Goal: Task Accomplishment & Management: Manage account settings

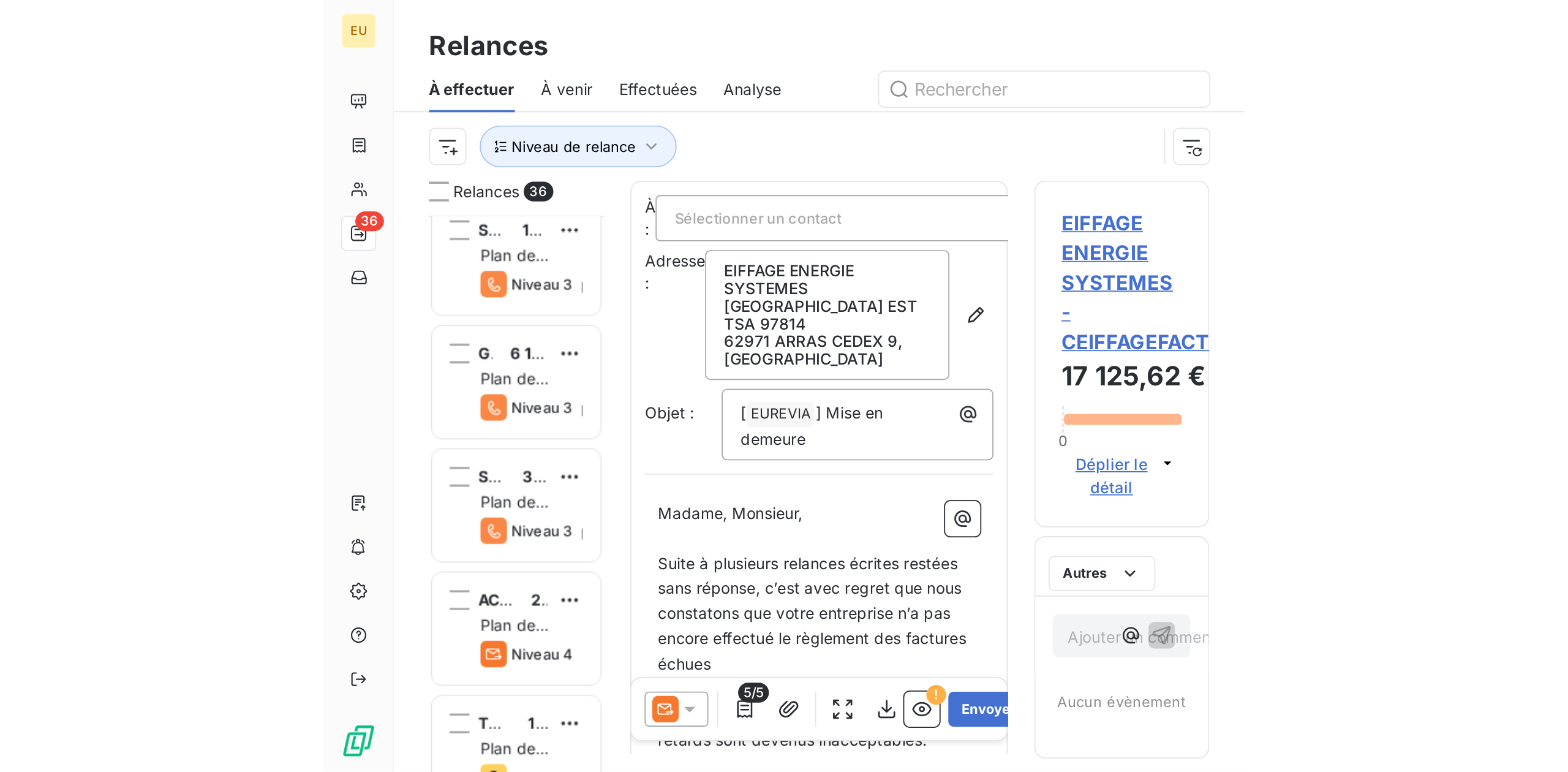
scroll to position [639, 348]
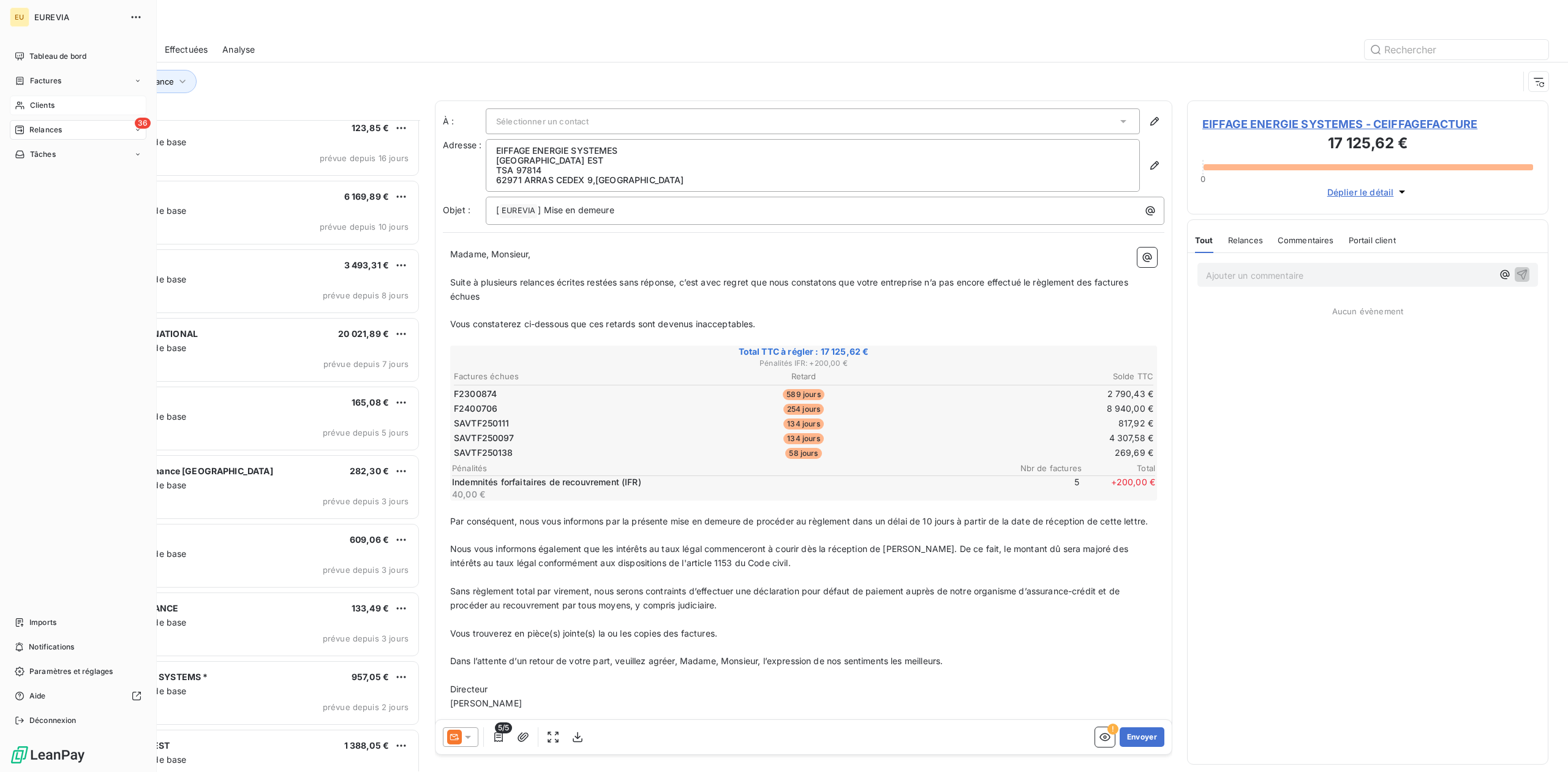
click at [48, 106] on span "Clients" at bounding box center [42, 105] width 24 height 11
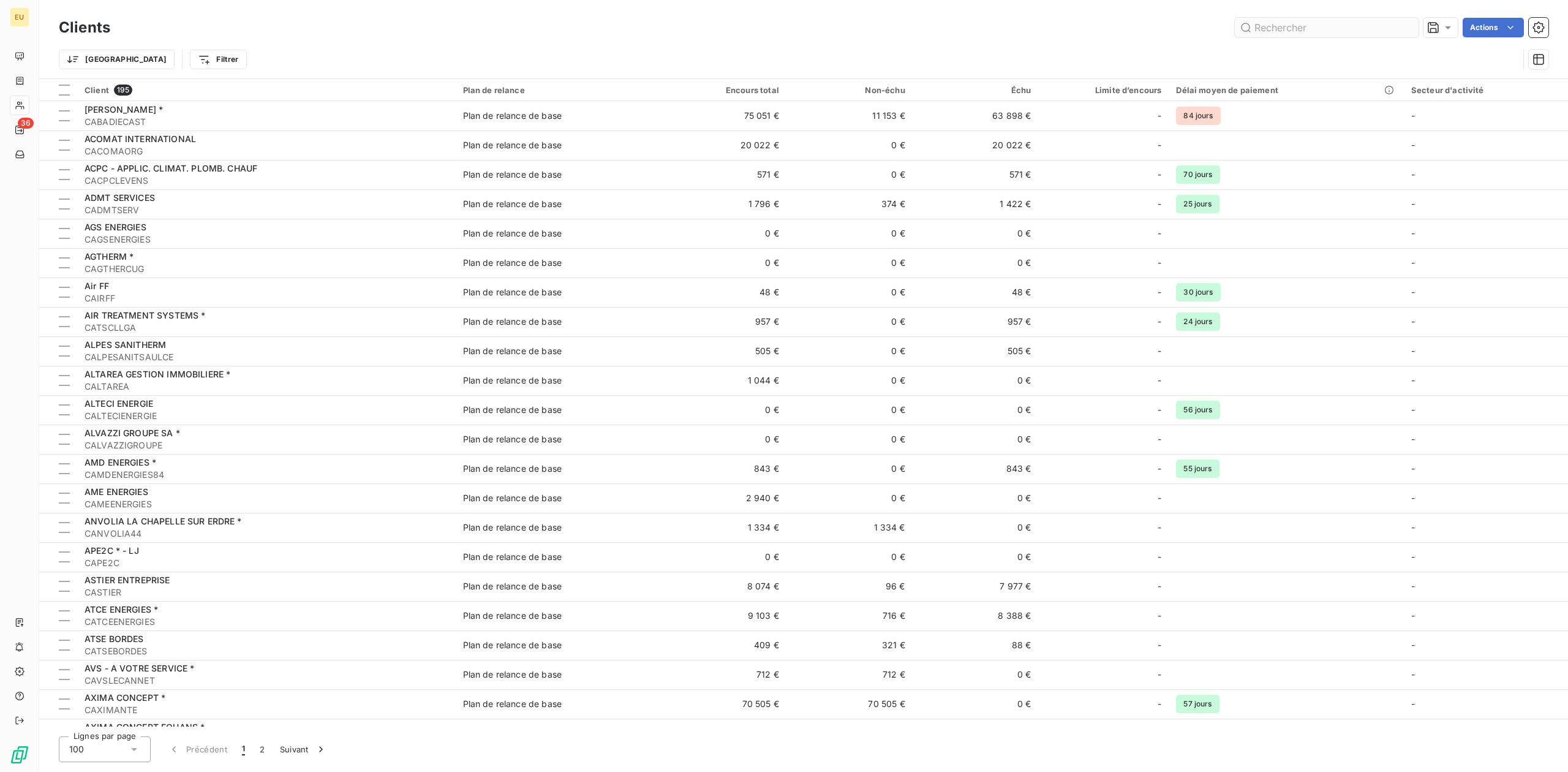
click at [1253, 30] on input "text" at bounding box center [1327, 27] width 184 height 20
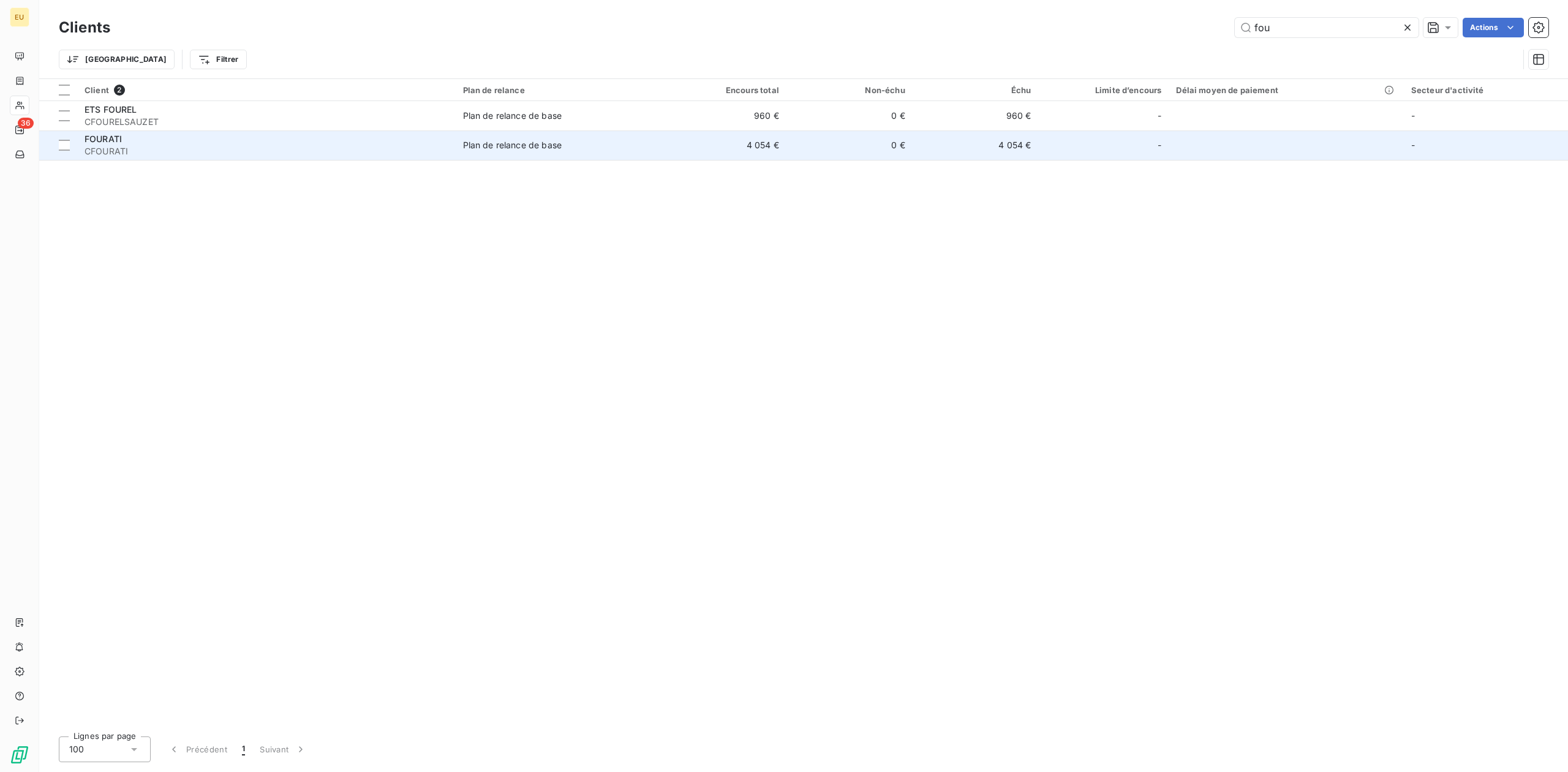
type input "fou"
drag, startPoint x: 682, startPoint y: 144, endPoint x: 682, endPoint y: 153, distance: 9.0
click at [682, 148] on td "4 054 €" at bounding box center [723, 145] width 126 height 29
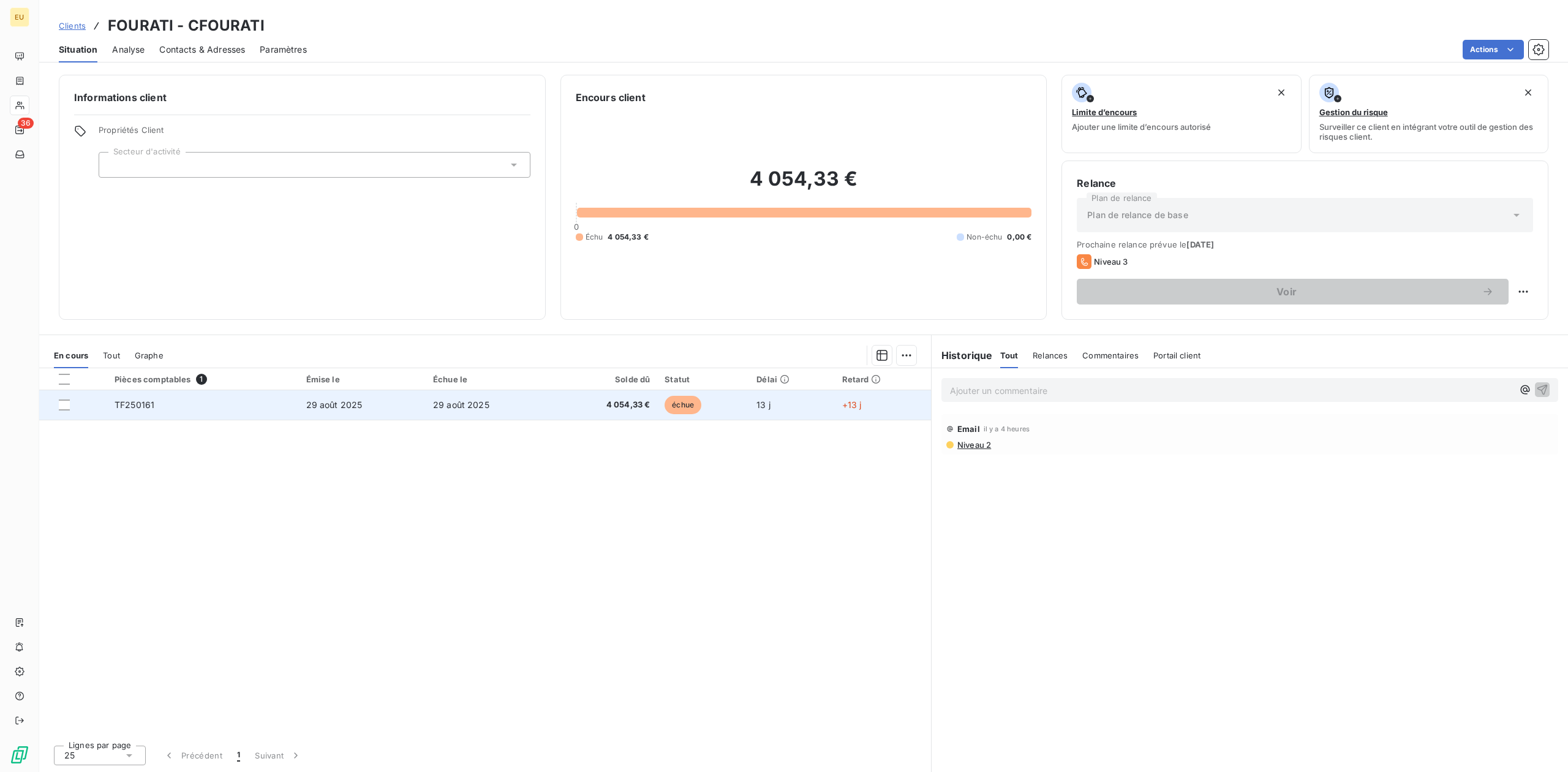
click at [405, 397] on td "29 août 2025" at bounding box center [362, 405] width 127 height 29
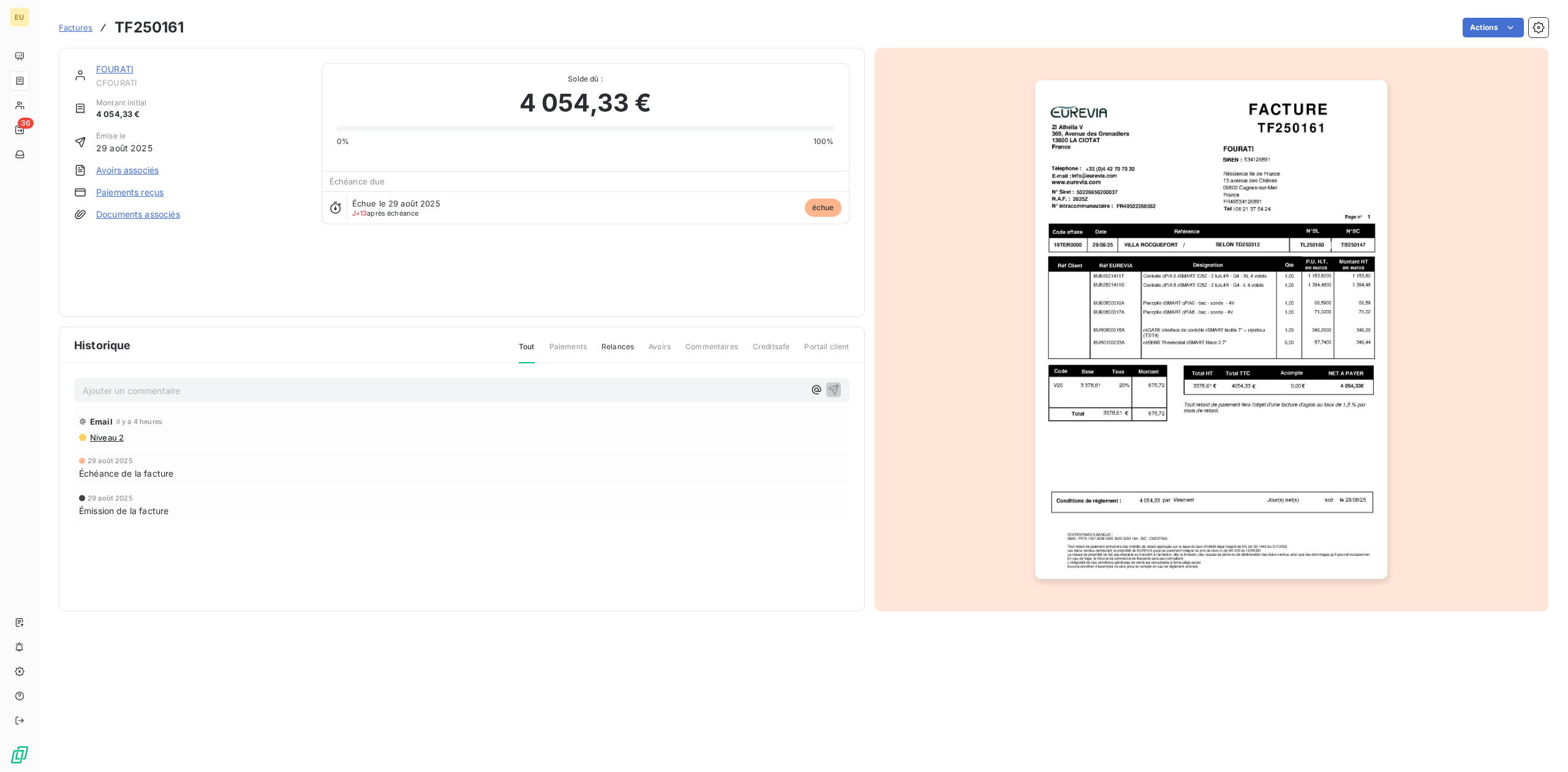
click at [116, 471] on span "Échéance de la facture" at bounding box center [126, 473] width 94 height 13
click at [640, 201] on div "Échue le 29 août 2025 J+13 après échéance échue" at bounding box center [585, 207] width 526 height 33
click at [135, 190] on link "Paiements reçus" at bounding box center [130, 192] width 68 height 12
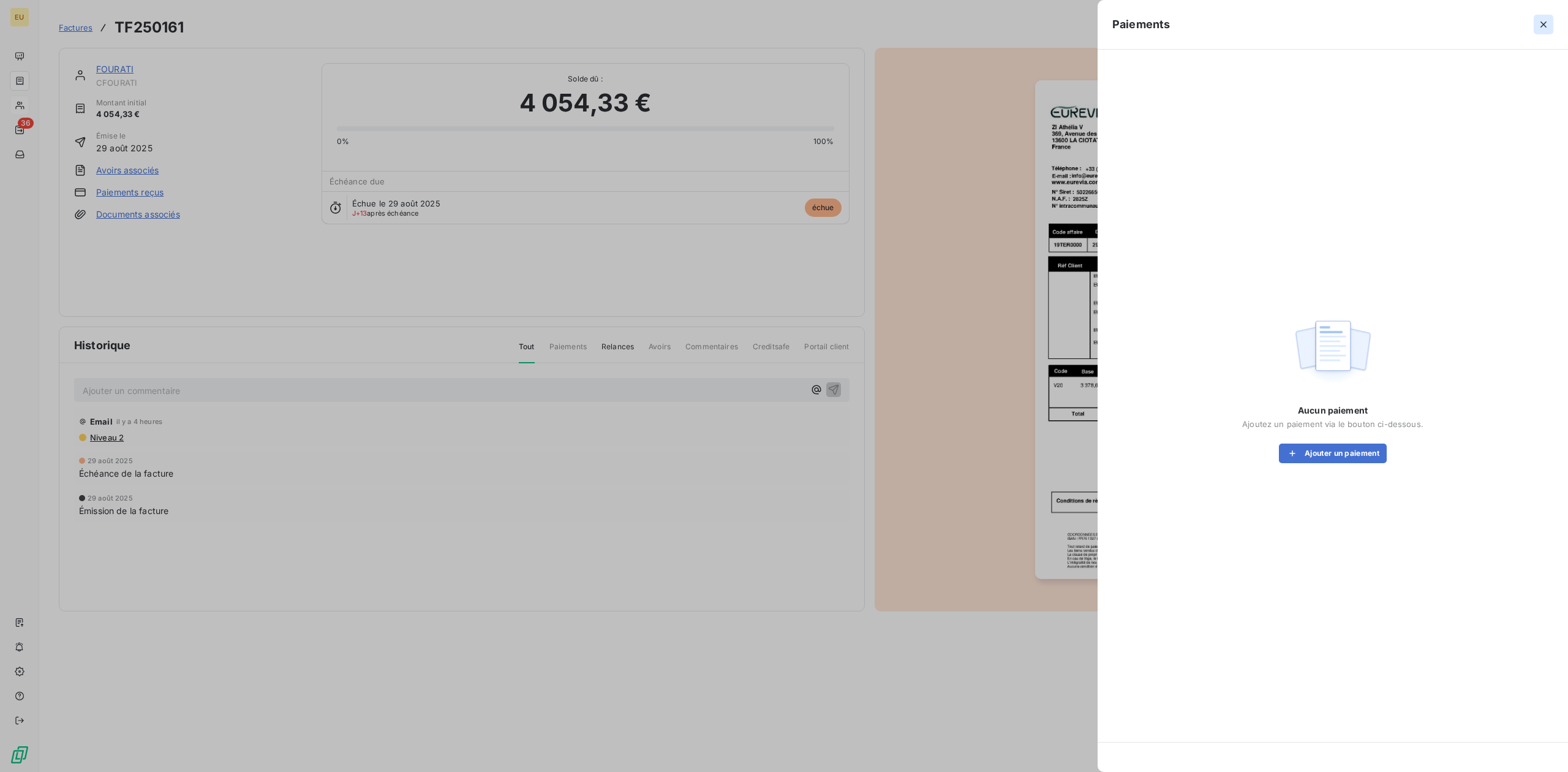
click at [1253, 24] on icon "button" at bounding box center [1543, 24] width 12 height 12
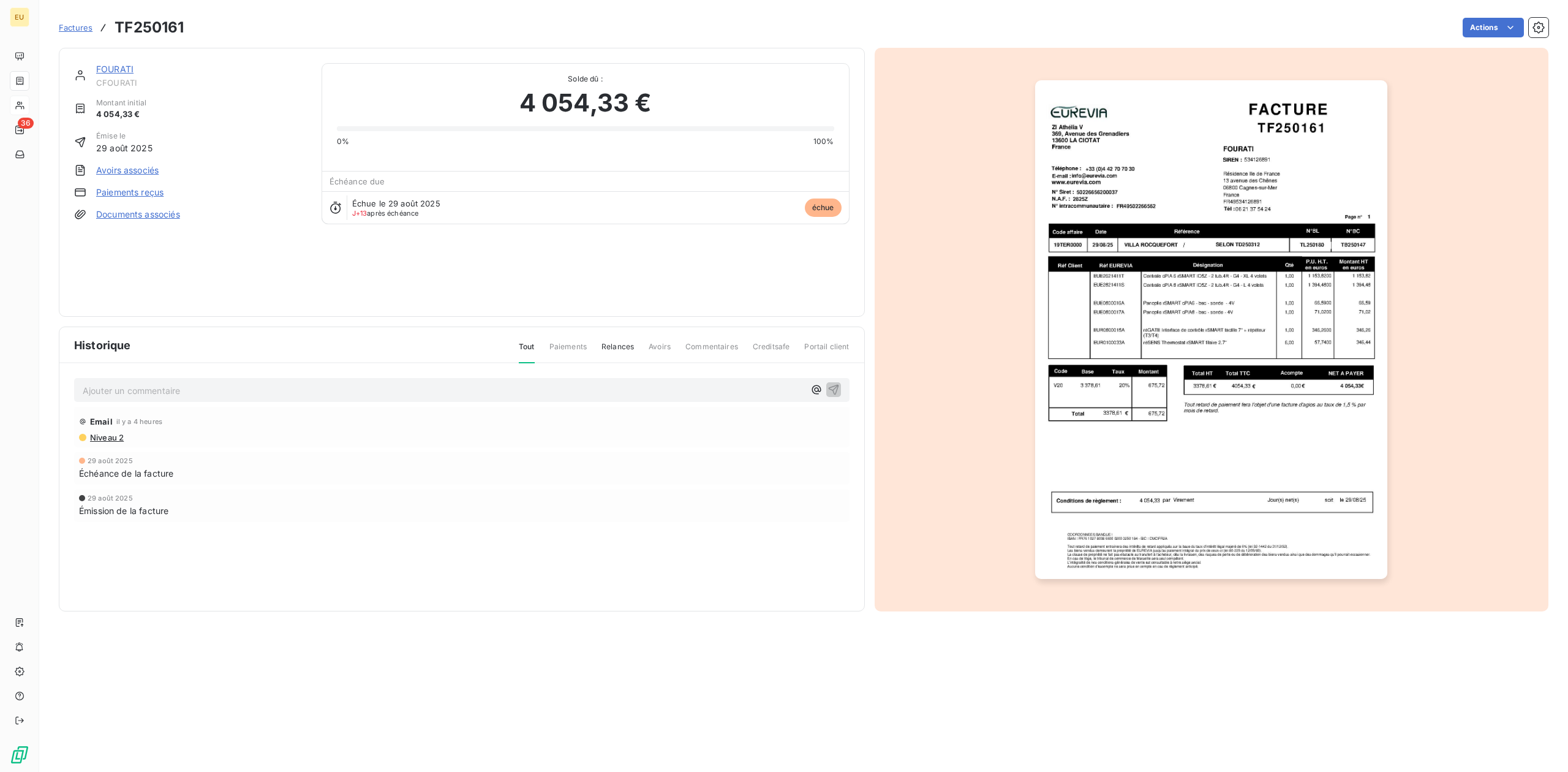
click at [462, 213] on div "Échue le 29 août 2025 J+13 après échéance échue" at bounding box center [585, 207] width 526 height 33
click at [144, 471] on span "Échéance de la facture" at bounding box center [126, 473] width 94 height 13
click at [114, 508] on span "Émission de la facture" at bounding box center [124, 511] width 89 height 13
click at [91, 467] on span "Échéance de la facture" at bounding box center [126, 473] width 94 height 13
click at [112, 434] on span "Niveau 2" at bounding box center [106, 437] width 35 height 10
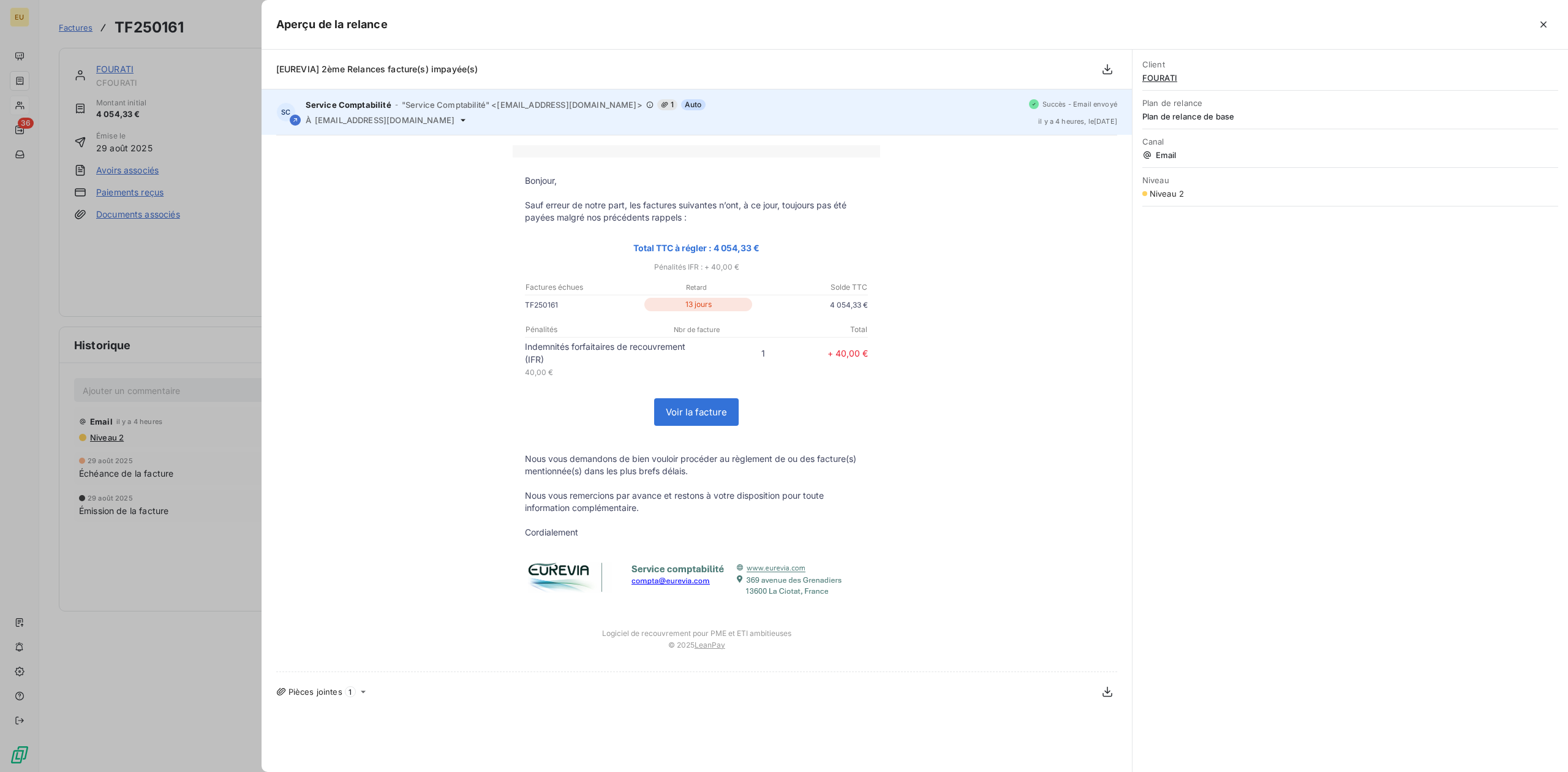
click at [1098, 104] on span "Succès - Email envoyé" at bounding box center [1079, 104] width 75 height 8
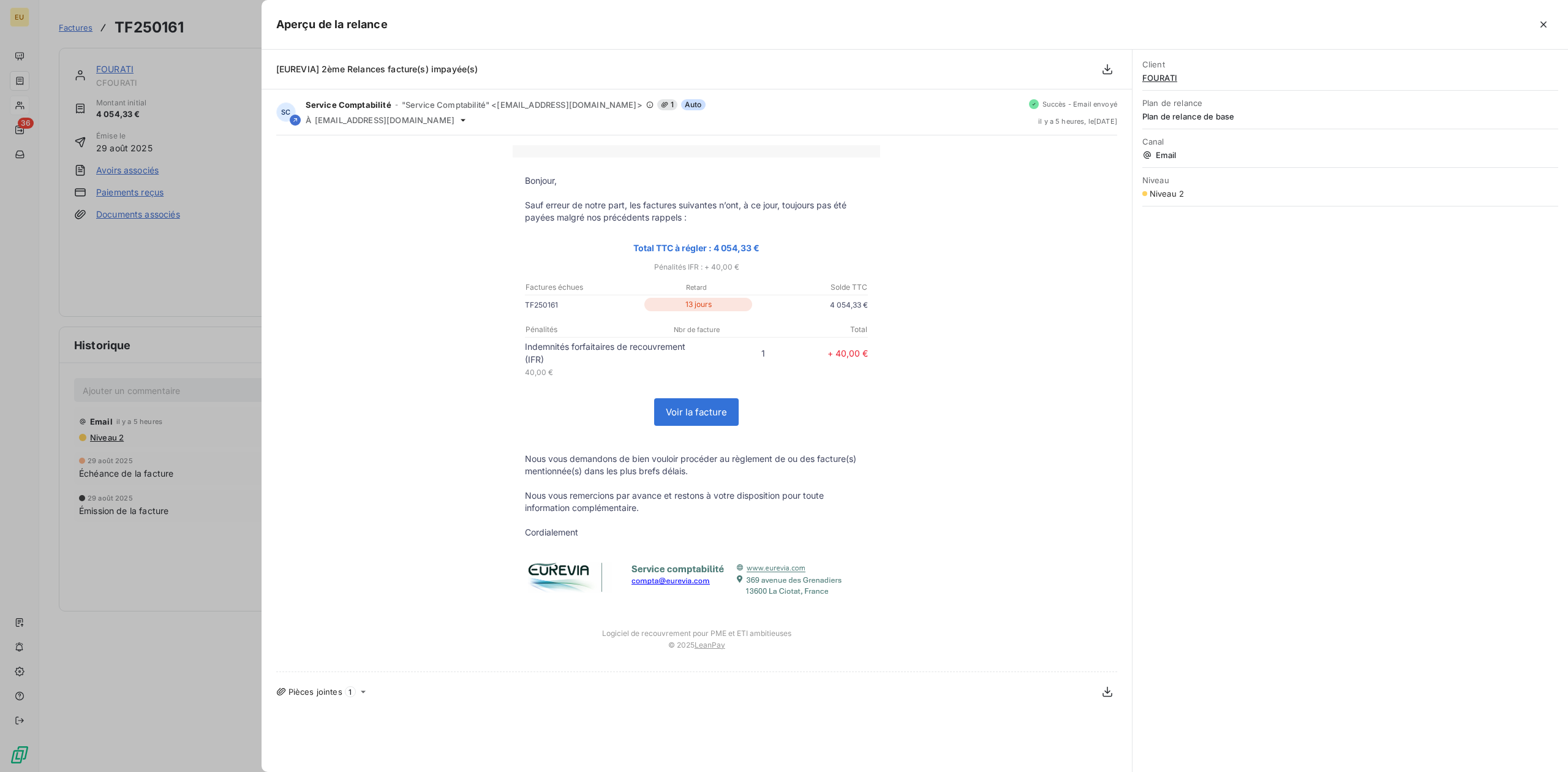
click at [205, 289] on div at bounding box center [784, 386] width 1568 height 772
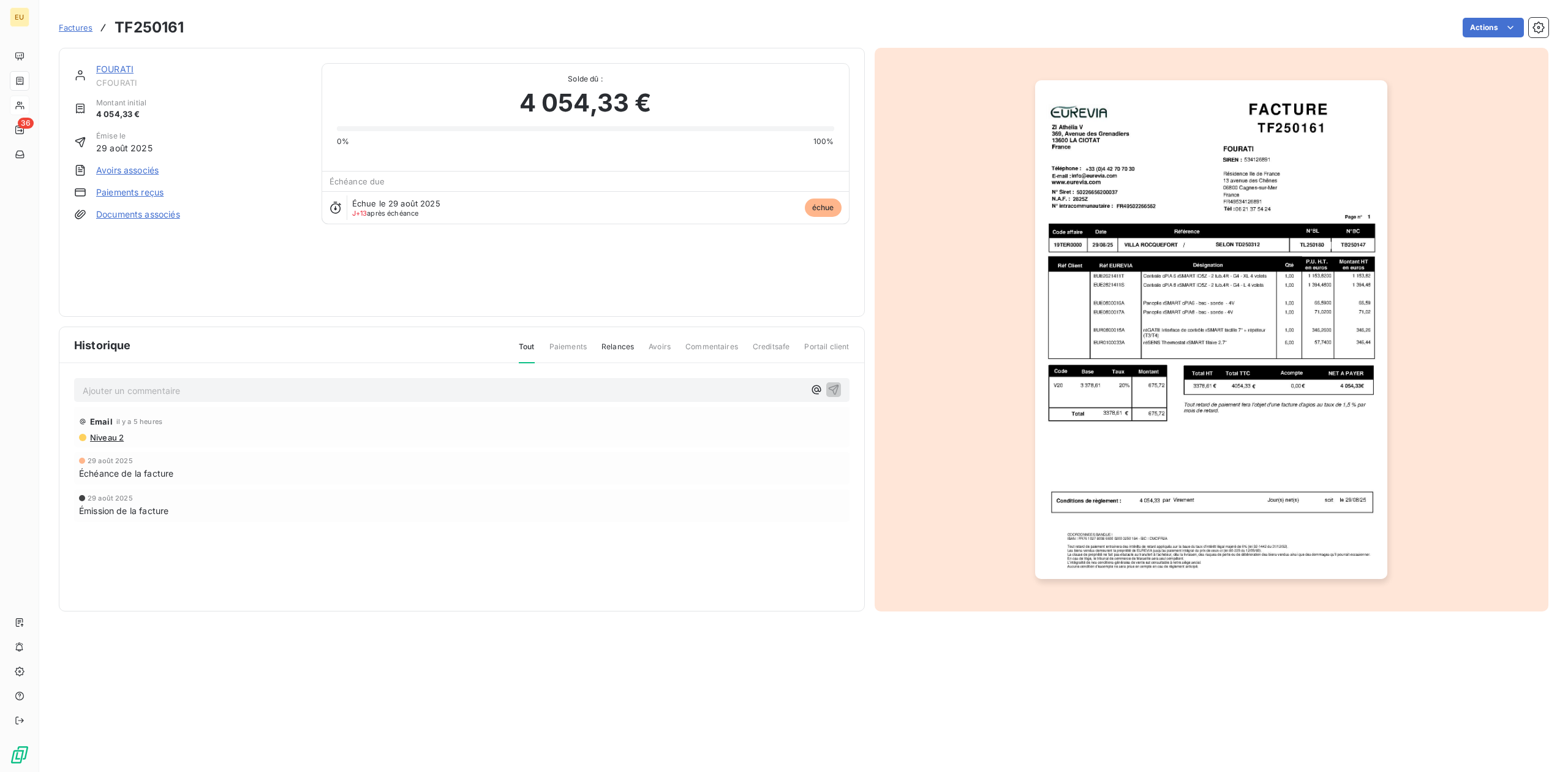
click at [84, 27] on span "Factures" at bounding box center [75, 27] width 34 height 10
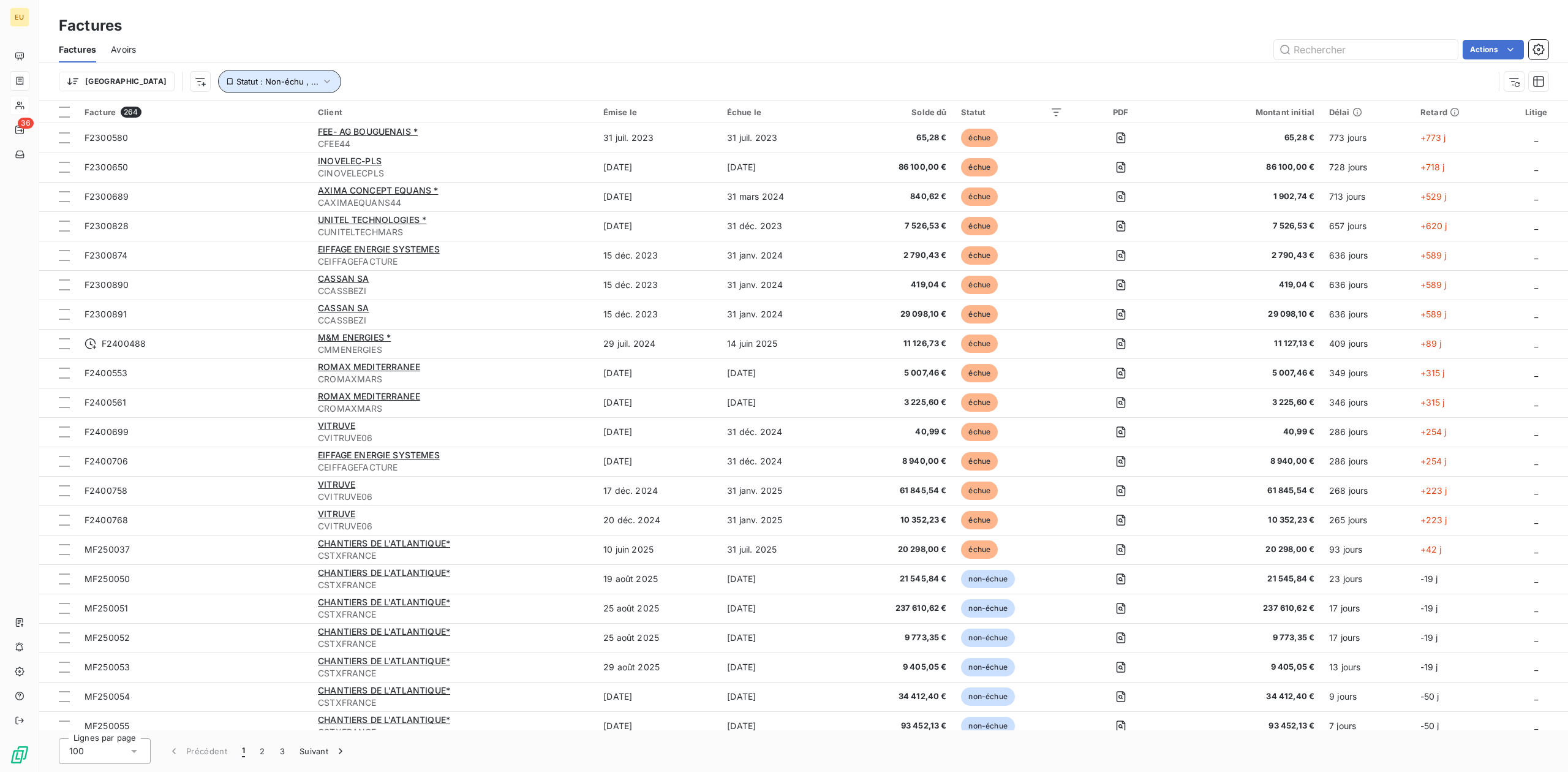
click at [236, 84] on span "Statut : Non-échu , ..." at bounding box center [277, 81] width 82 height 10
click at [341, 115] on span "non-échue" at bounding box center [329, 114] width 46 height 11
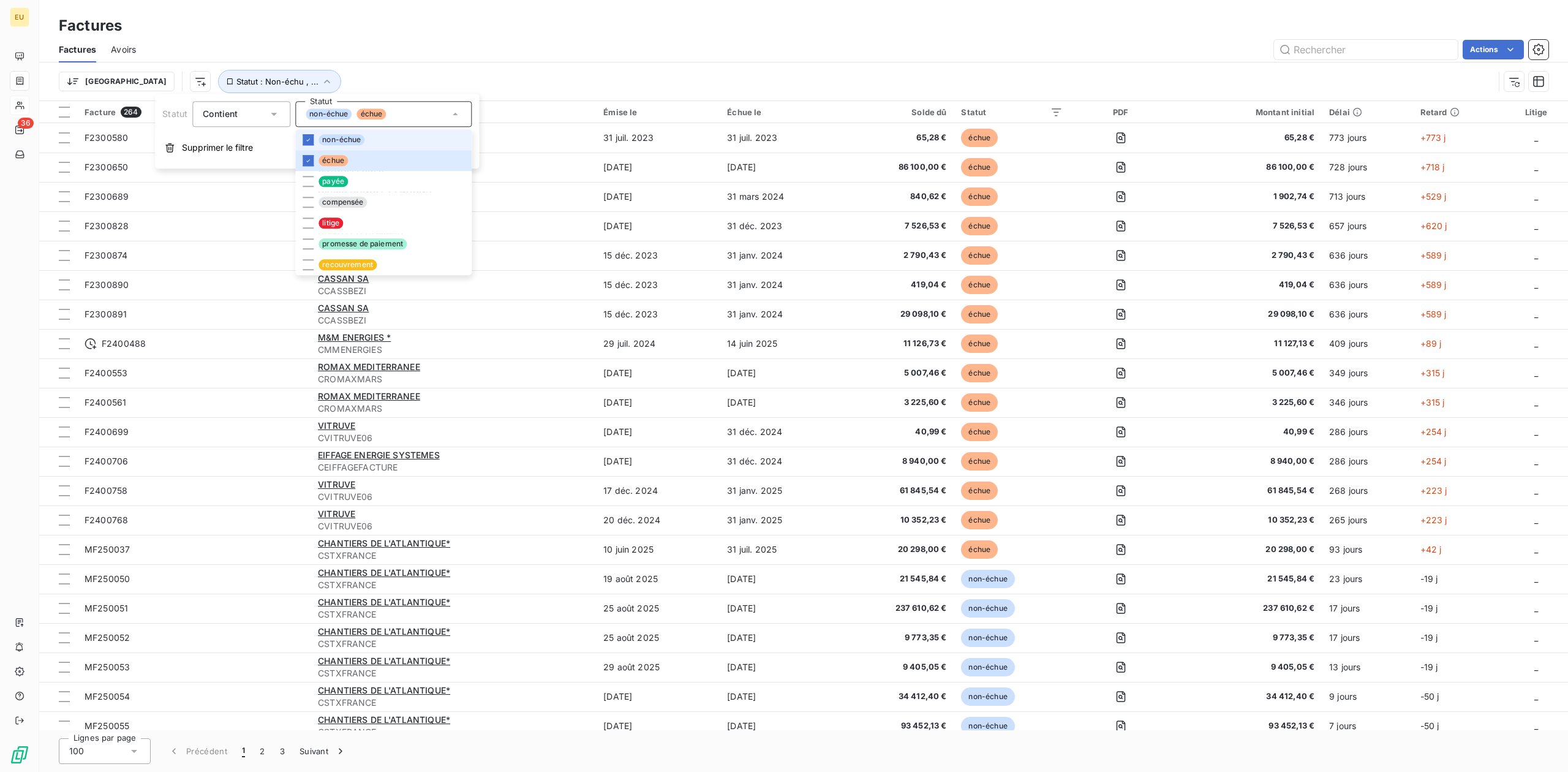
click at [341, 138] on span "non-échue" at bounding box center [341, 139] width 46 height 11
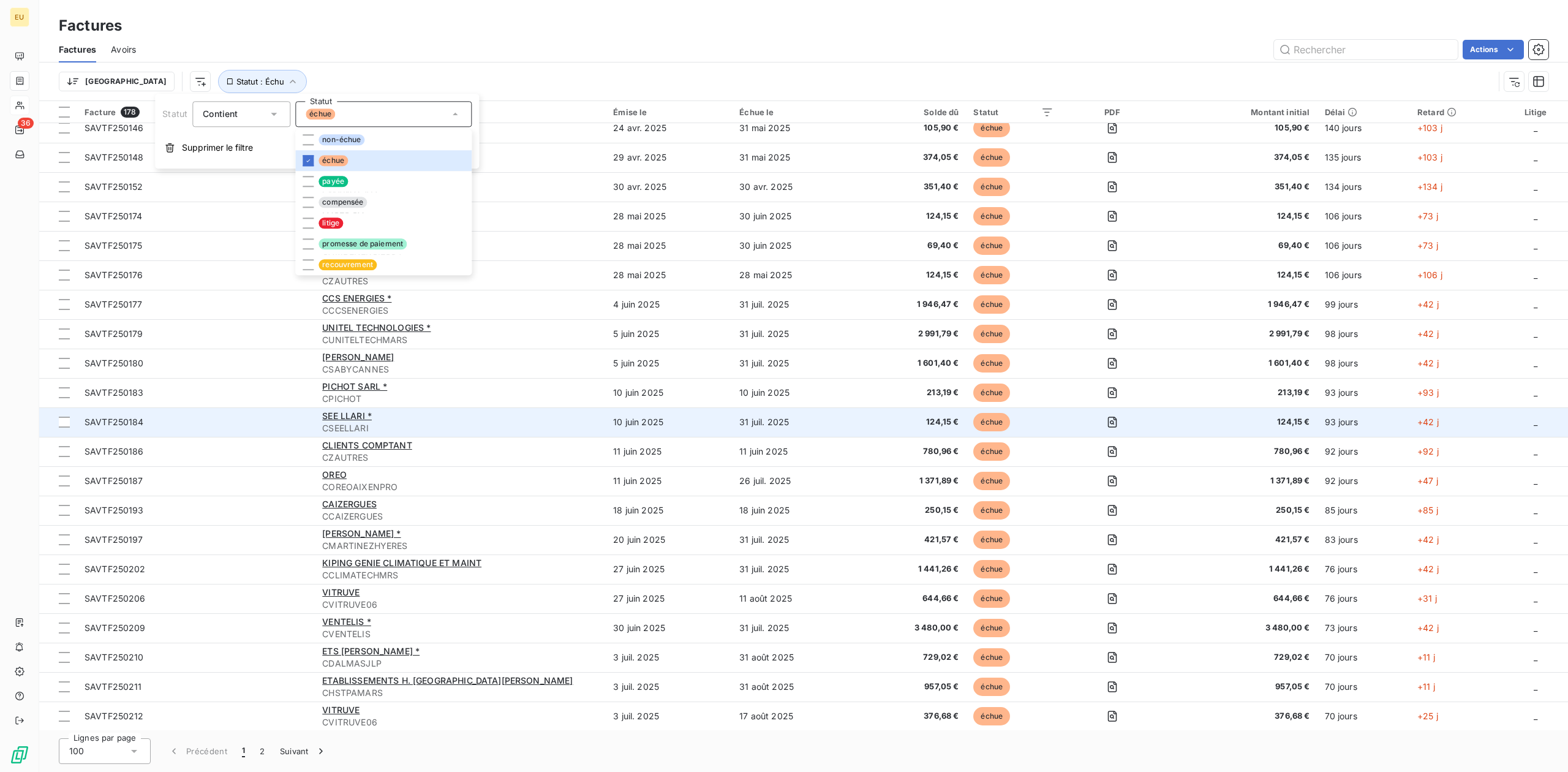
scroll to position [1961, 0]
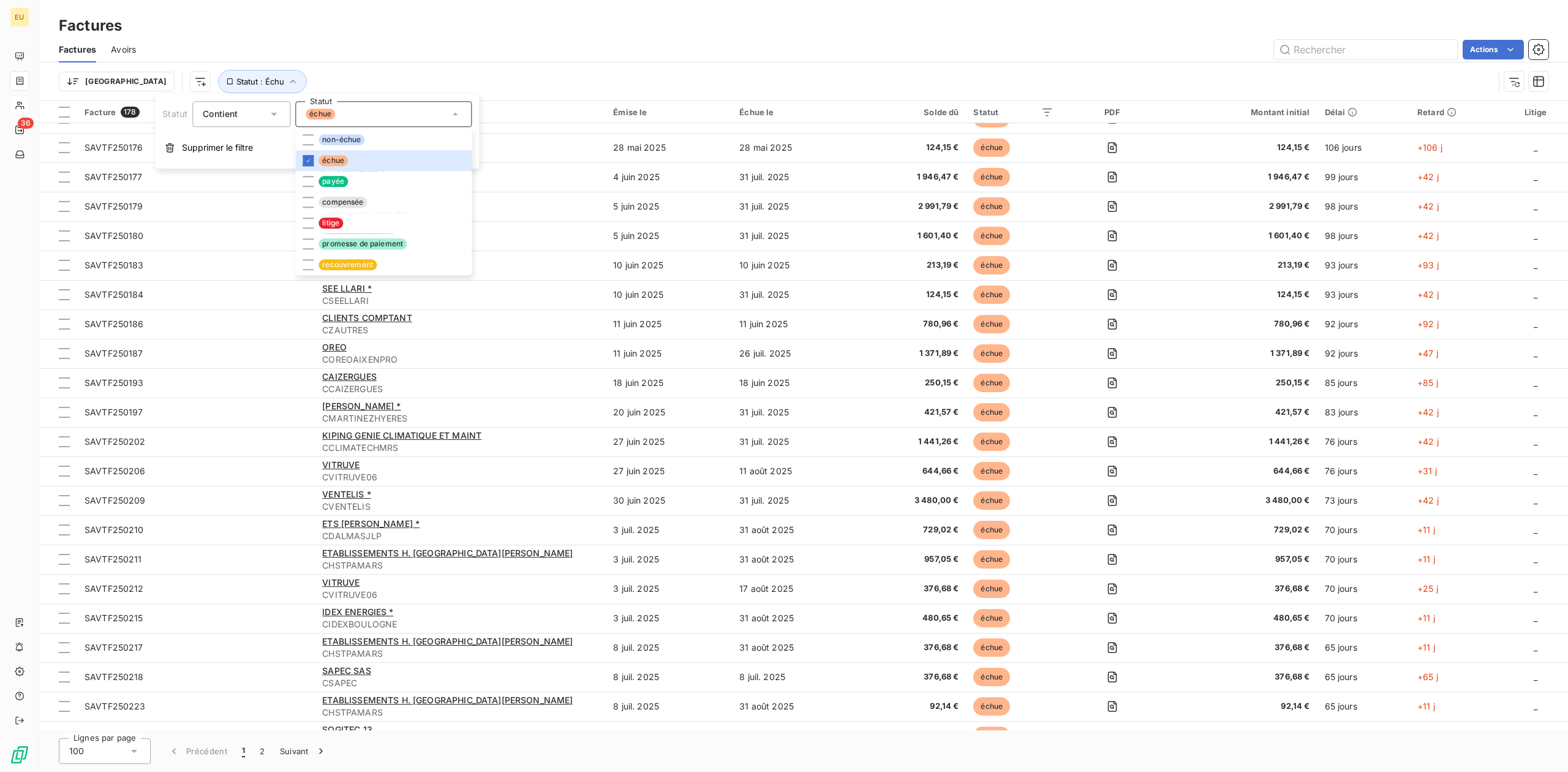
click at [350, 113] on div "échue" at bounding box center [384, 114] width 176 height 26
click at [250, 116] on div "Contient" at bounding box center [235, 114] width 65 height 17
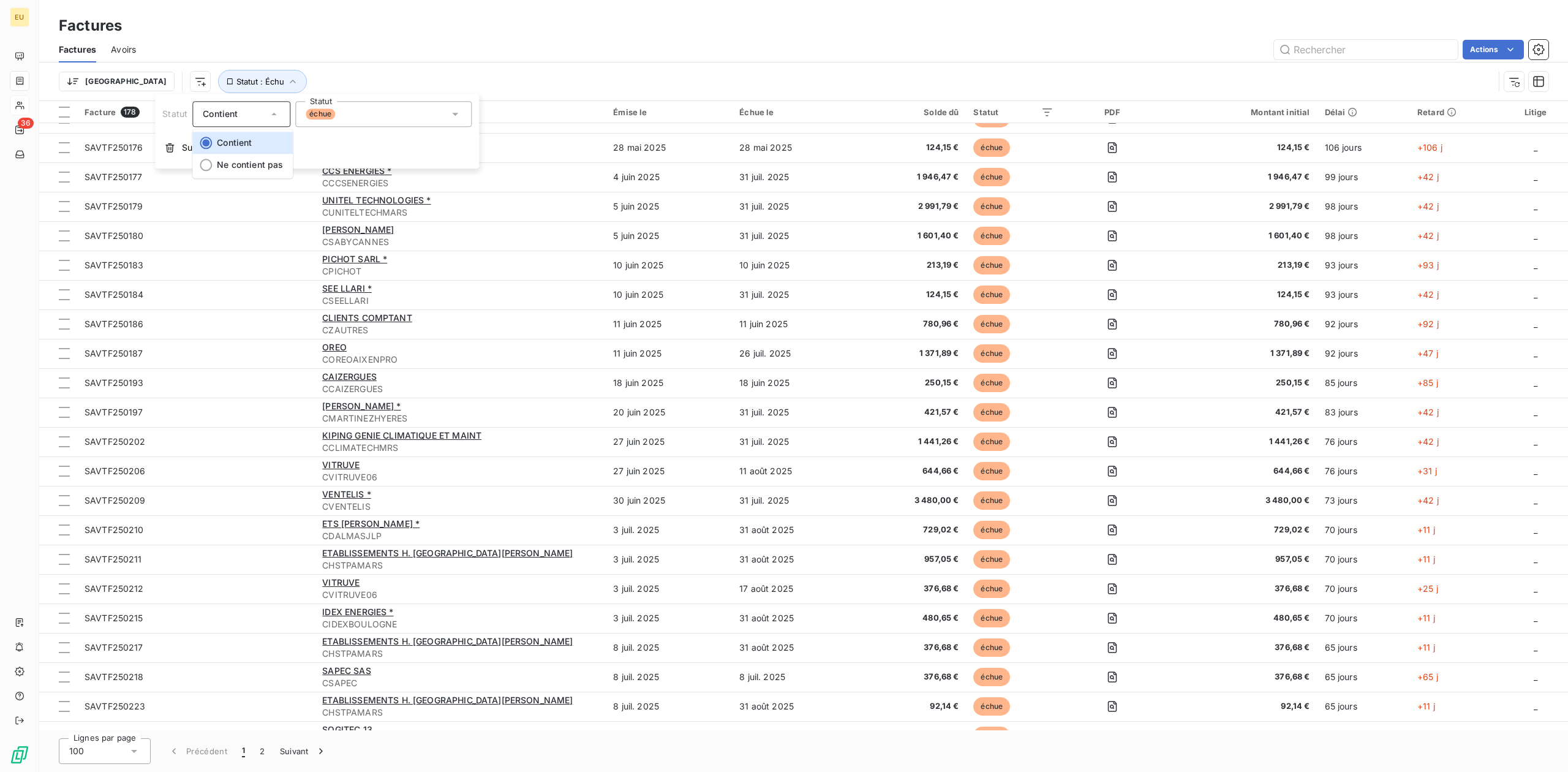
click at [249, 116] on div "Contient" at bounding box center [235, 114] width 65 height 17
click at [140, 79] on html "EU 36 Factures Factures Avoirs Actions Trier Statut : Échu Facture 178 Client É…" at bounding box center [784, 386] width 1568 height 772
click at [87, 84] on html "EU 36 Factures Factures Avoirs Actions Trier Statut : Échu Facture 178 Client É…" at bounding box center [784, 386] width 1568 height 772
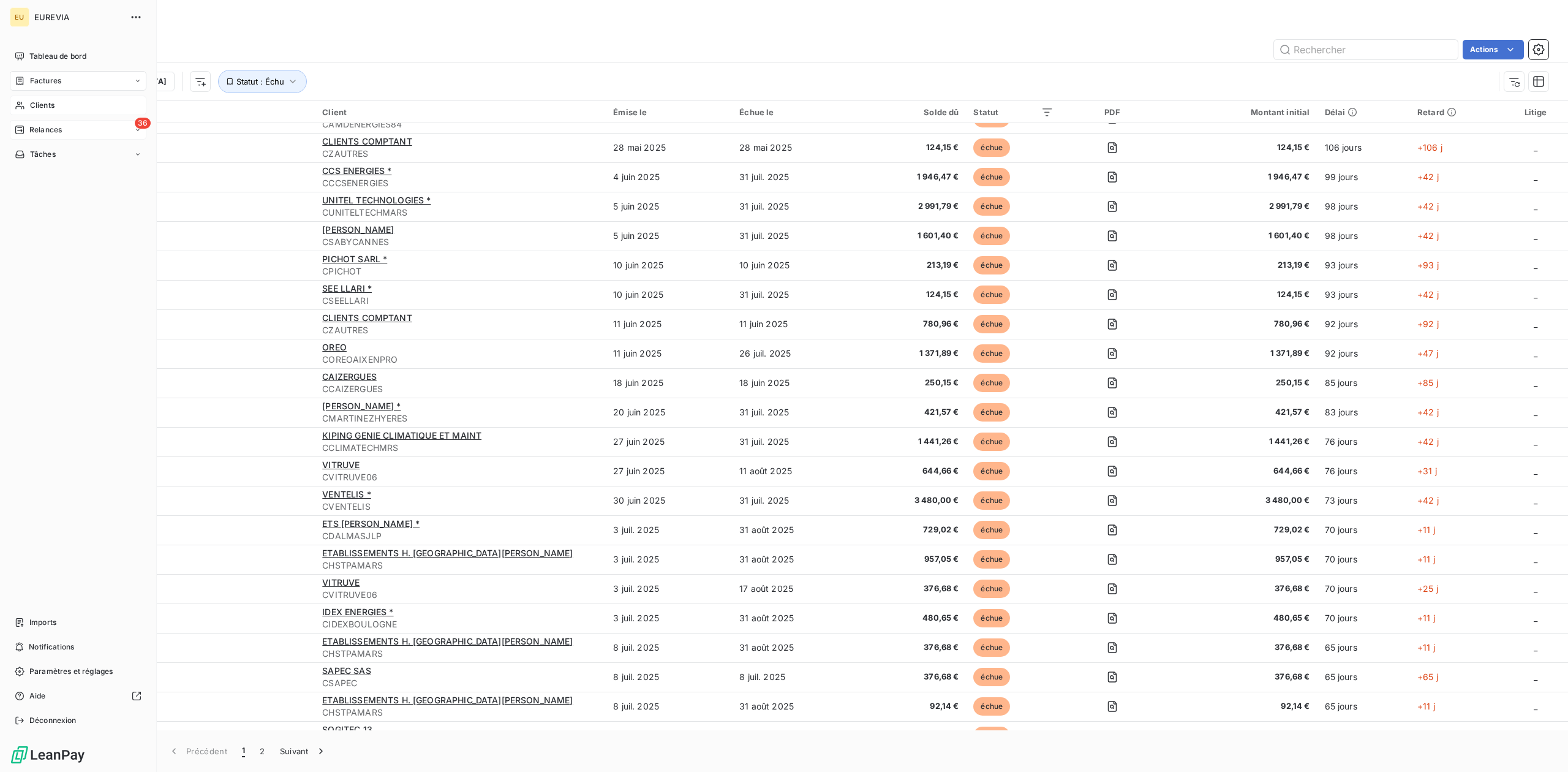
click at [27, 129] on div "Relances" at bounding box center [38, 130] width 47 height 11
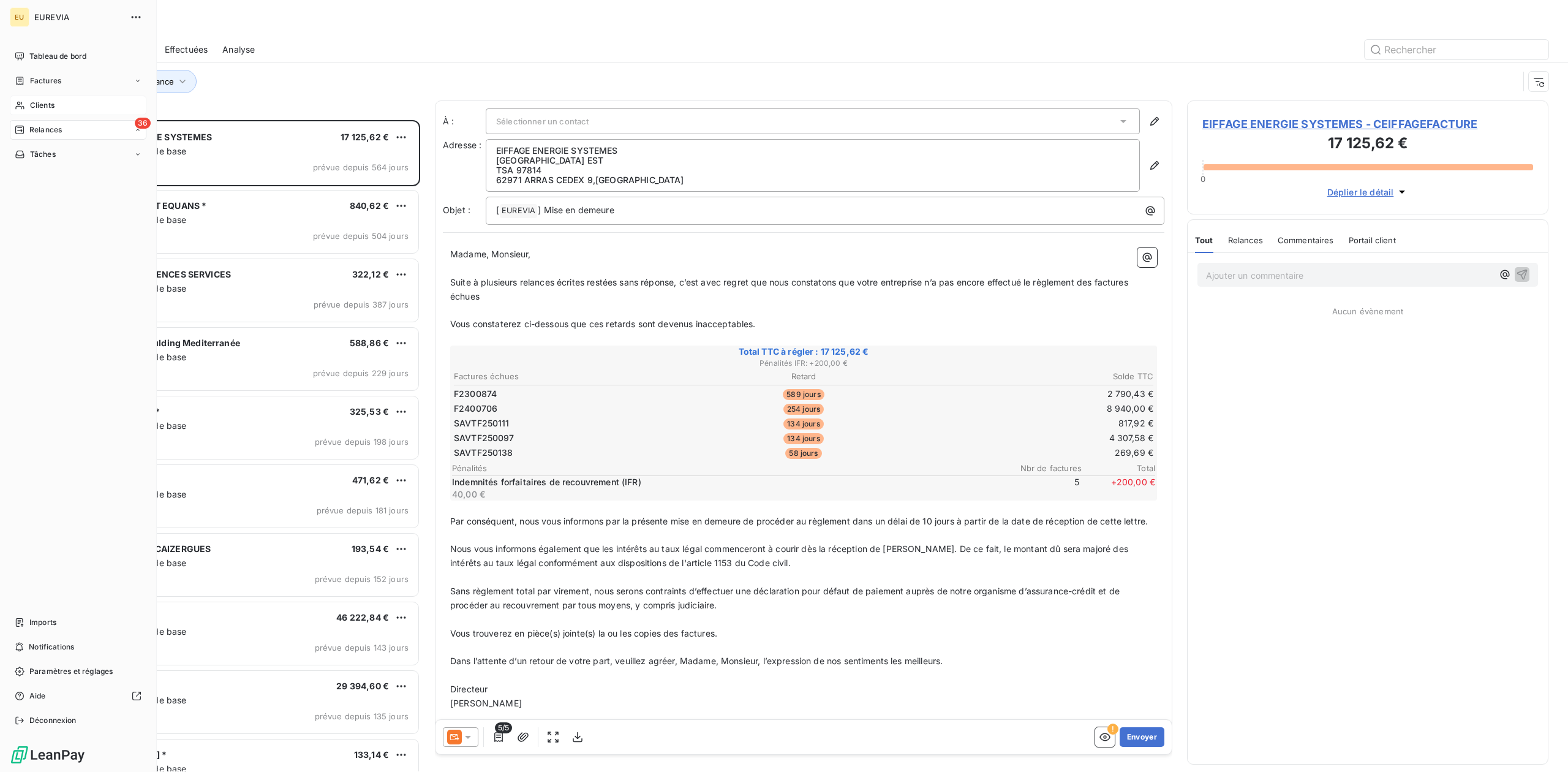
scroll to position [639, 348]
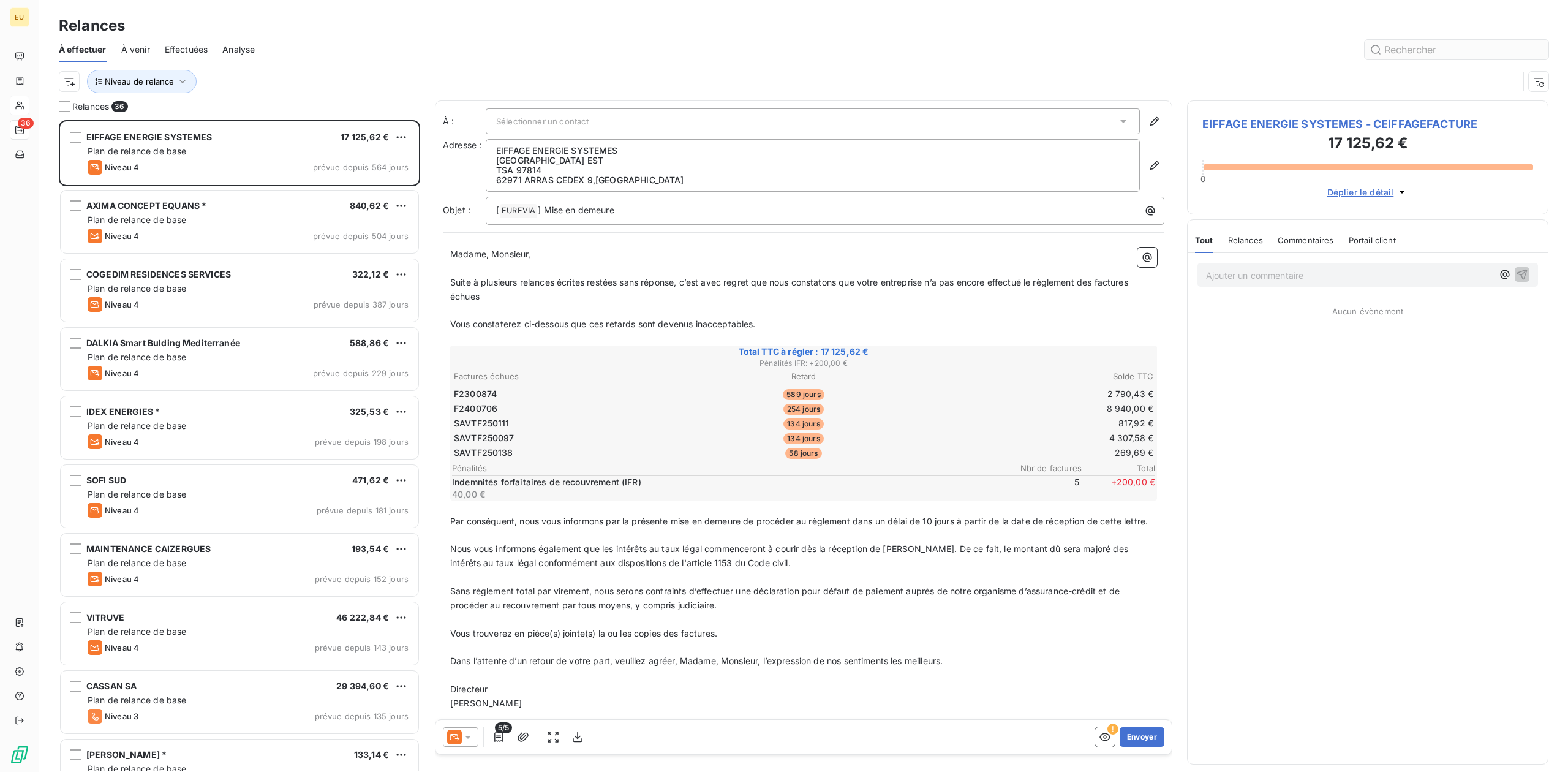
click at [1253, 50] on input "text" at bounding box center [1456, 49] width 184 height 20
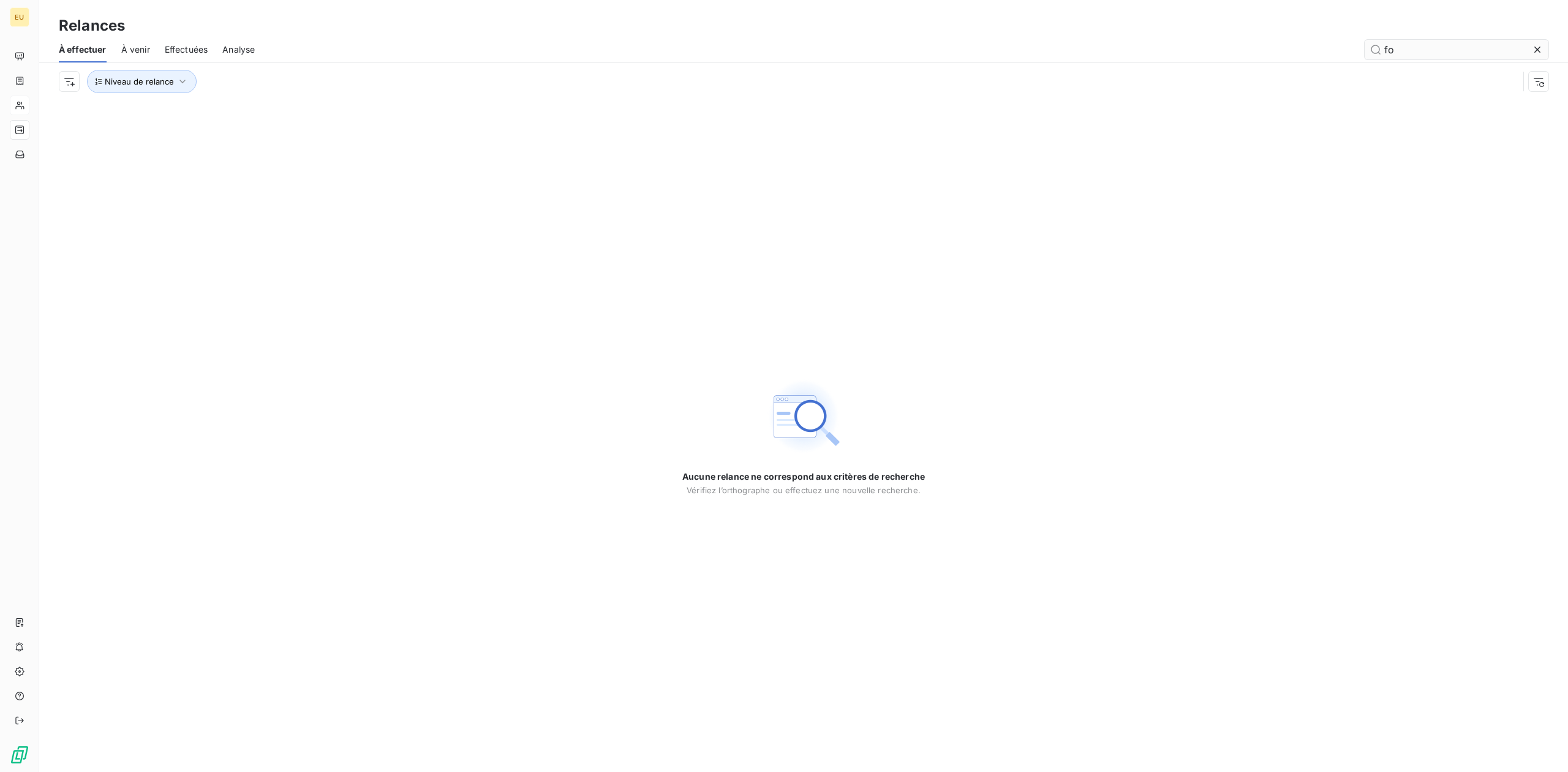
type input "f"
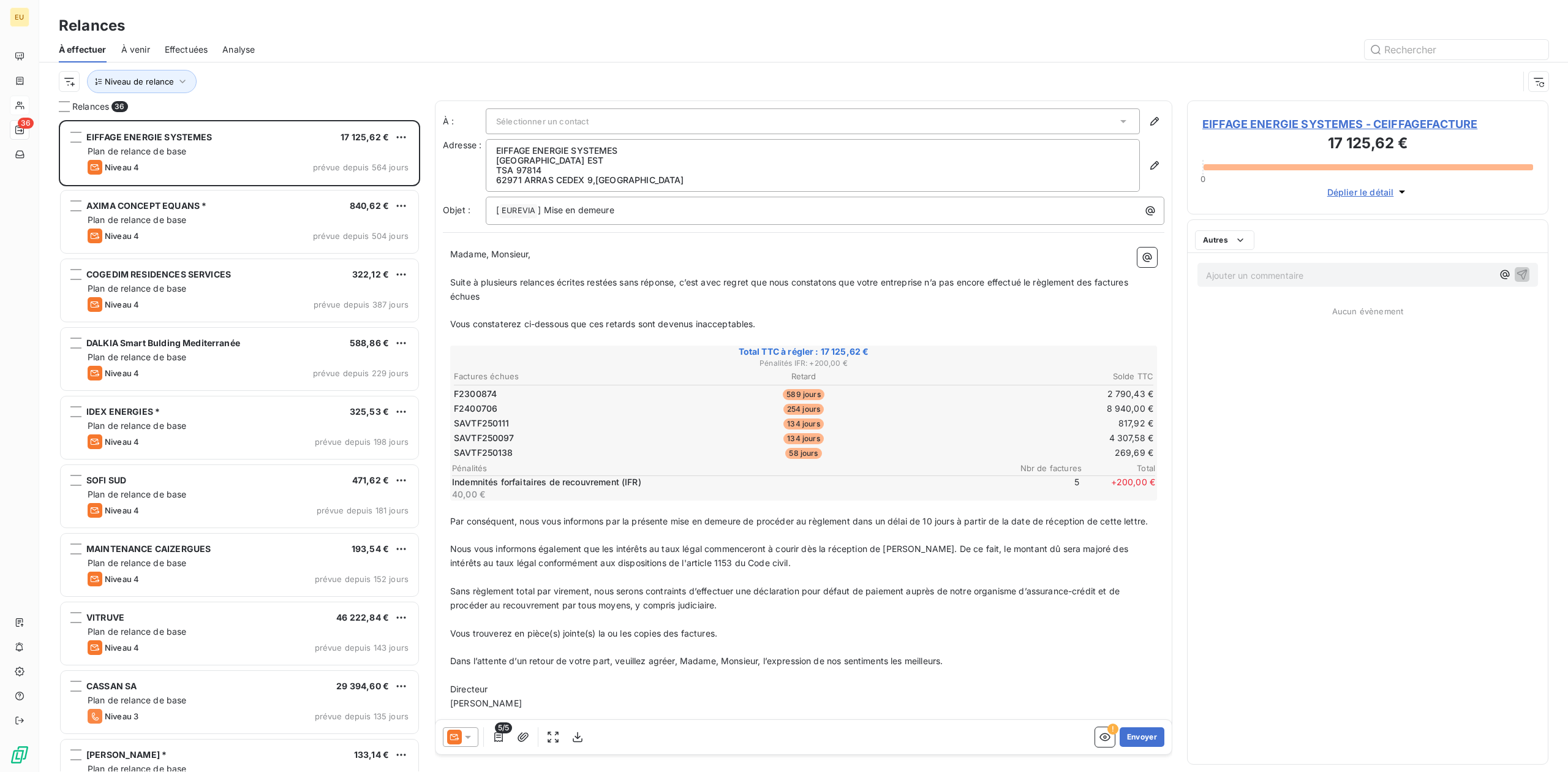
scroll to position [639, 348]
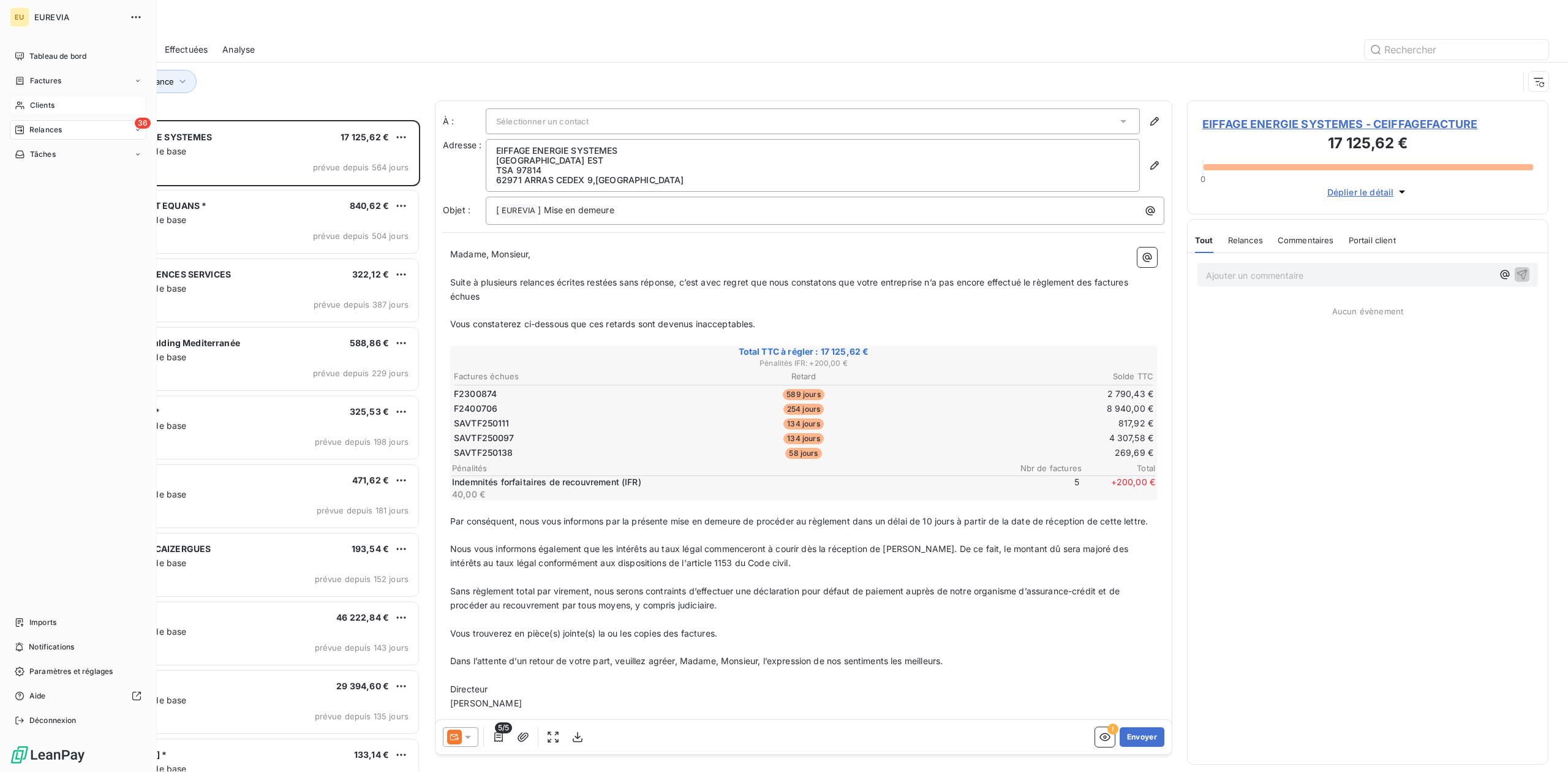
click at [43, 104] on span "Clients" at bounding box center [42, 105] width 24 height 11
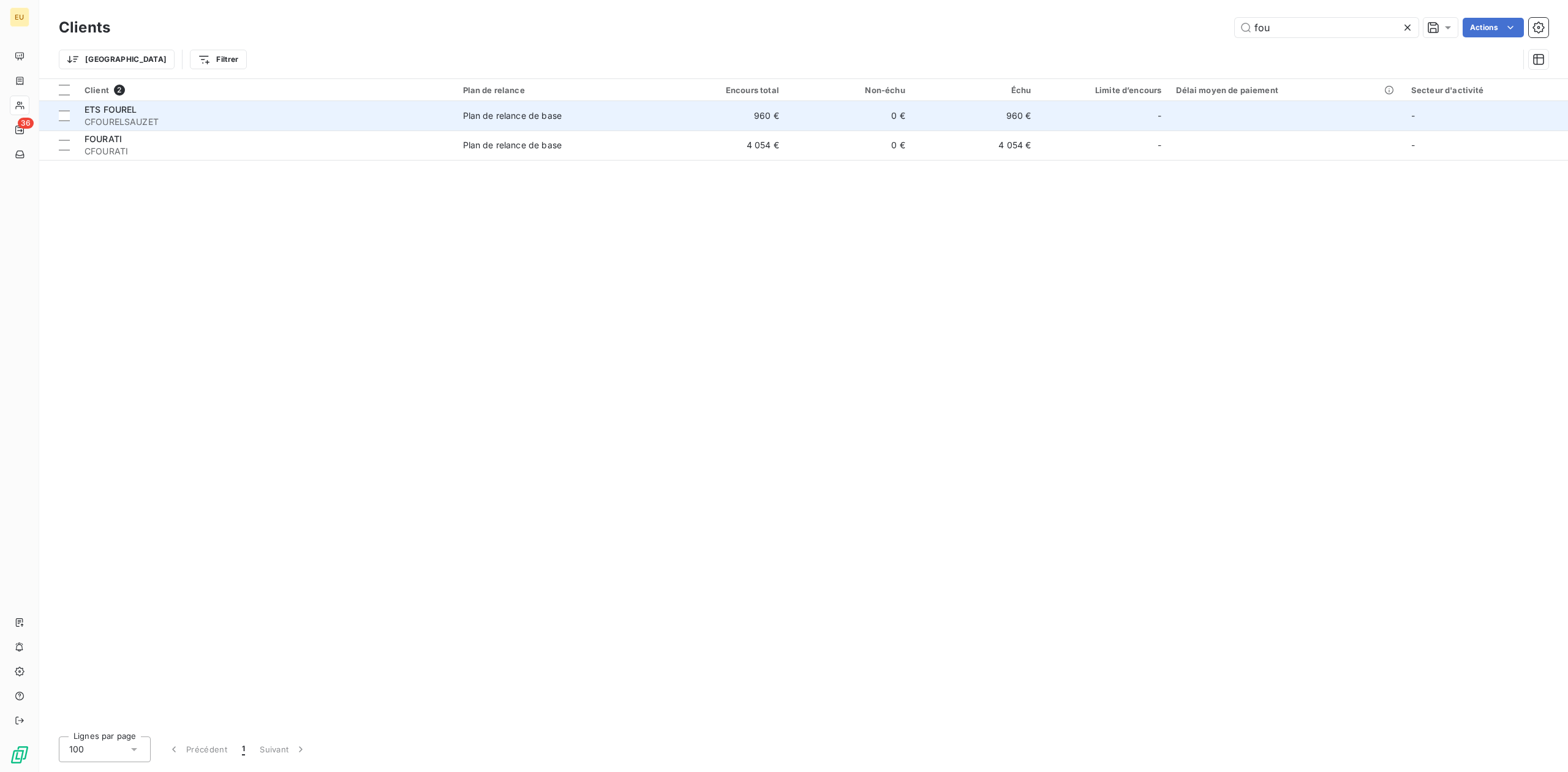
click at [523, 116] on div "Plan de relance de base" at bounding box center [512, 116] width 98 height 12
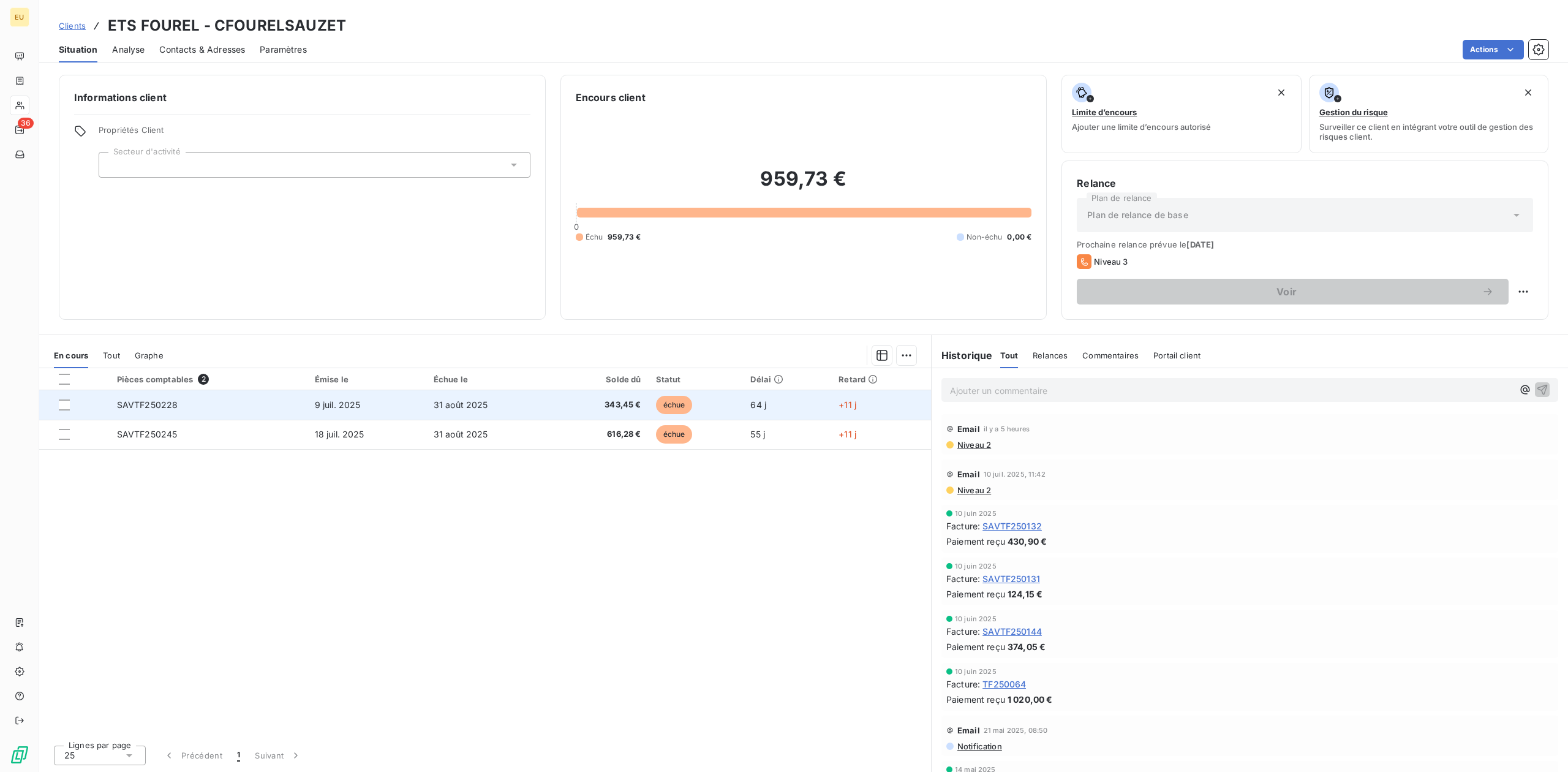
click at [486, 407] on span "31 août 2025" at bounding box center [460, 405] width 54 height 10
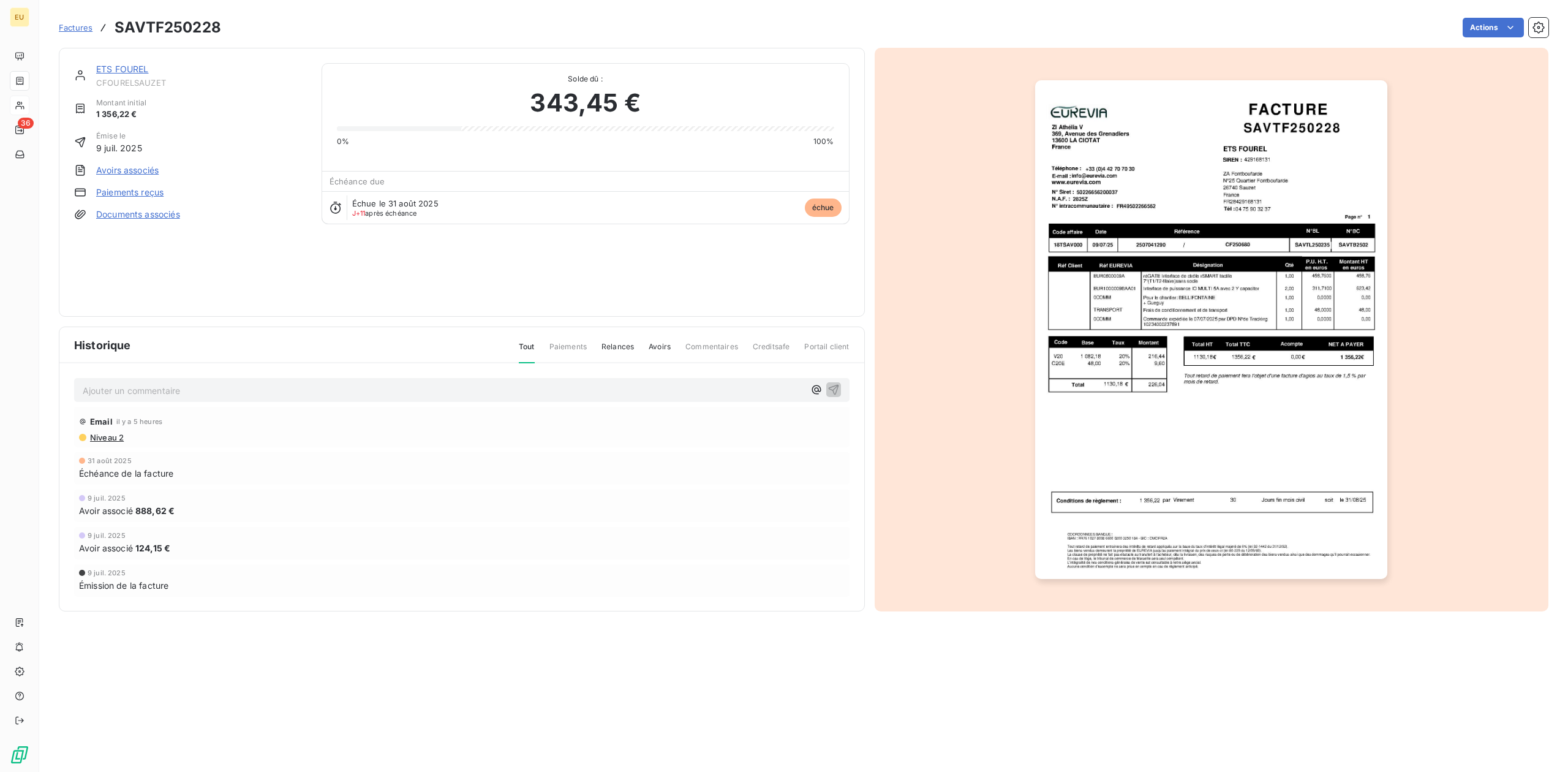
click at [118, 192] on link "Paiements reçus" at bounding box center [130, 192] width 68 height 12
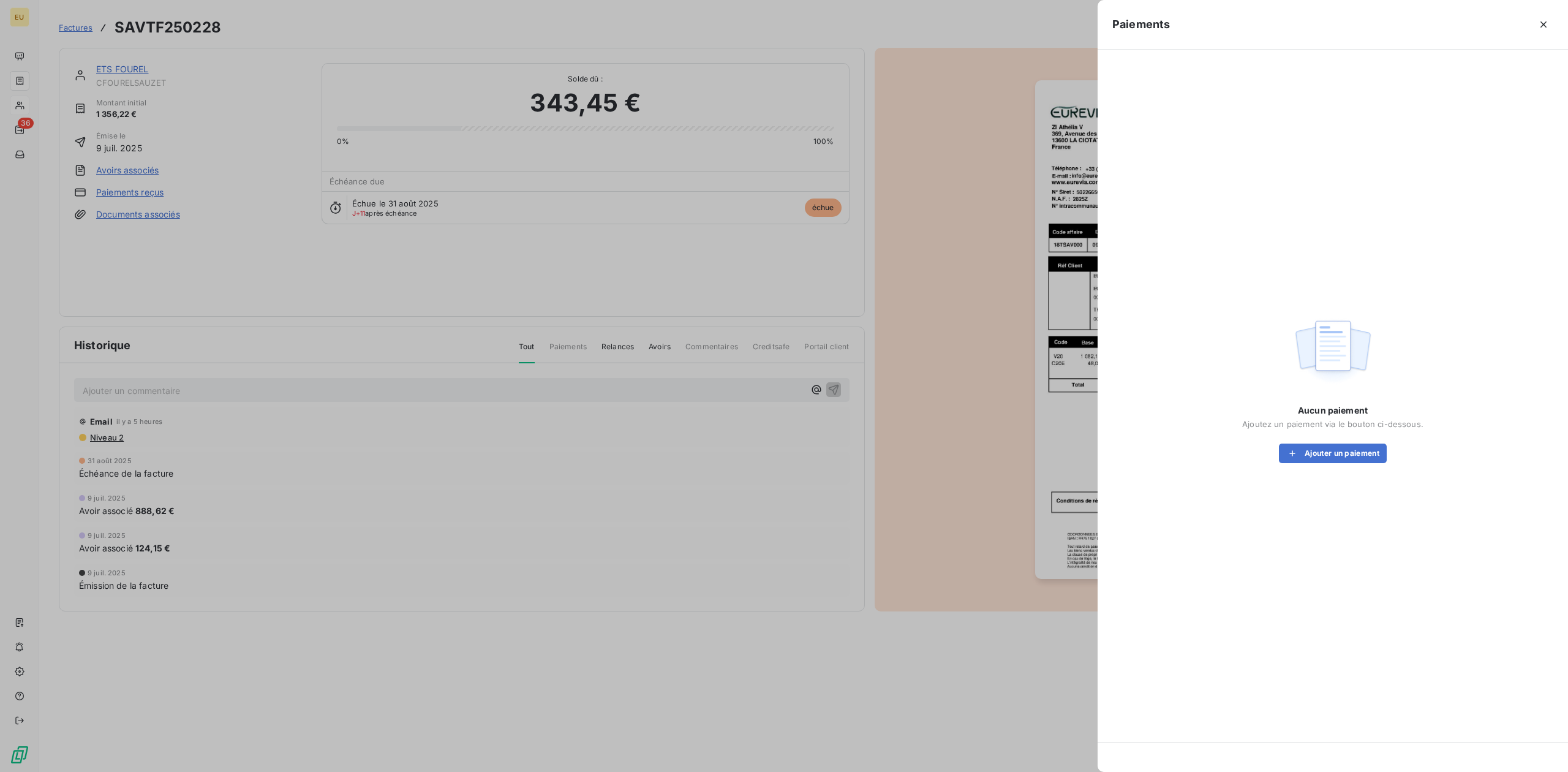
click at [128, 236] on div at bounding box center [784, 386] width 1568 height 772
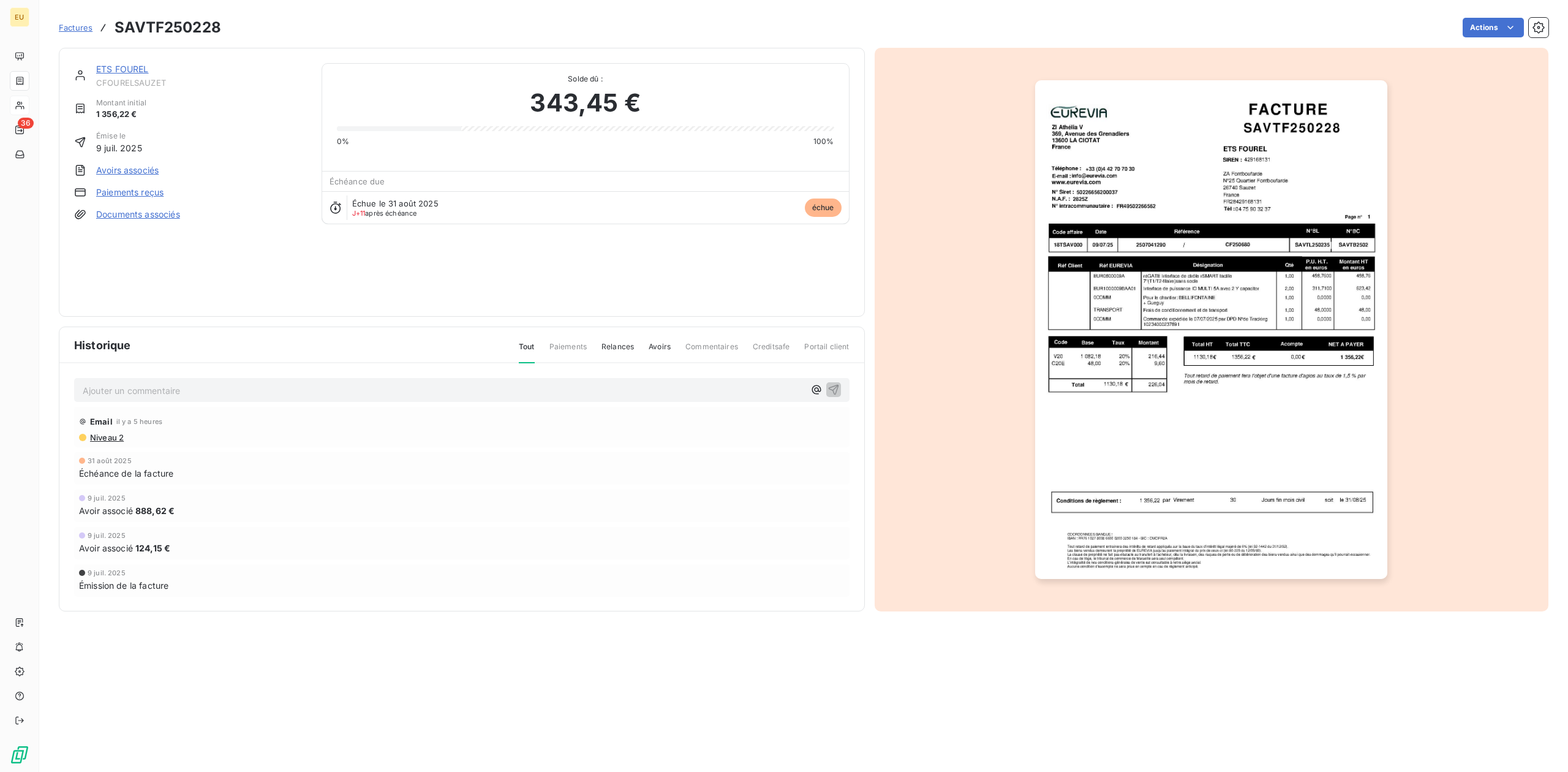
click at [101, 434] on span "Niveau 2" at bounding box center [106, 437] width 35 height 10
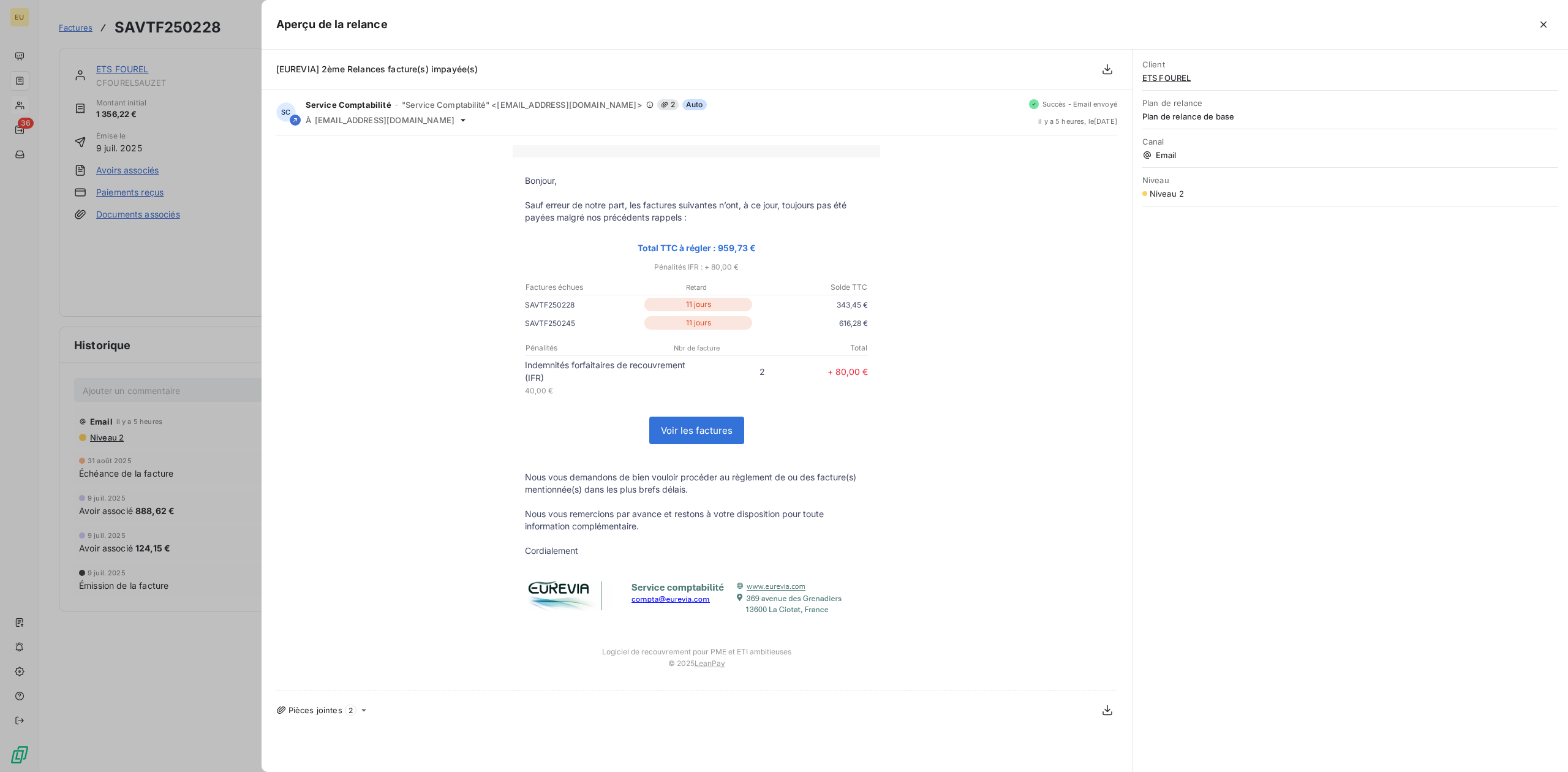
click at [125, 302] on div at bounding box center [784, 386] width 1568 height 772
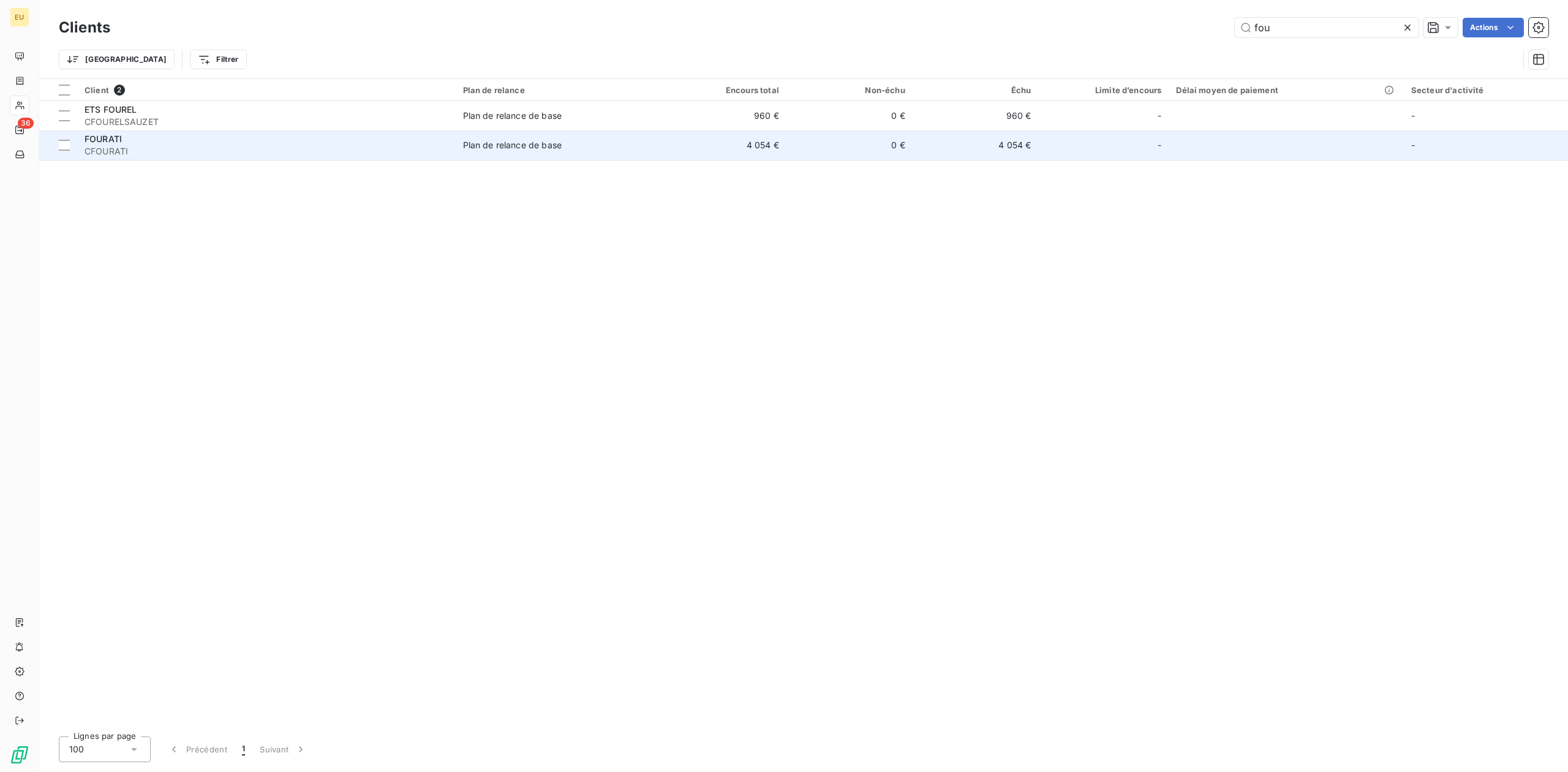
click at [149, 147] on span "CFOURATI" at bounding box center [266, 151] width 364 height 12
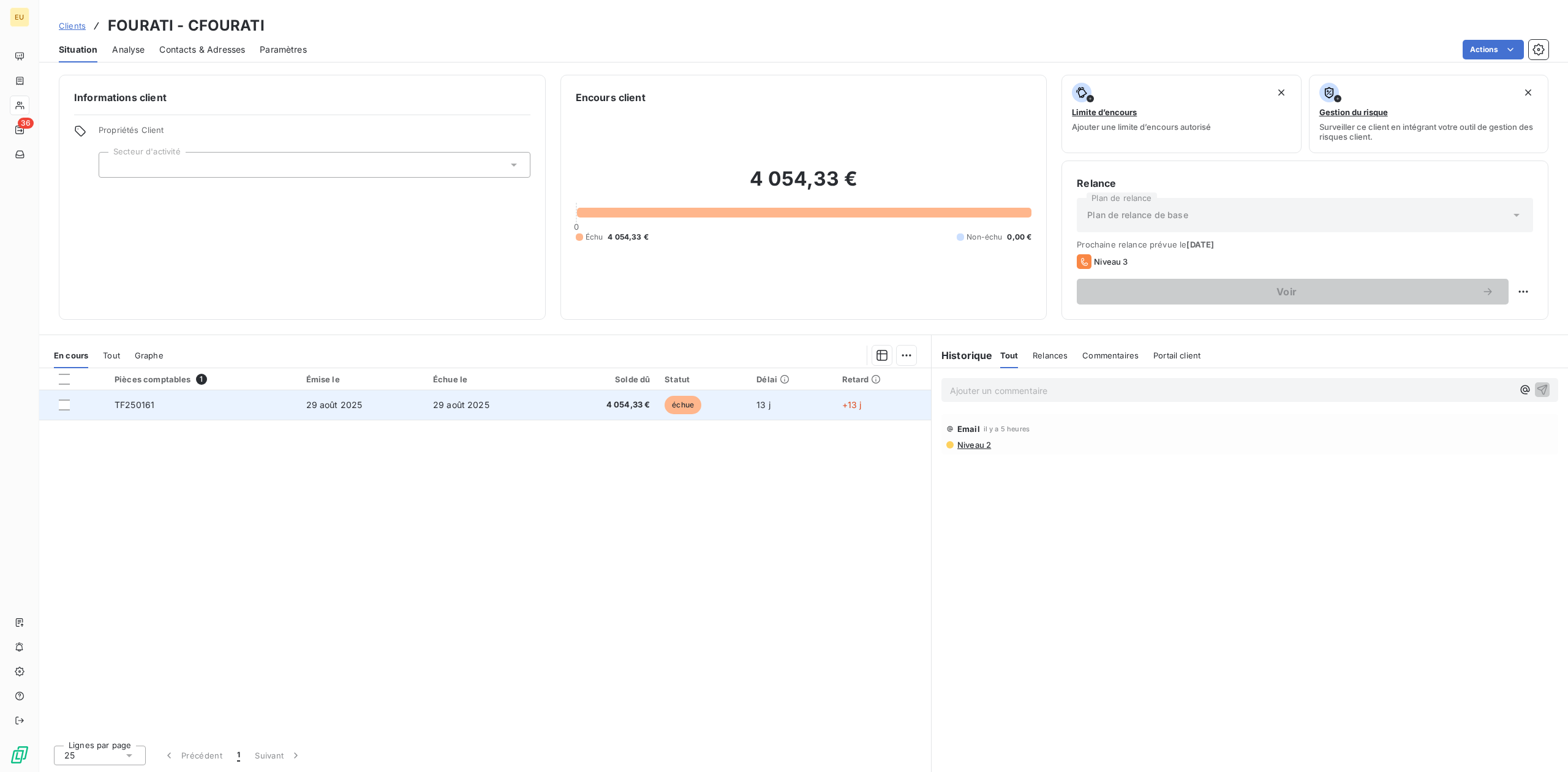
click at [290, 410] on td "TF250161" at bounding box center [203, 405] width 191 height 29
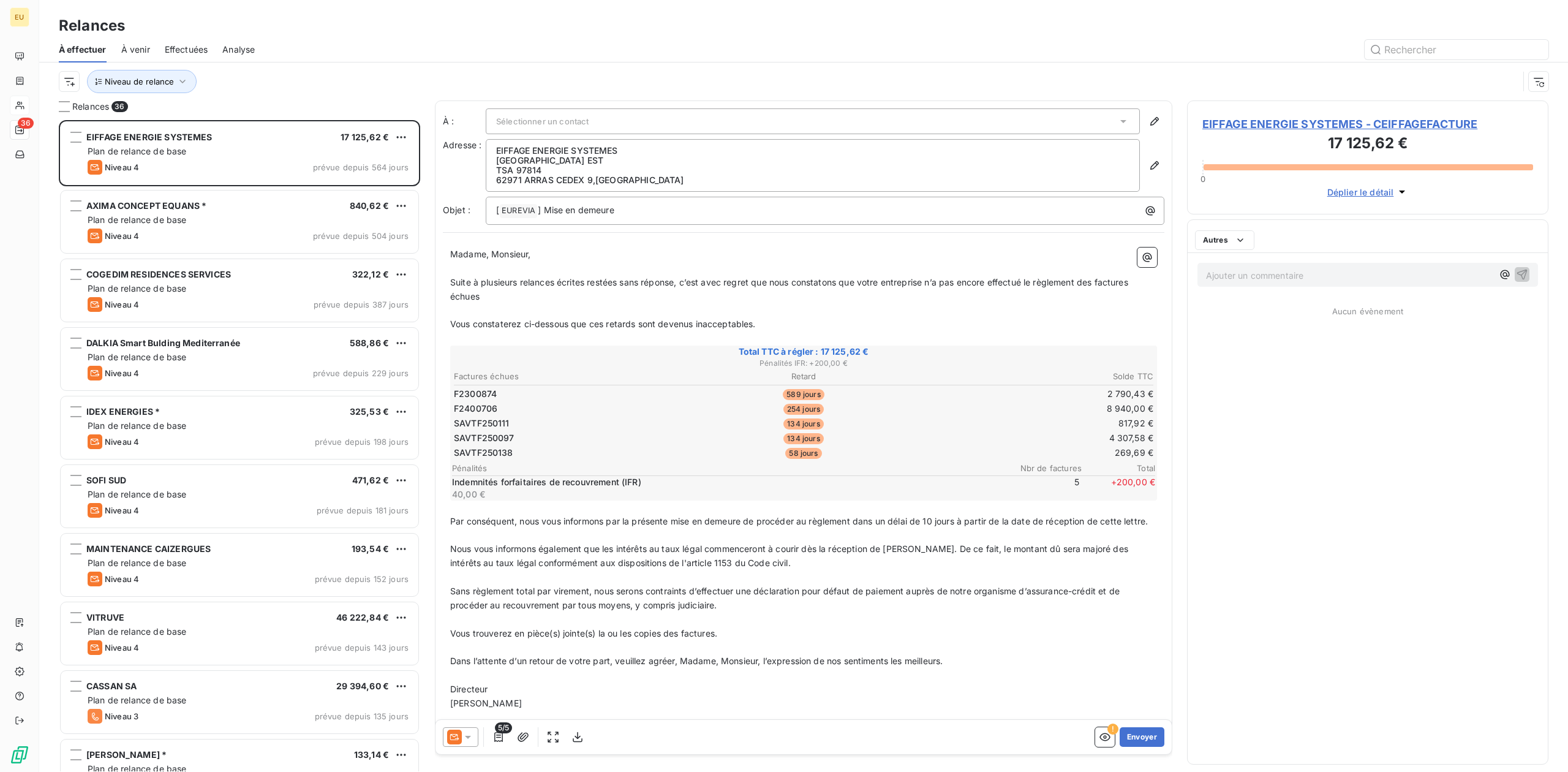
scroll to position [639, 348]
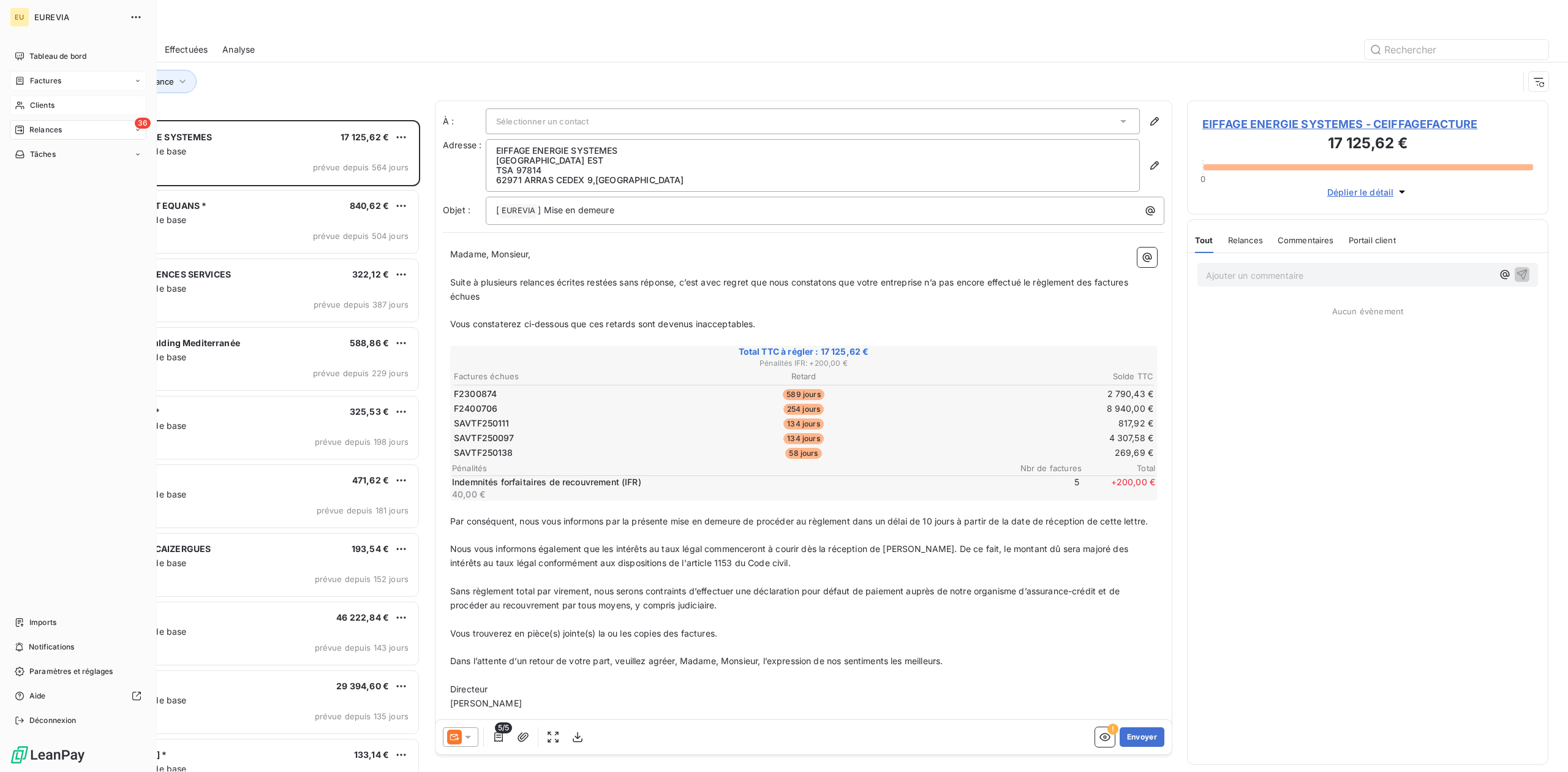
click at [35, 82] on span "Factures" at bounding box center [45, 80] width 31 height 11
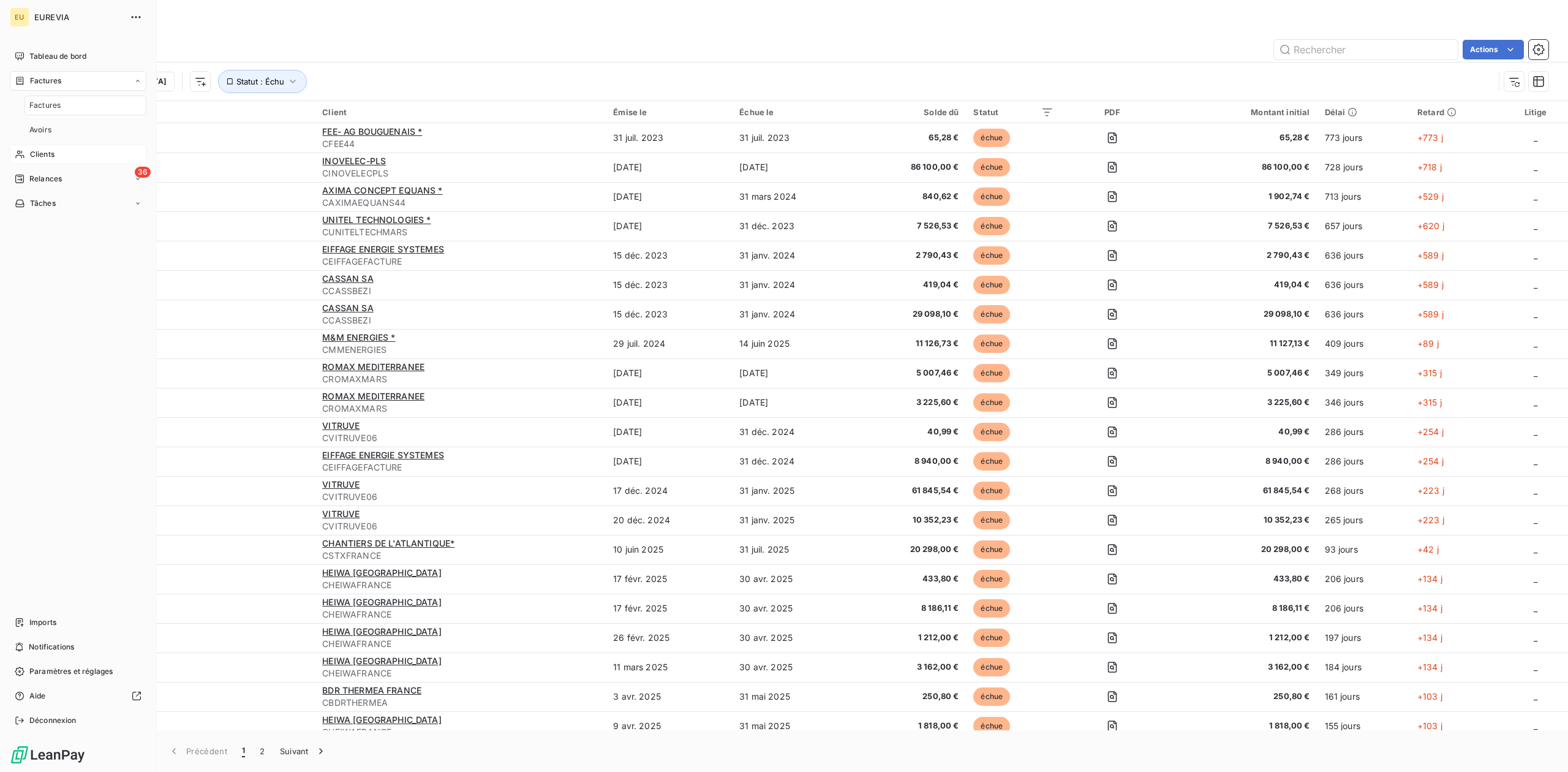
click at [52, 153] on span "Clients" at bounding box center [42, 154] width 24 height 11
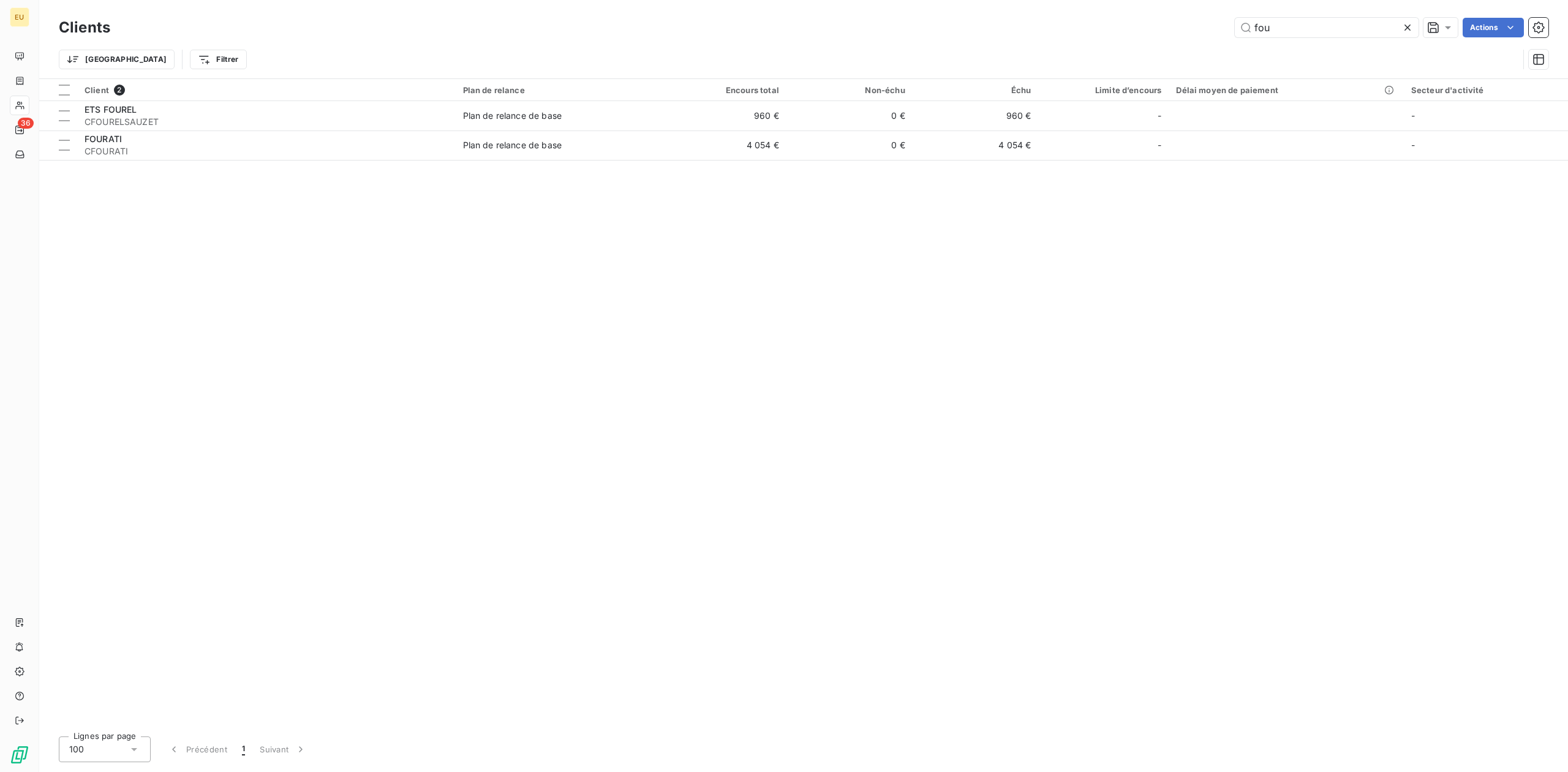
click at [1253, 25] on icon at bounding box center [1407, 27] width 12 height 12
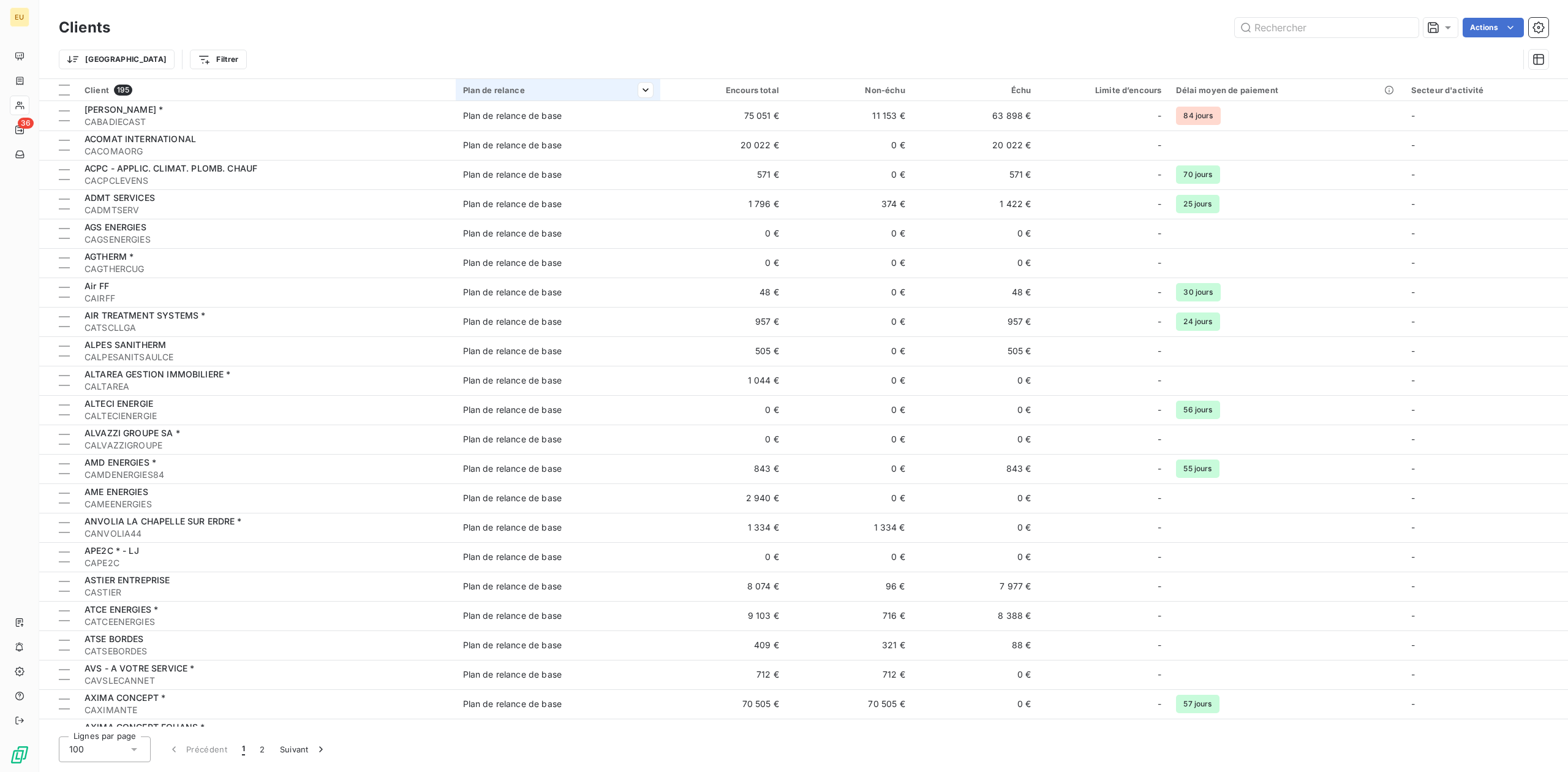
click at [579, 96] on th "Plan de relance" at bounding box center [558, 90] width 205 height 22
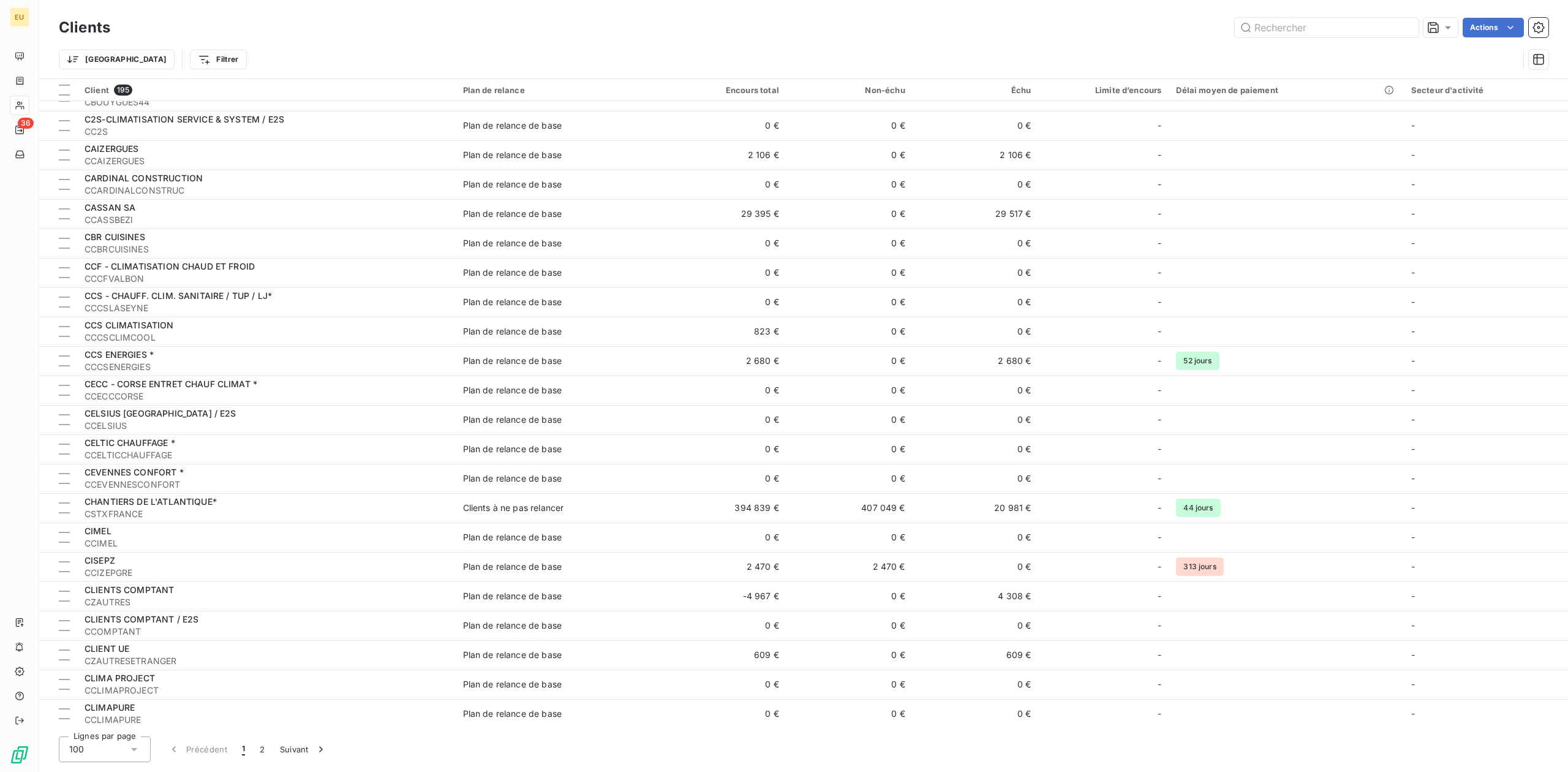
scroll to position [1062, 0]
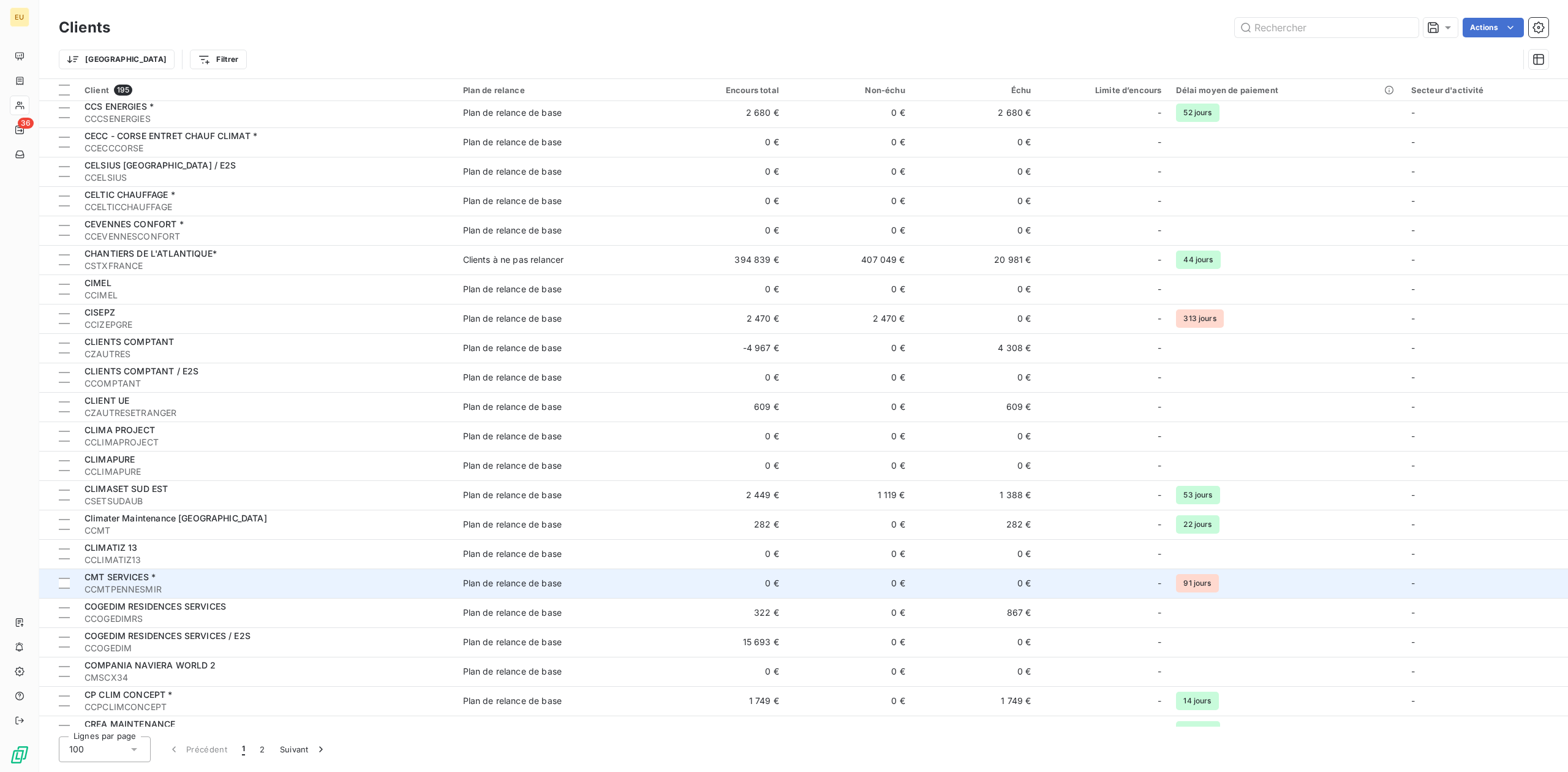
drag, startPoint x: 484, startPoint y: 441, endPoint x: 537, endPoint y: 579, distance: 147.8
click at [537, 579] on div "Plan de relance de base" at bounding box center [512, 583] width 98 height 12
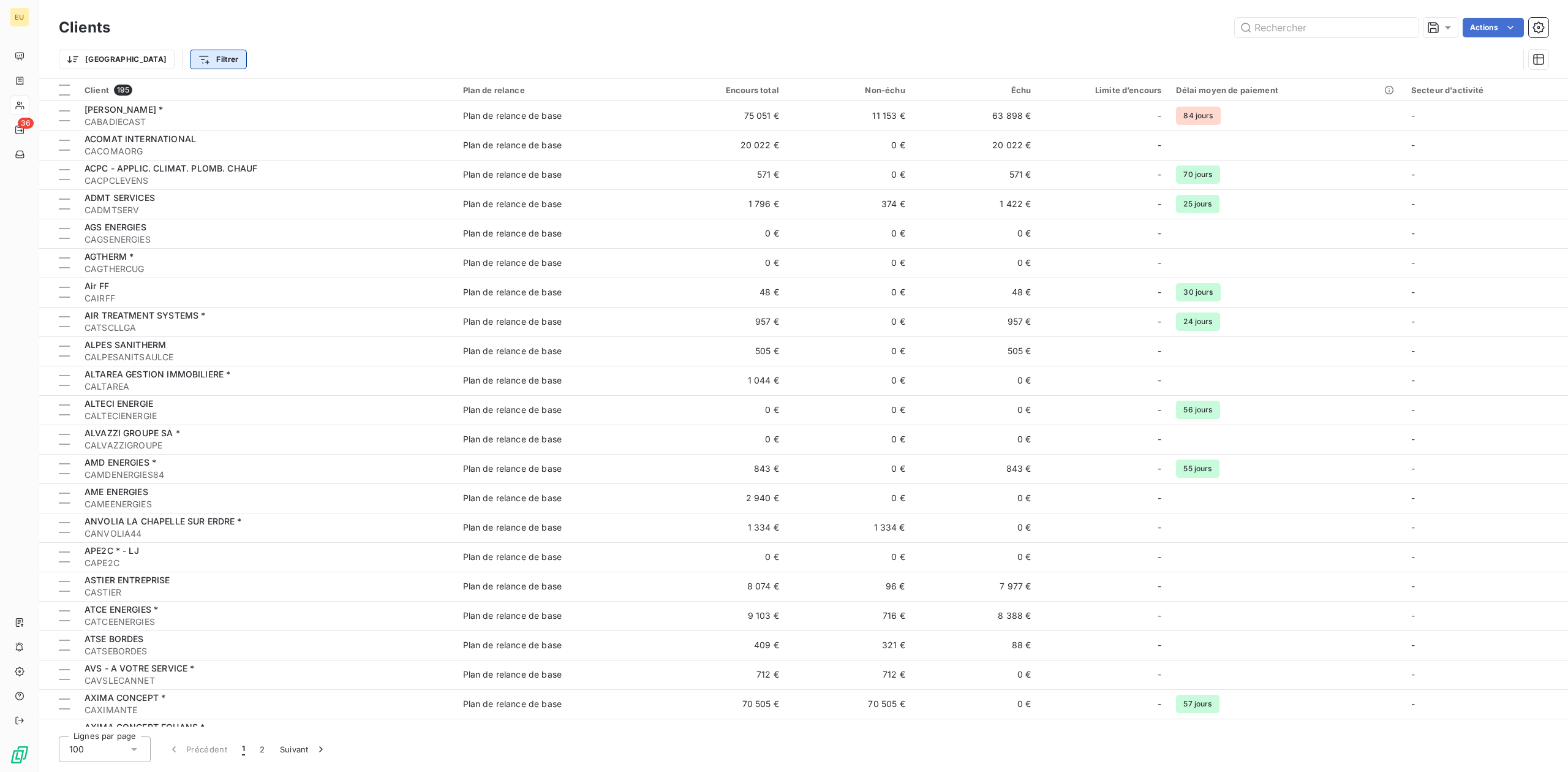
click at [135, 55] on html "EU 36 Clients Actions Trier Filtrer Client 195 Plan de relance Encours total No…" at bounding box center [784, 386] width 1568 height 772
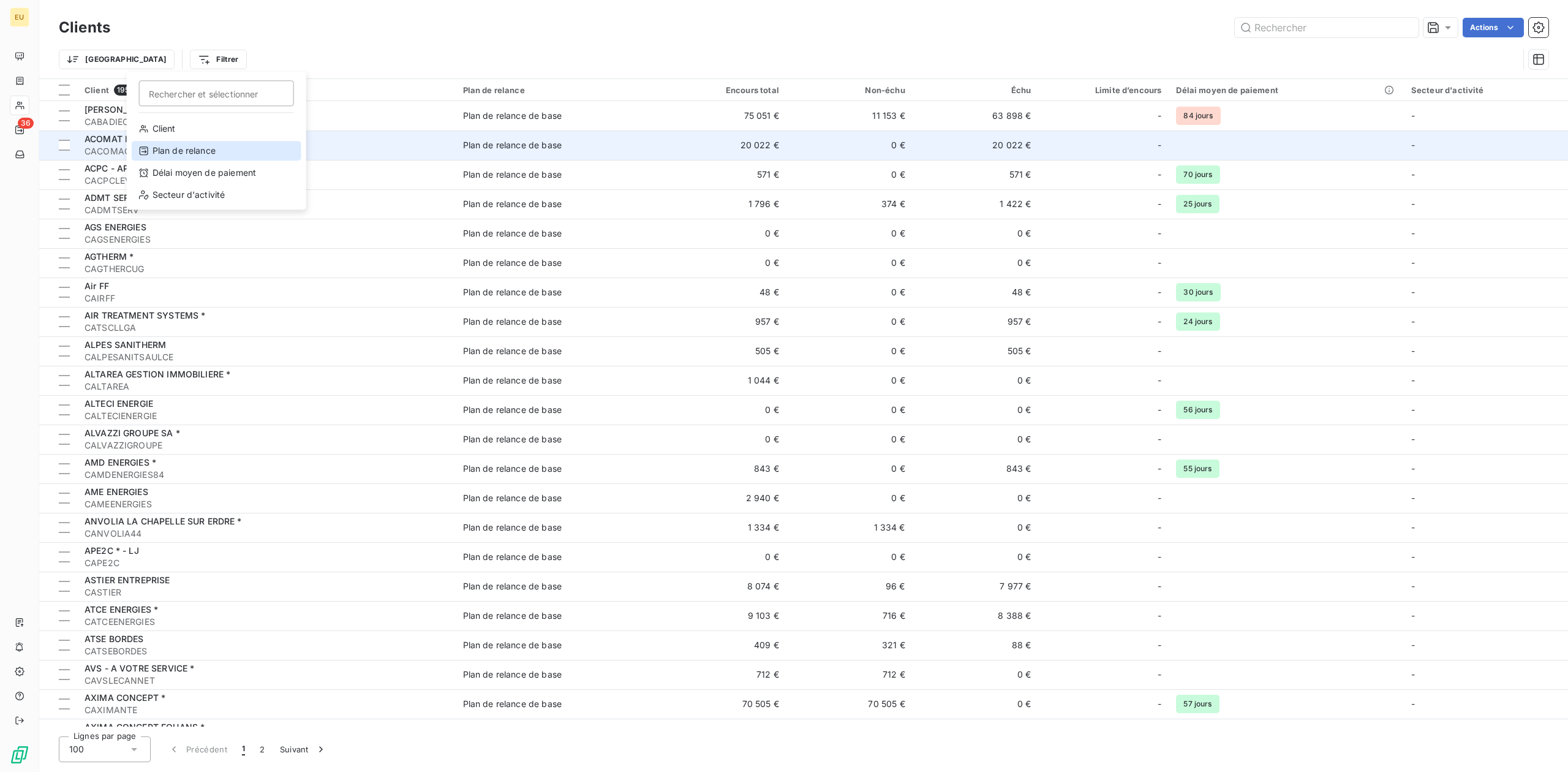
click at [179, 150] on div "Plan de relance" at bounding box center [216, 151] width 170 height 20
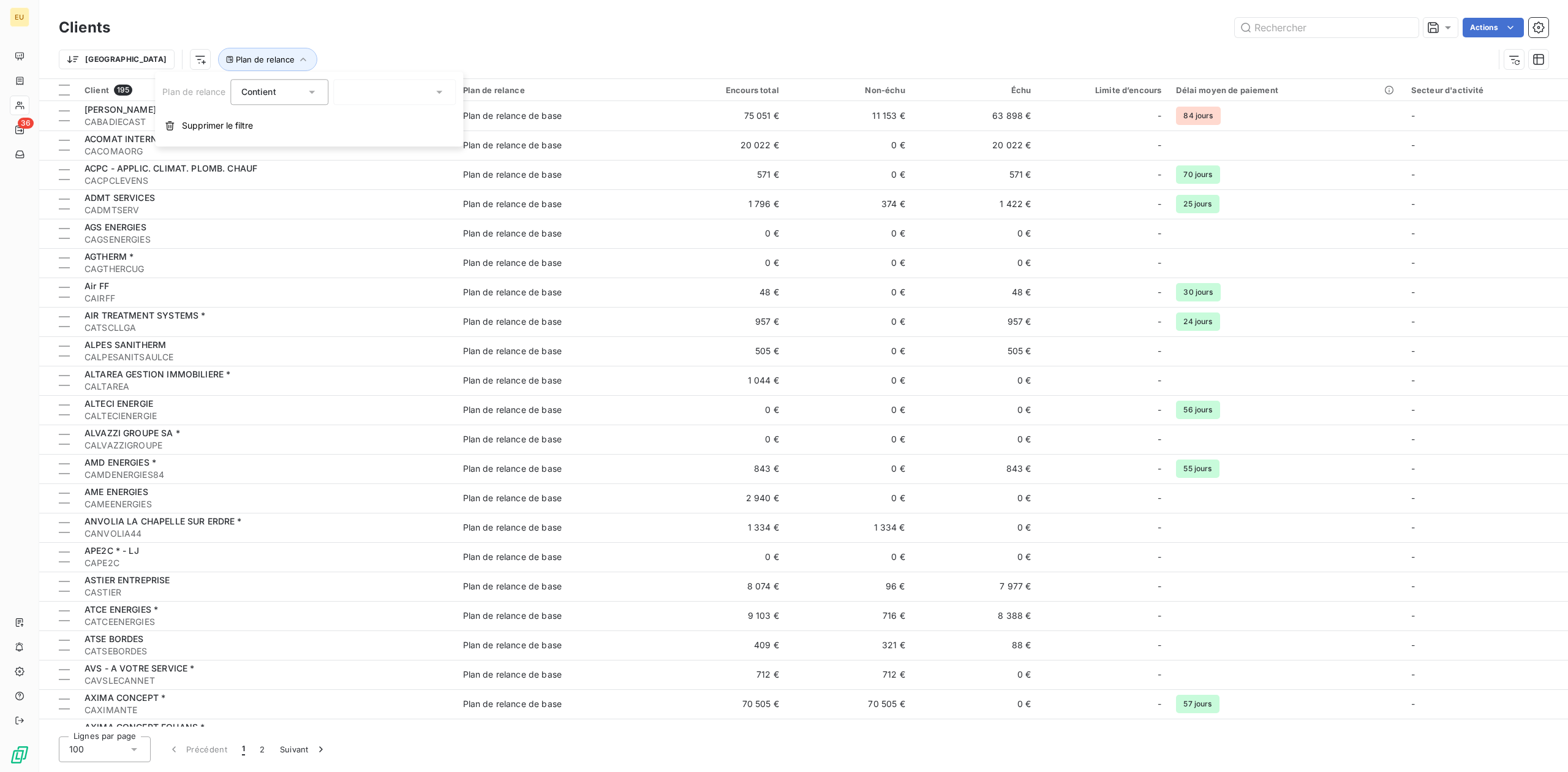
click at [362, 89] on div at bounding box center [395, 92] width 123 height 26
click at [415, 117] on span "Plan de relance de base" at bounding box center [406, 118] width 98 height 12
click at [576, 37] on div "Actions" at bounding box center [837, 27] width 1423 height 20
click at [140, 63] on html "EU 36 Clients Actions Trier Rechercher et sélectionner Client Plan de relance D…" at bounding box center [784, 386] width 1568 height 772
click at [456, 35] on html "EU 36 Clients Actions Trier Rechercher et sélectionner Client Plan de relance D…" at bounding box center [784, 386] width 1568 height 772
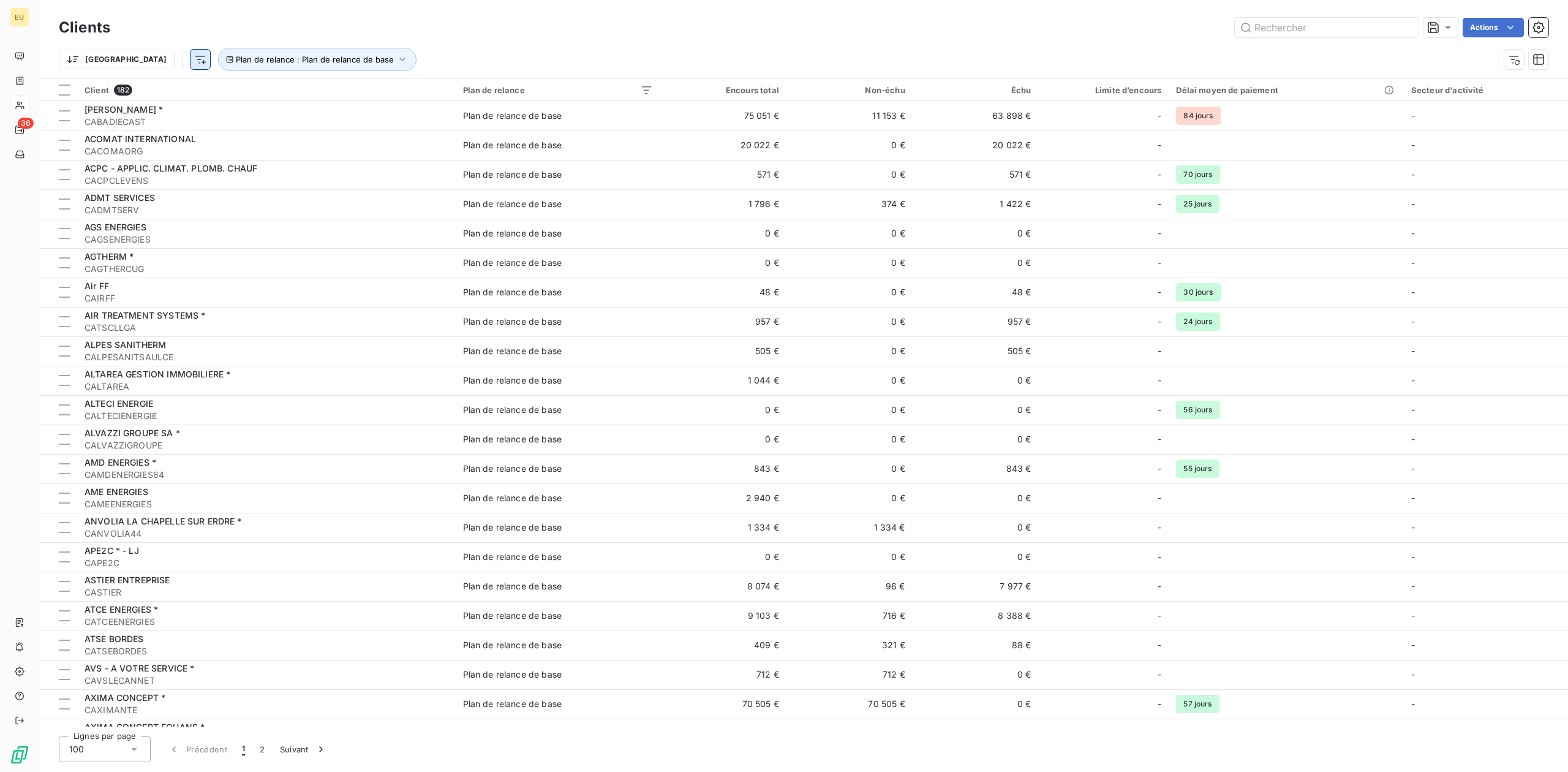
click at [135, 57] on html "EU 36 Clients Actions Trier Plan de relance : Plan de relance de base Client 18…" at bounding box center [784, 386] width 1568 height 772
click at [97, 64] on html "EU 36 Clients Actions Trier Plan de relance : Plan de relance de base Client 18…" at bounding box center [784, 386] width 1568 height 772
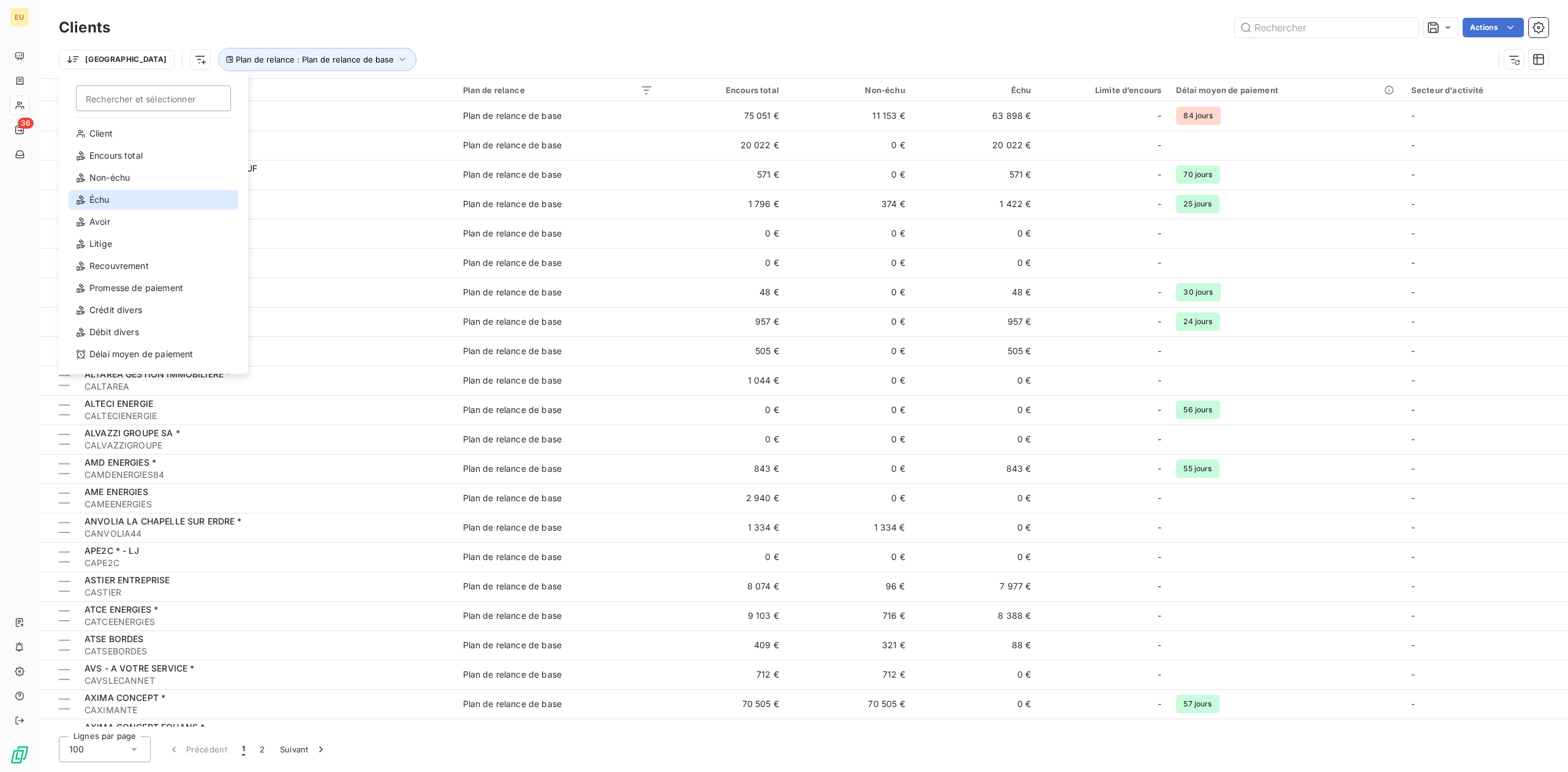
click at [136, 204] on div "Échu" at bounding box center [153, 199] width 170 height 20
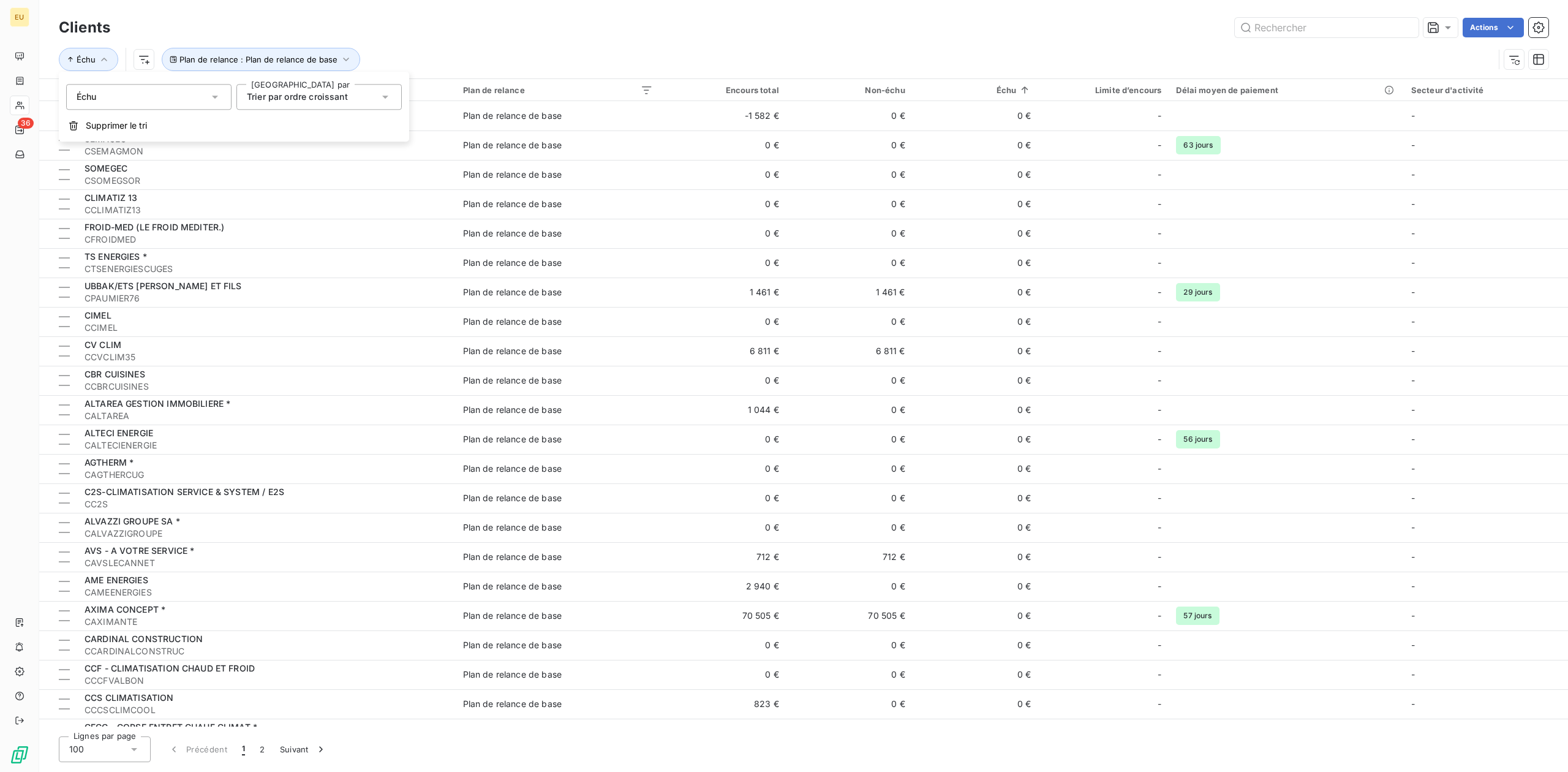
click at [135, 95] on div "Échu" at bounding box center [149, 96] width 165 height 26
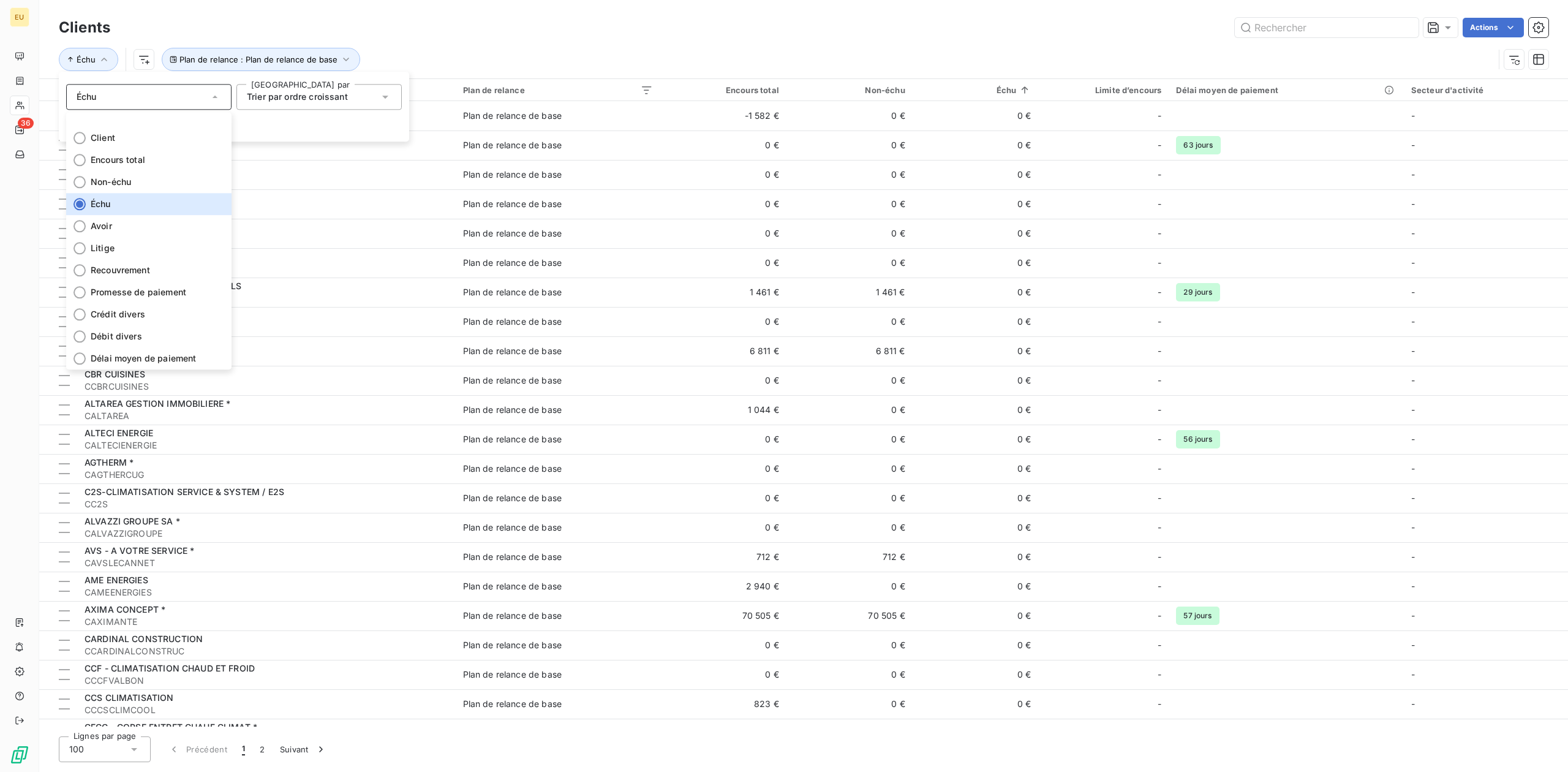
click at [589, 10] on div "Clients Actions Échu Plan de relance : Plan de relance de base" at bounding box center [803, 39] width 1528 height 79
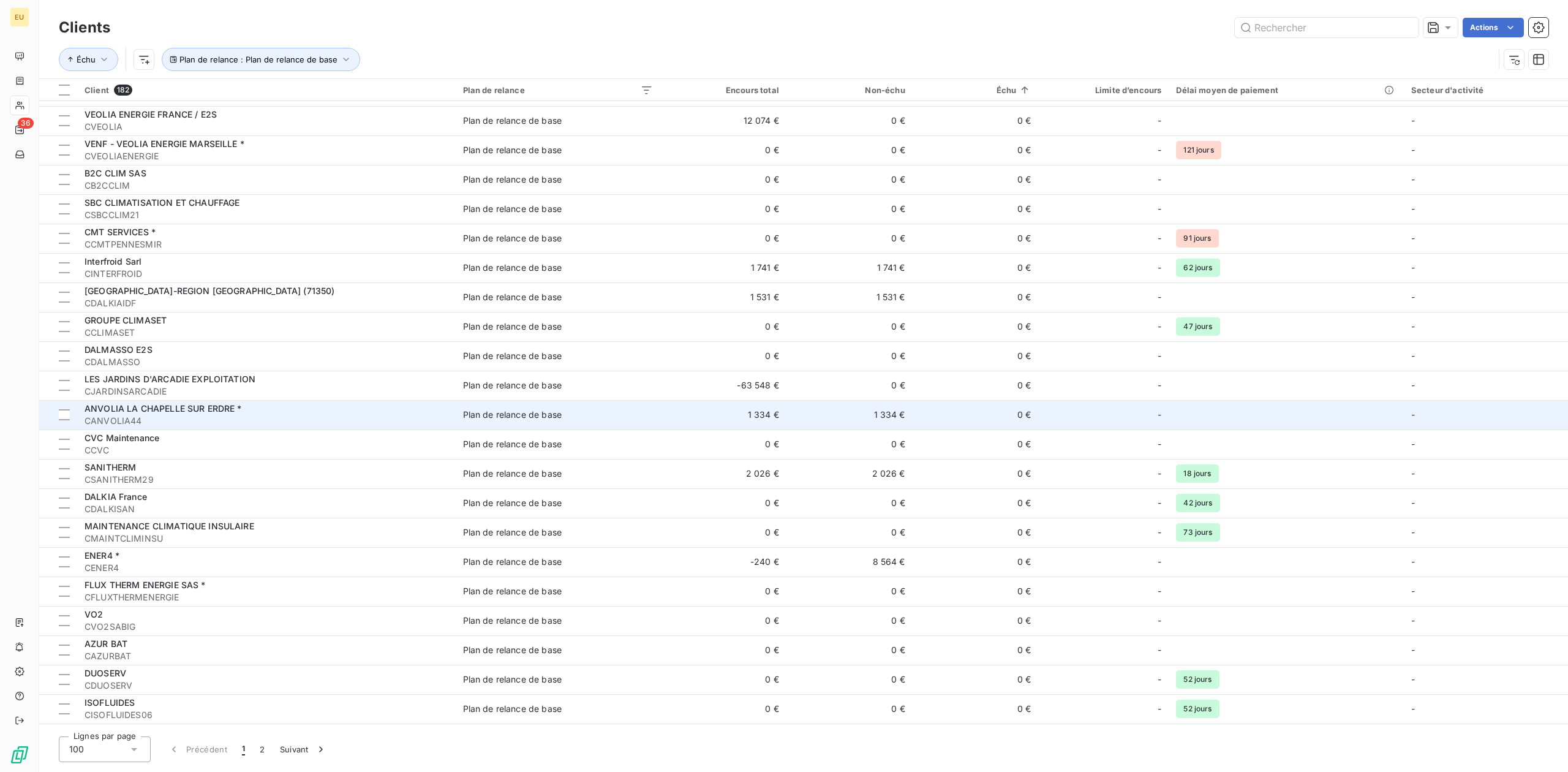
scroll to position [2316, 0]
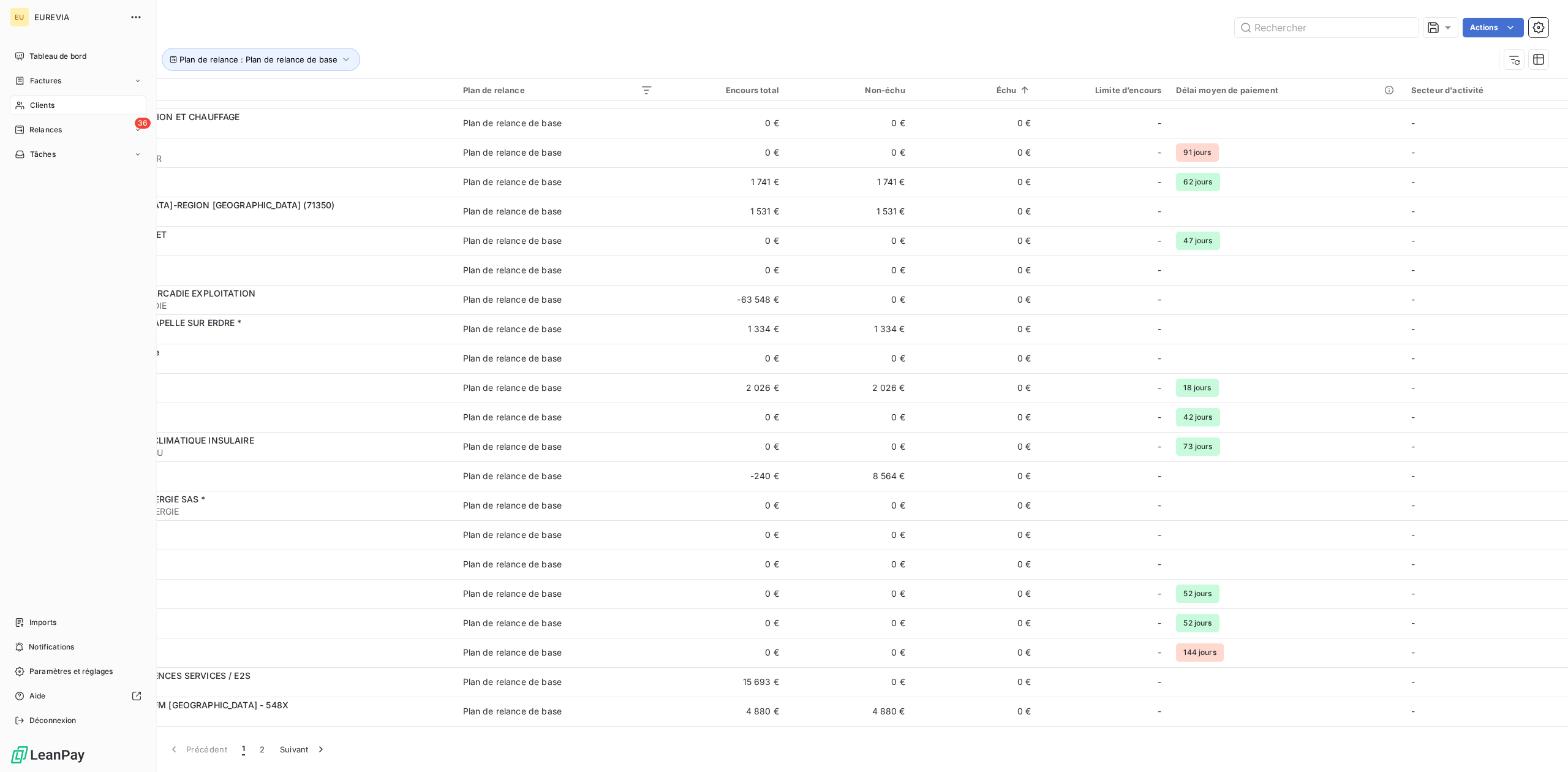
click at [37, 104] on span "Clients" at bounding box center [42, 105] width 24 height 11
click at [52, 112] on div "Clients" at bounding box center [78, 105] width 137 height 20
click at [59, 12] on span "EUREVIA" at bounding box center [78, 17] width 88 height 10
click at [47, 100] on span "Clients" at bounding box center [42, 105] width 24 height 11
click at [23, 108] on icon at bounding box center [19, 105] width 8 height 8
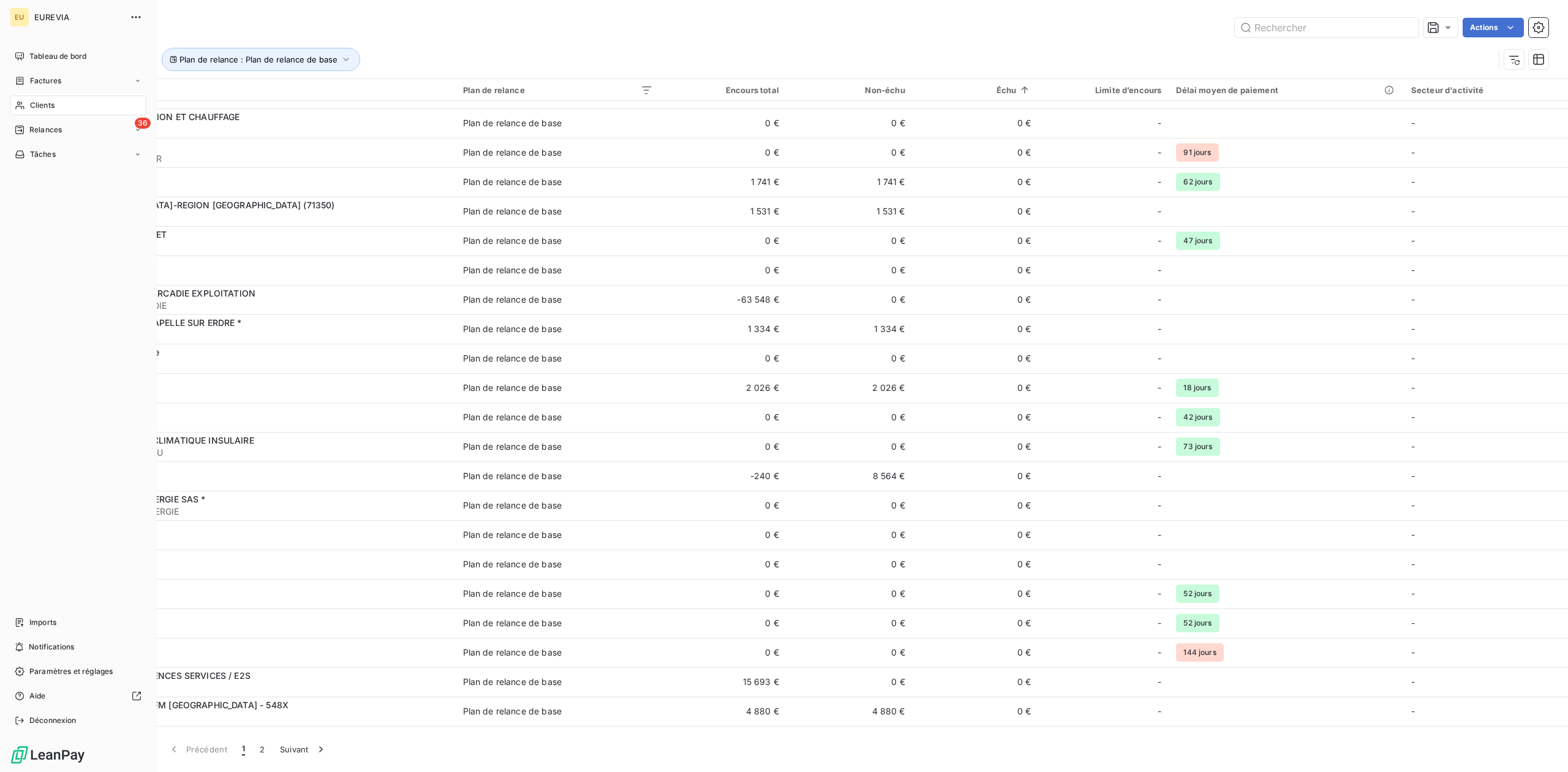
click at [23, 108] on icon at bounding box center [19, 105] width 8 height 8
click at [53, 10] on div "EUREVIA" at bounding box center [90, 17] width 112 height 20
click at [53, 56] on span "Tableau de bord" at bounding box center [57, 56] width 57 height 11
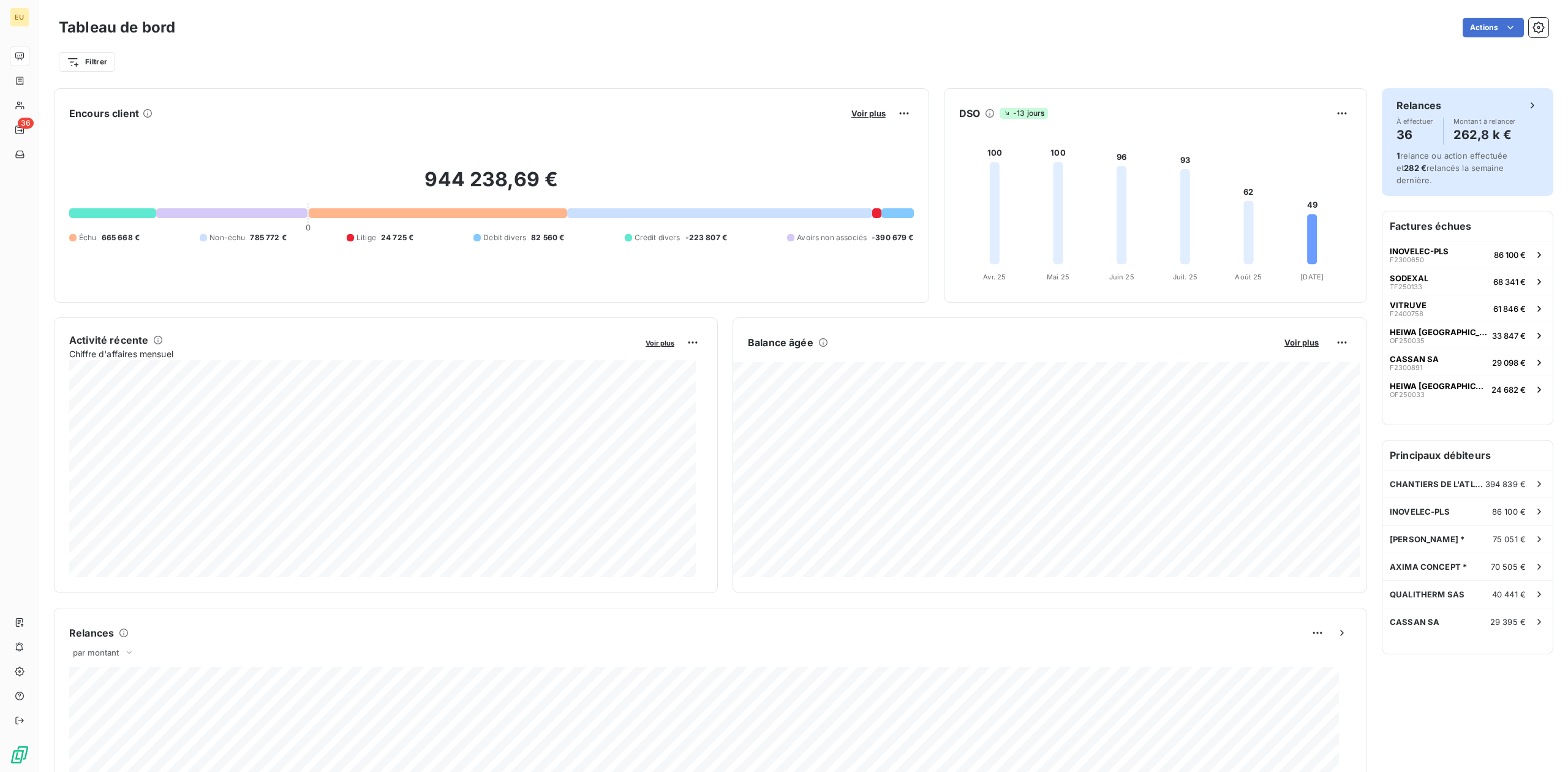
click at [1253, 105] on div "Relances" at bounding box center [1467, 105] width 142 height 15
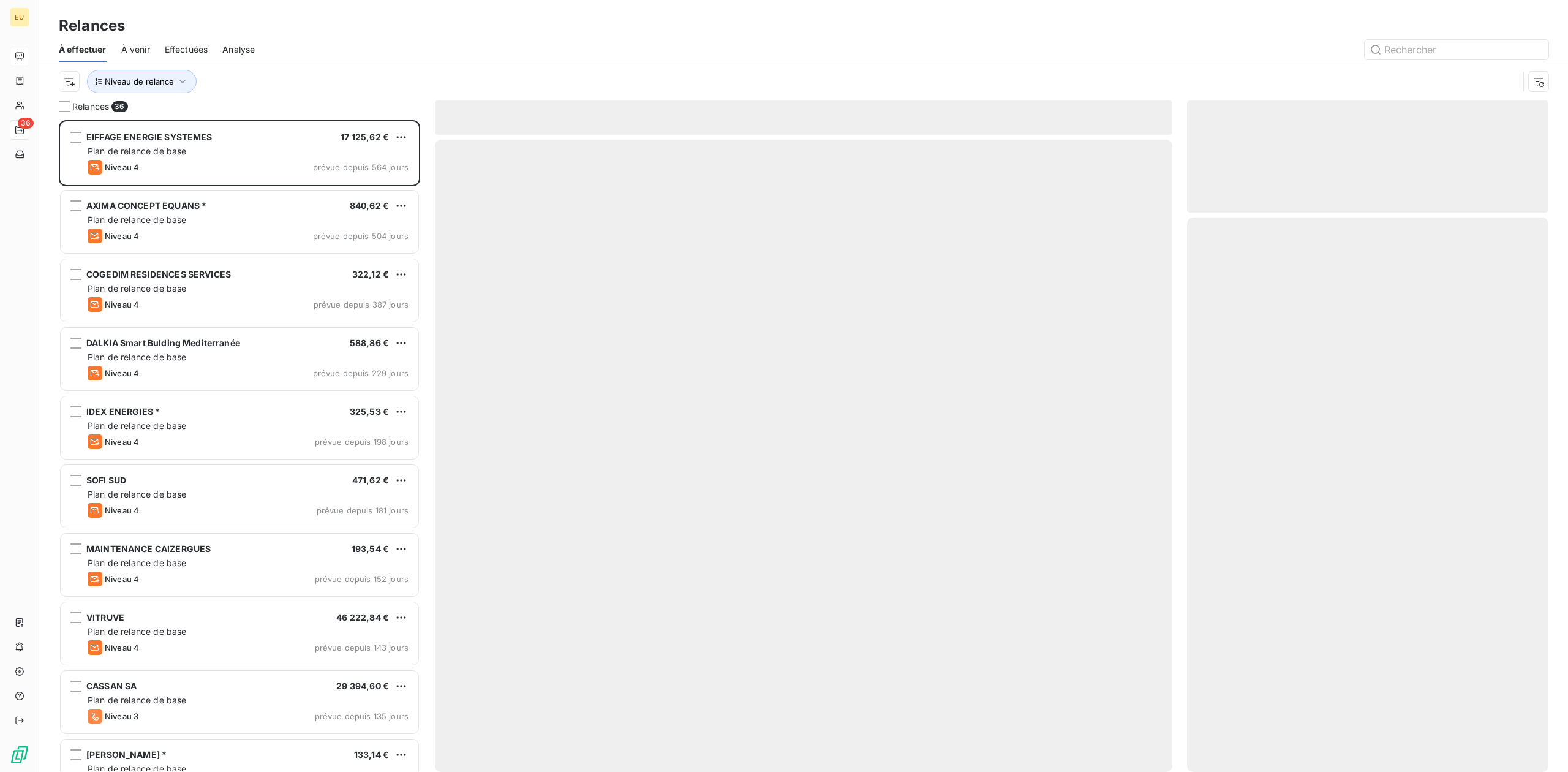
scroll to position [639, 348]
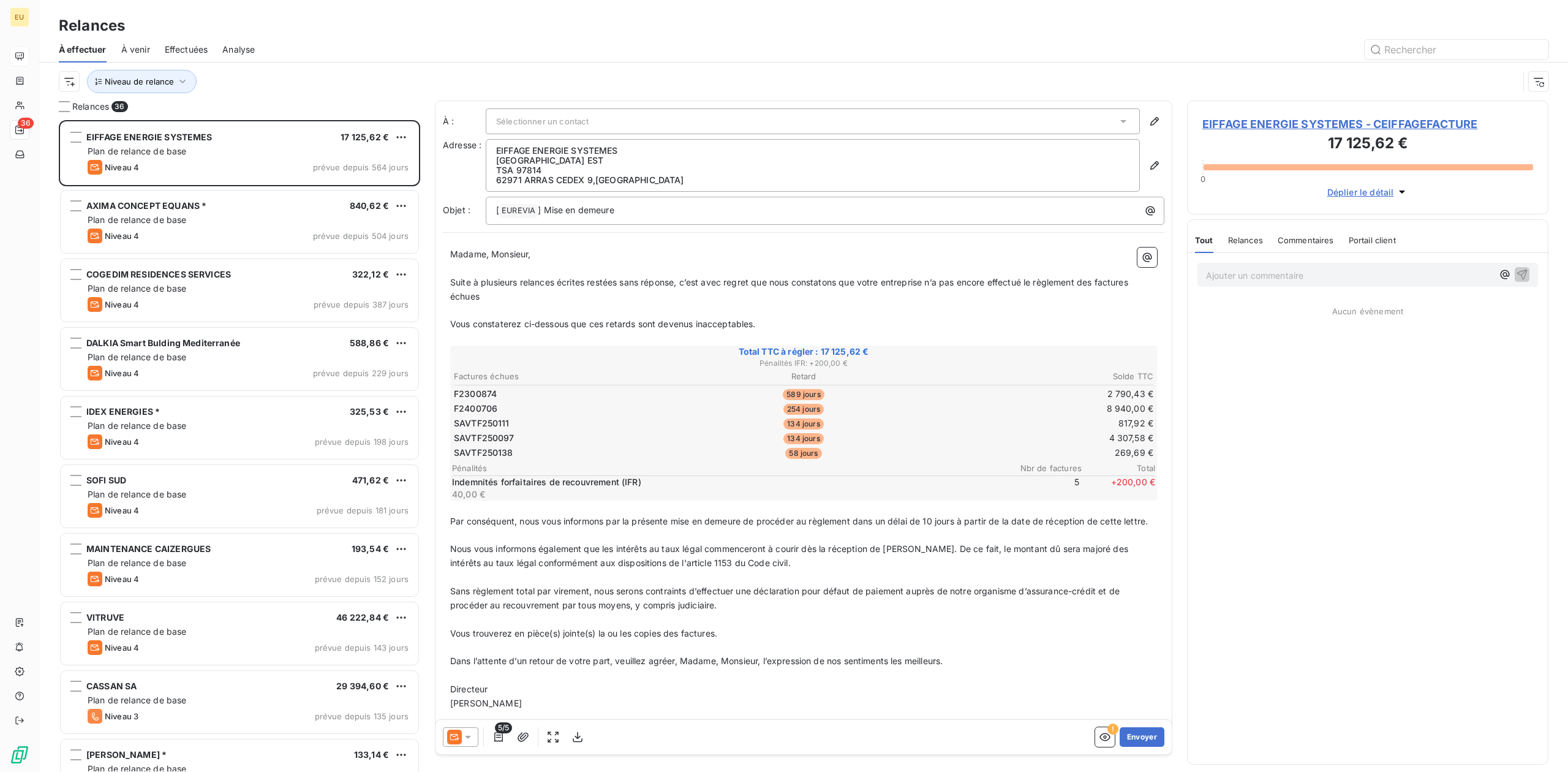
click at [135, 48] on span "À venir" at bounding box center [135, 49] width 29 height 12
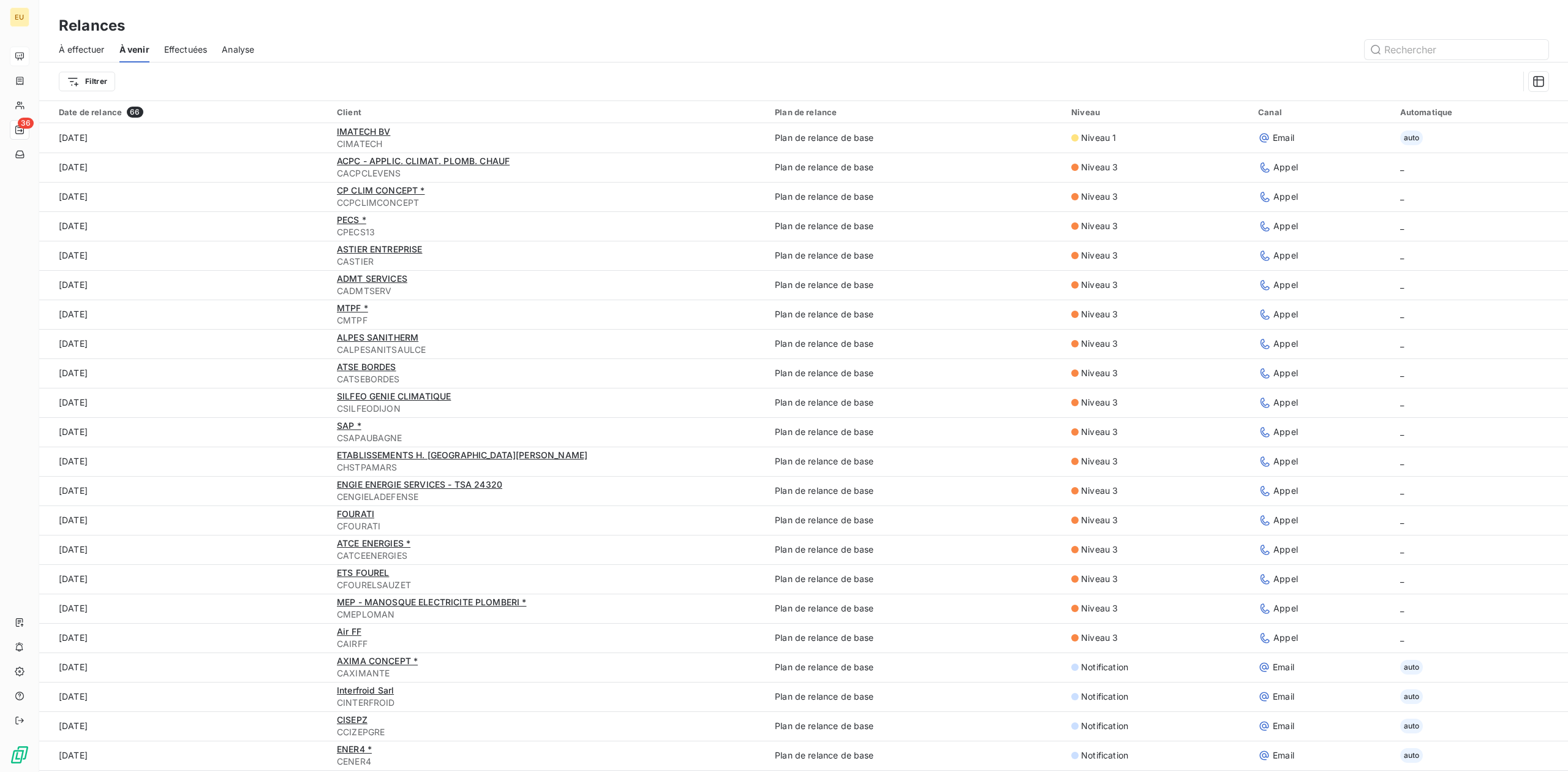
click at [165, 43] on span "Effectuées" at bounding box center [186, 49] width 43 height 12
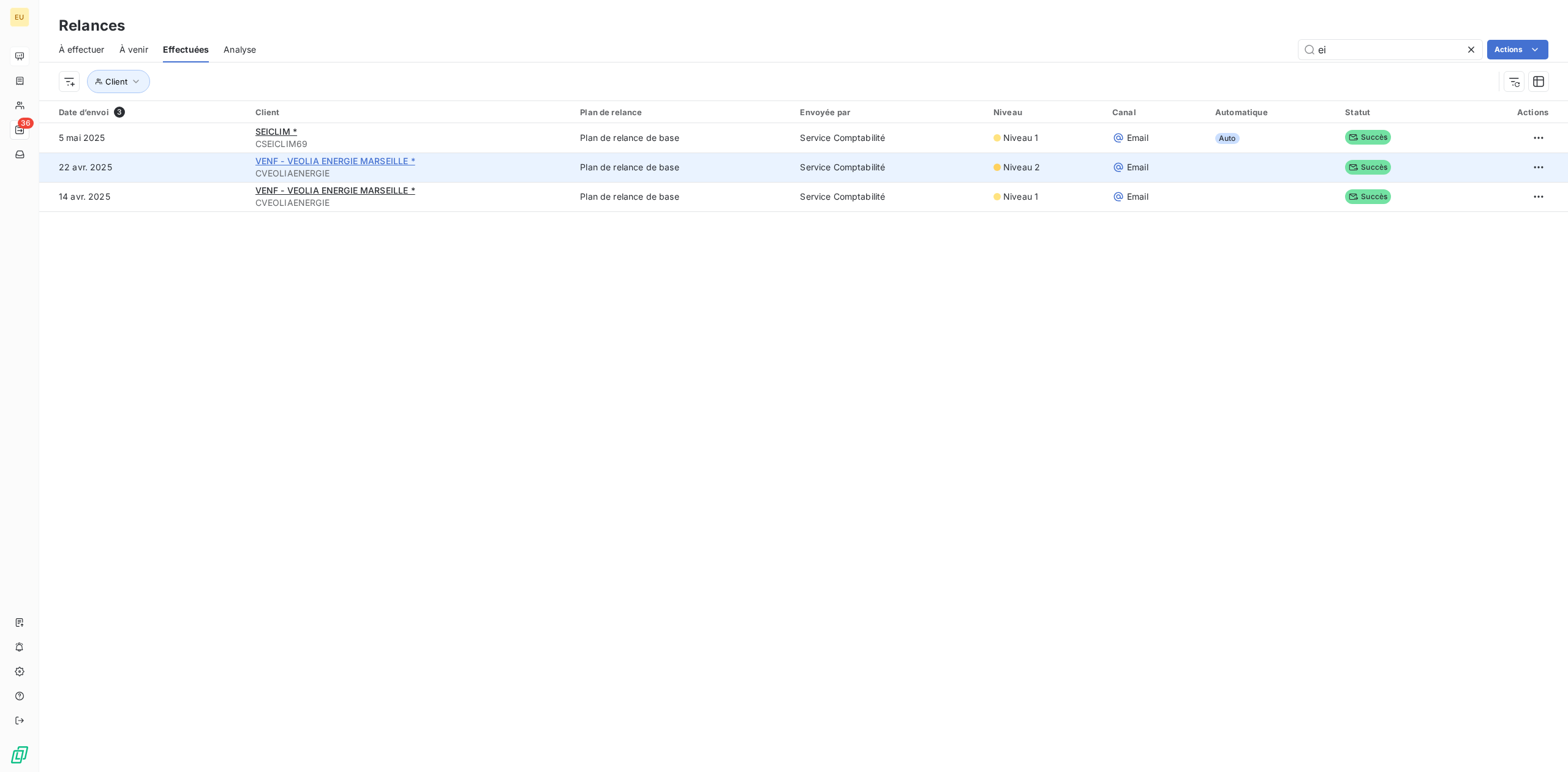
click at [391, 165] on span "VENF - VEOLIA ENERGIE MARSEILLE *" at bounding box center [335, 161] width 160 height 10
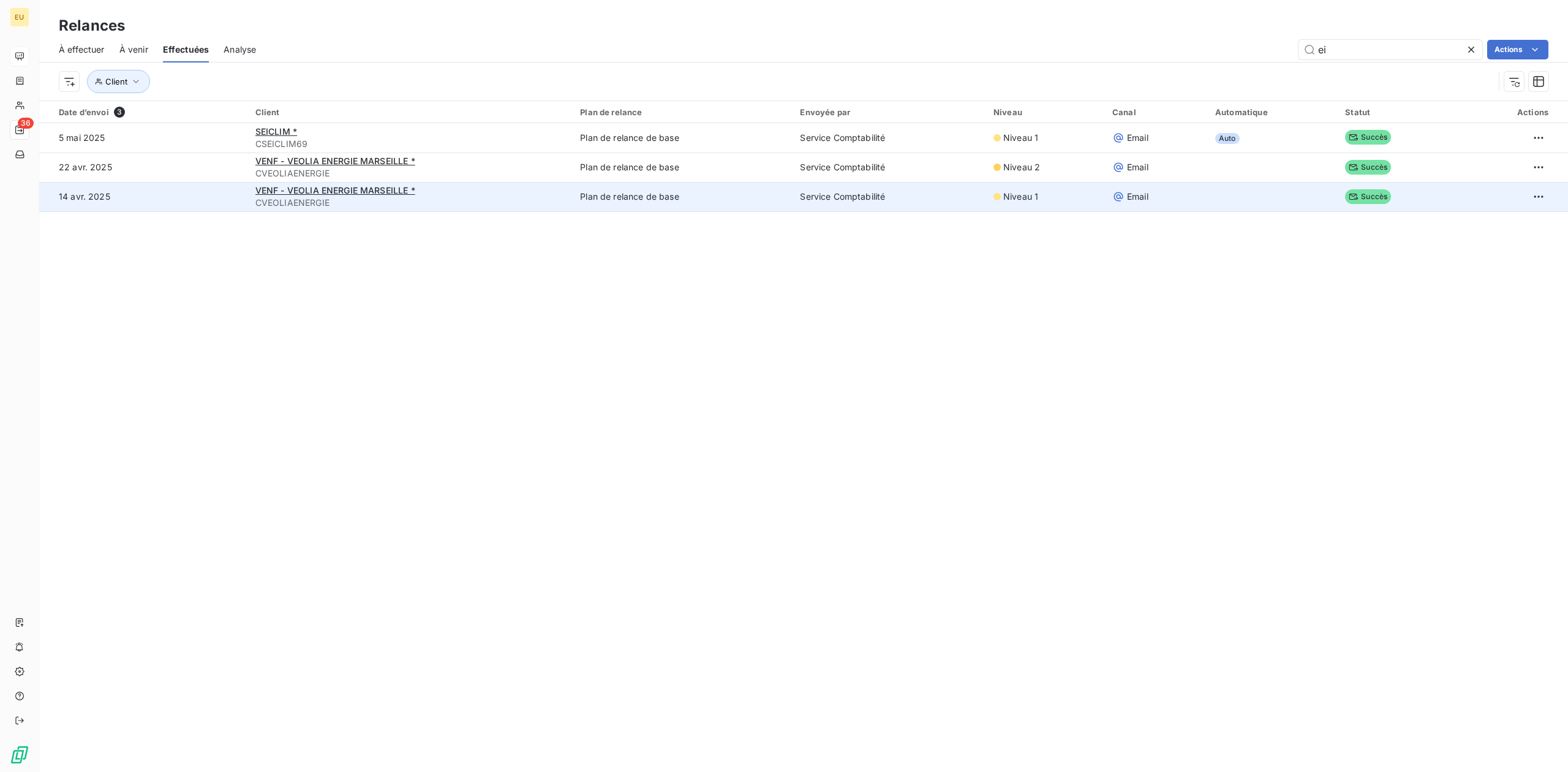
click at [156, 199] on td "14 avr. 2025" at bounding box center [143, 197] width 209 height 29
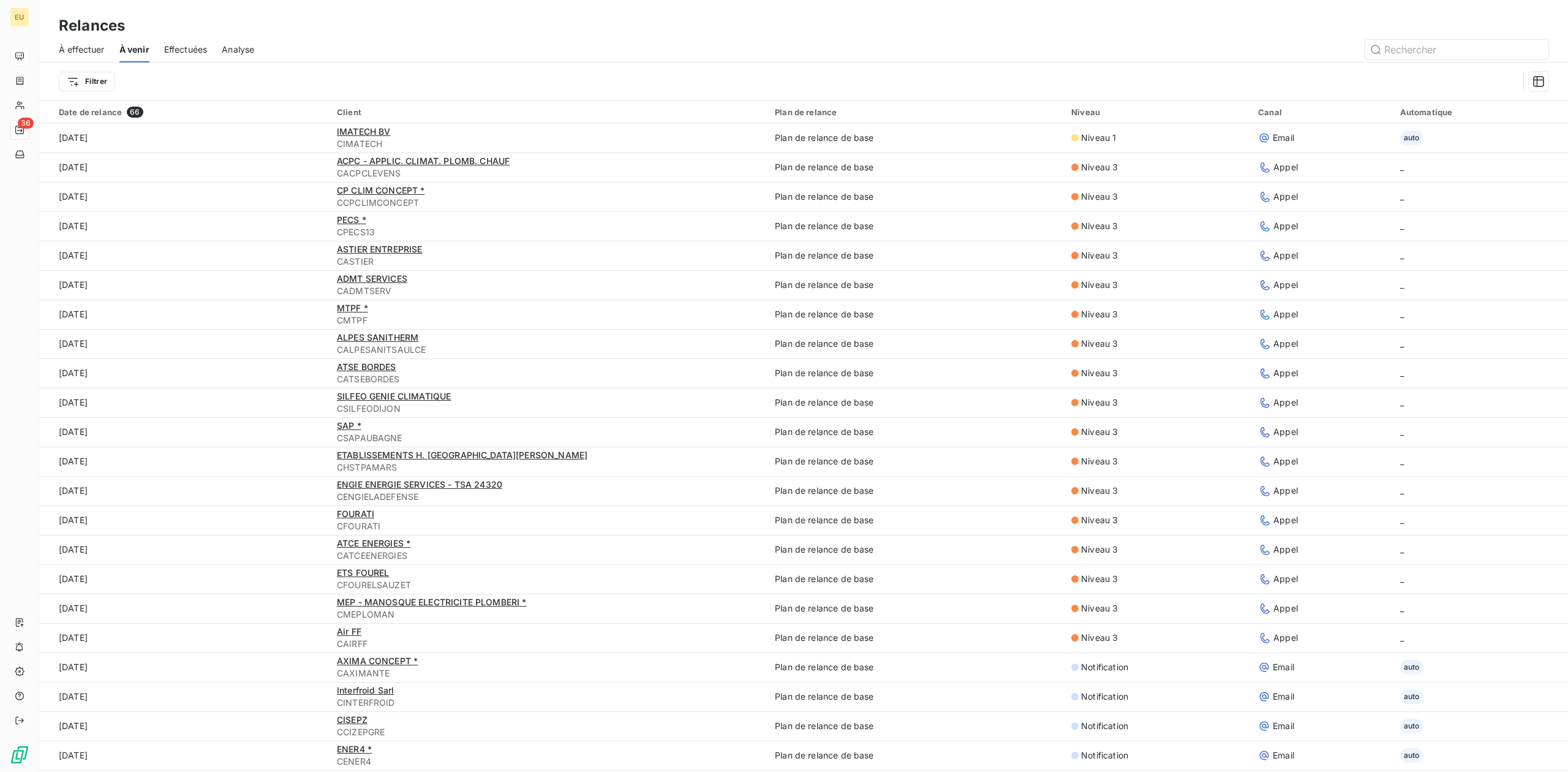
click at [180, 45] on span "Effectuées" at bounding box center [186, 49] width 43 height 12
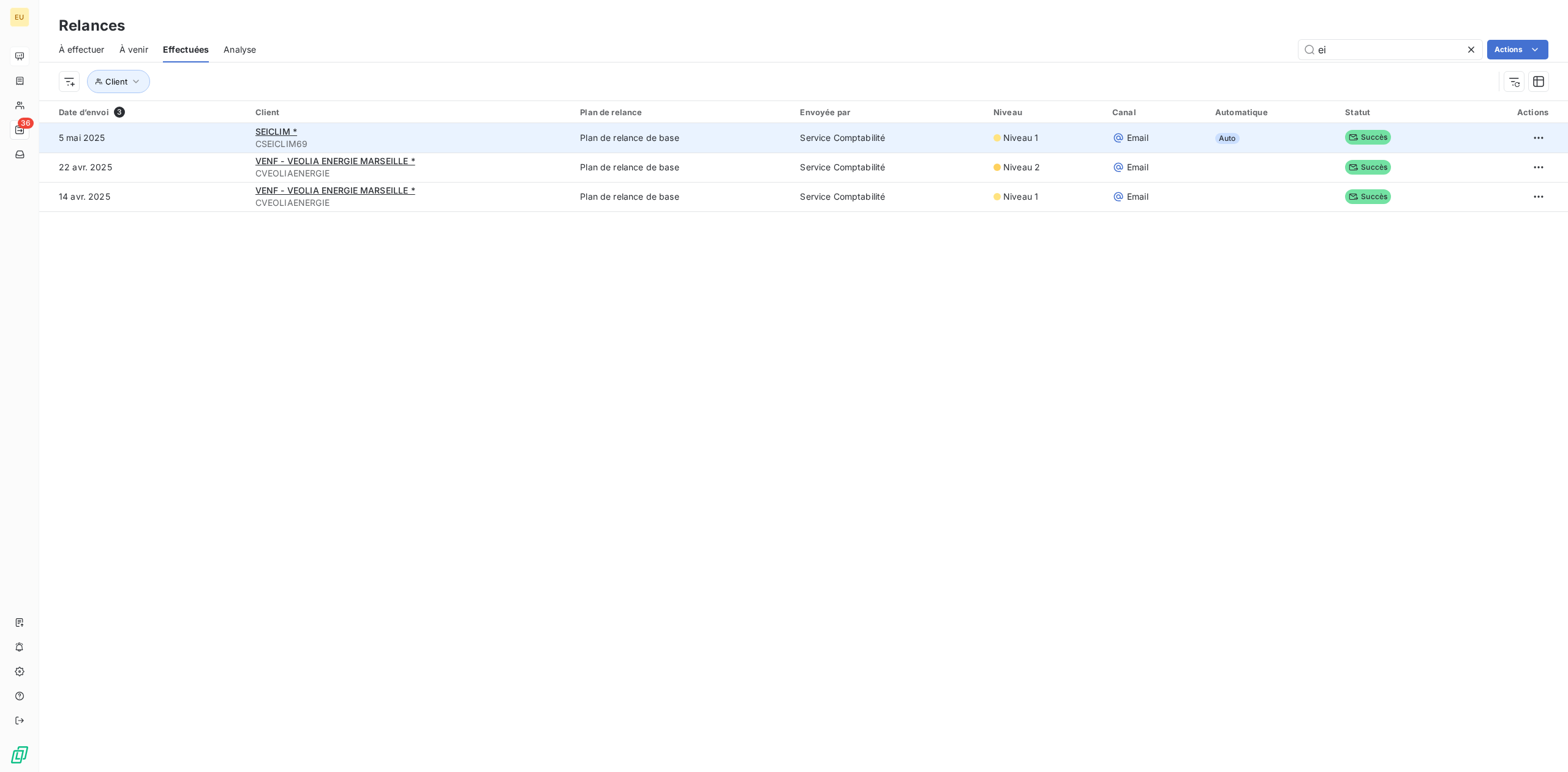
click at [354, 140] on span "CSEICLIM69" at bounding box center [410, 144] width 311 height 12
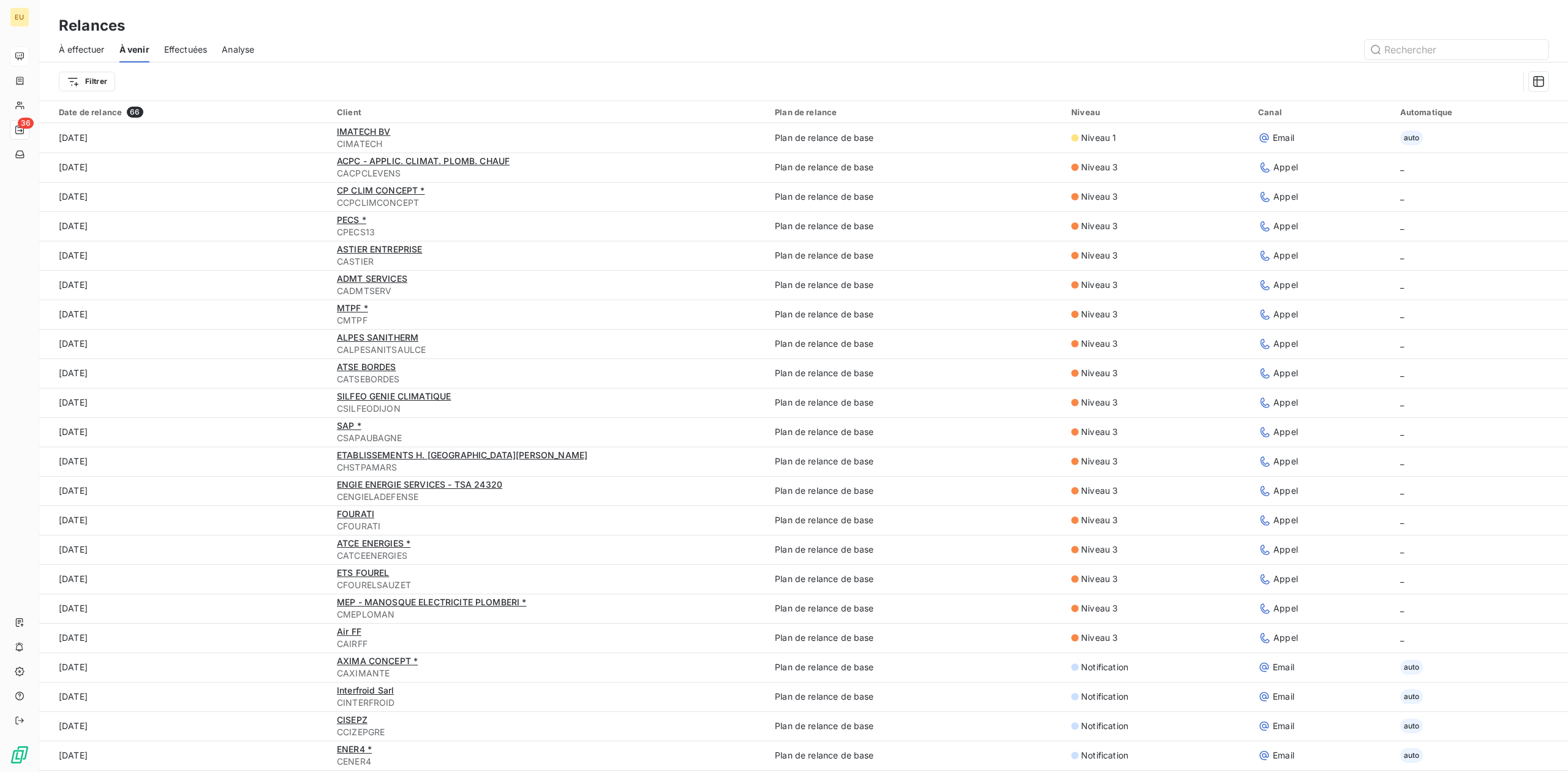
click at [130, 48] on span "À venir" at bounding box center [134, 49] width 30 height 12
click at [103, 73] on html "EU 36 Relances À effectuer À venir Effectuées Analyse Filtrer Date de relance 6…" at bounding box center [784, 386] width 1568 height 772
click at [131, 241] on div "Date de relance" at bounding box center [149, 239] width 170 height 20
click at [214, 233] on button "12" at bounding box center [214, 236] width 24 height 24
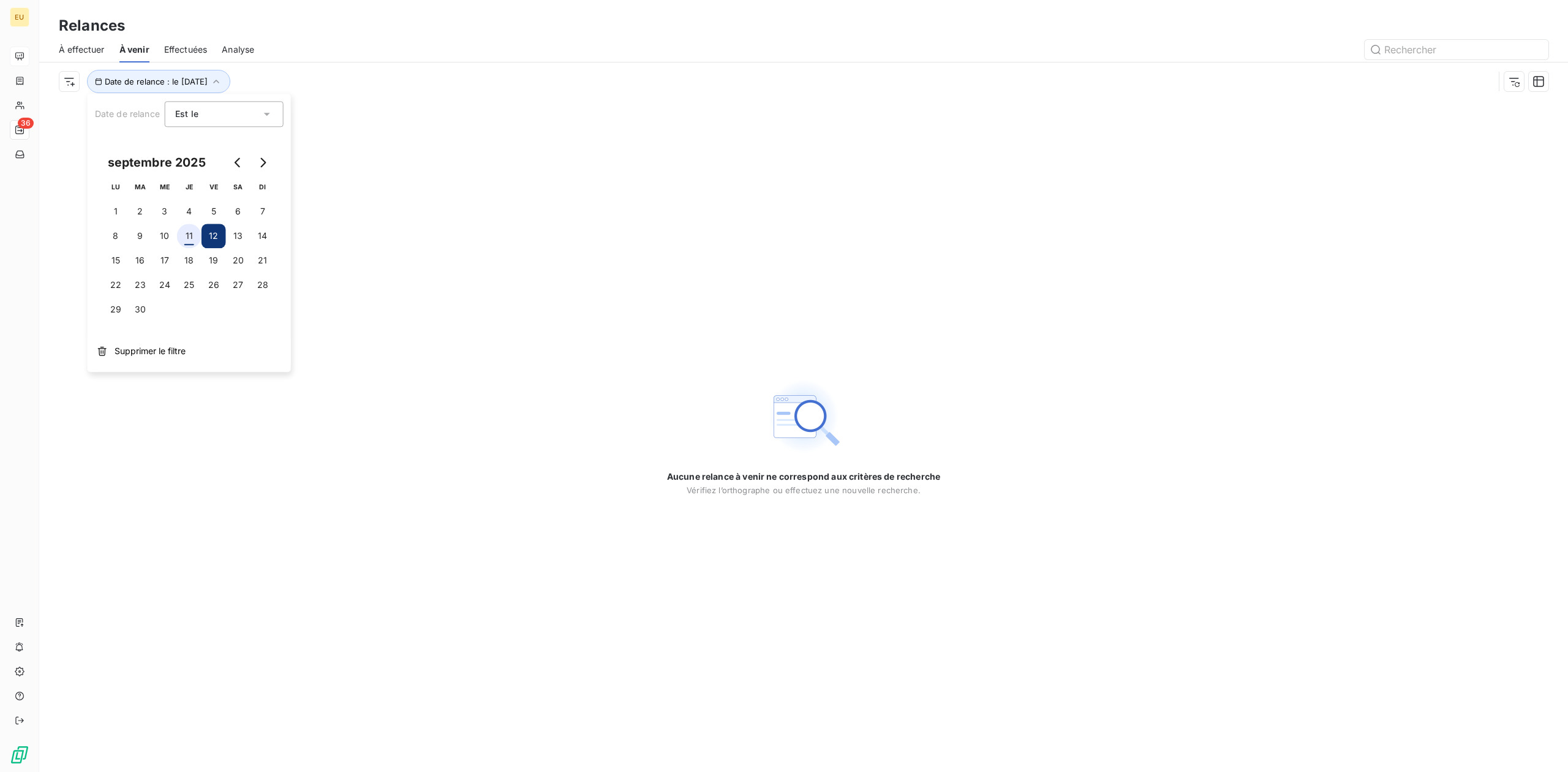
click at [188, 234] on button "11" at bounding box center [189, 236] width 24 height 24
click at [189, 234] on button "11" at bounding box center [189, 236] width 24 height 24
click at [237, 236] on button "13" at bounding box center [238, 236] width 24 height 24
click at [258, 234] on button "14" at bounding box center [262, 236] width 24 height 24
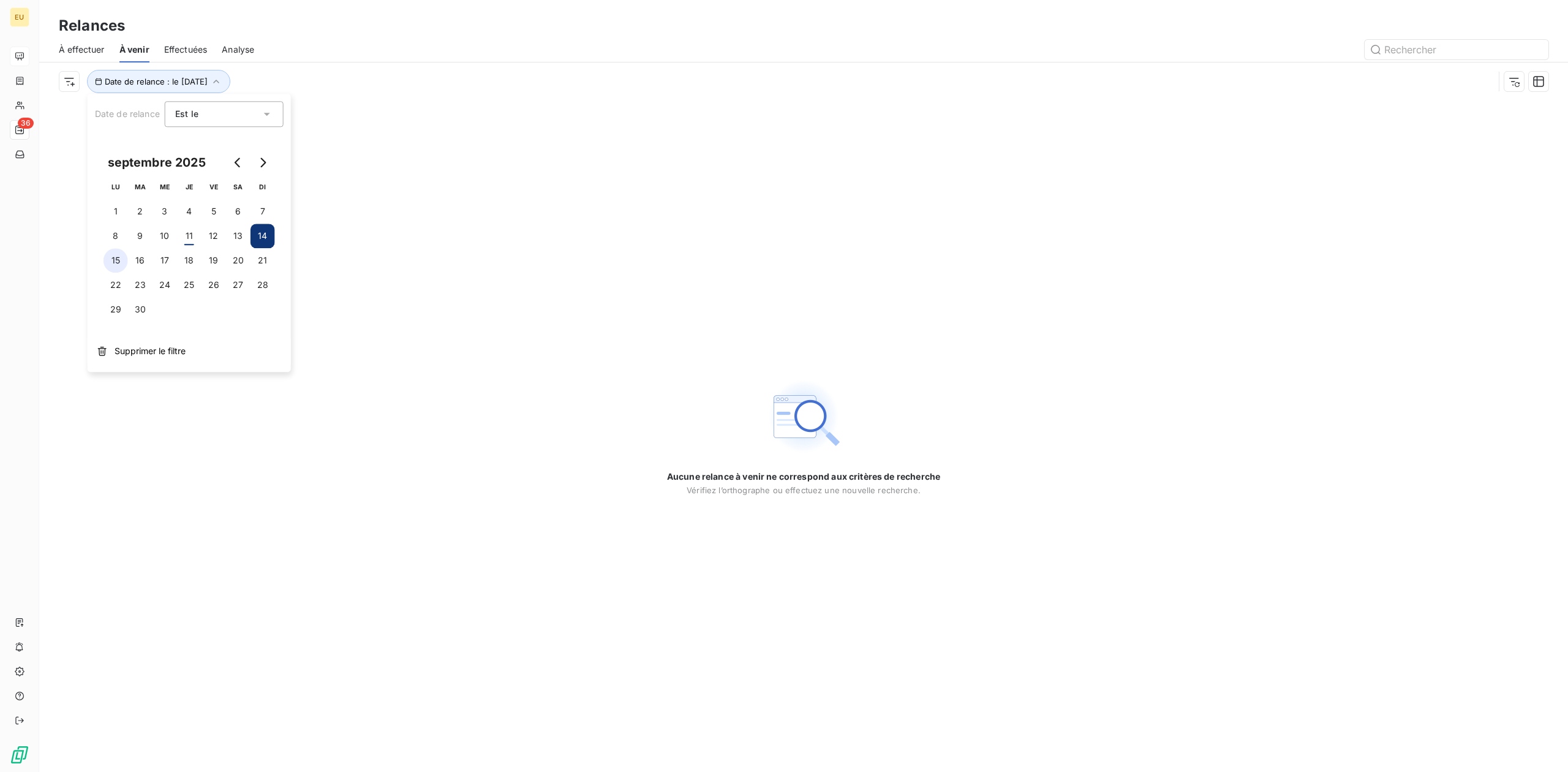
click at [126, 255] on button "15" at bounding box center [116, 261] width 24 height 24
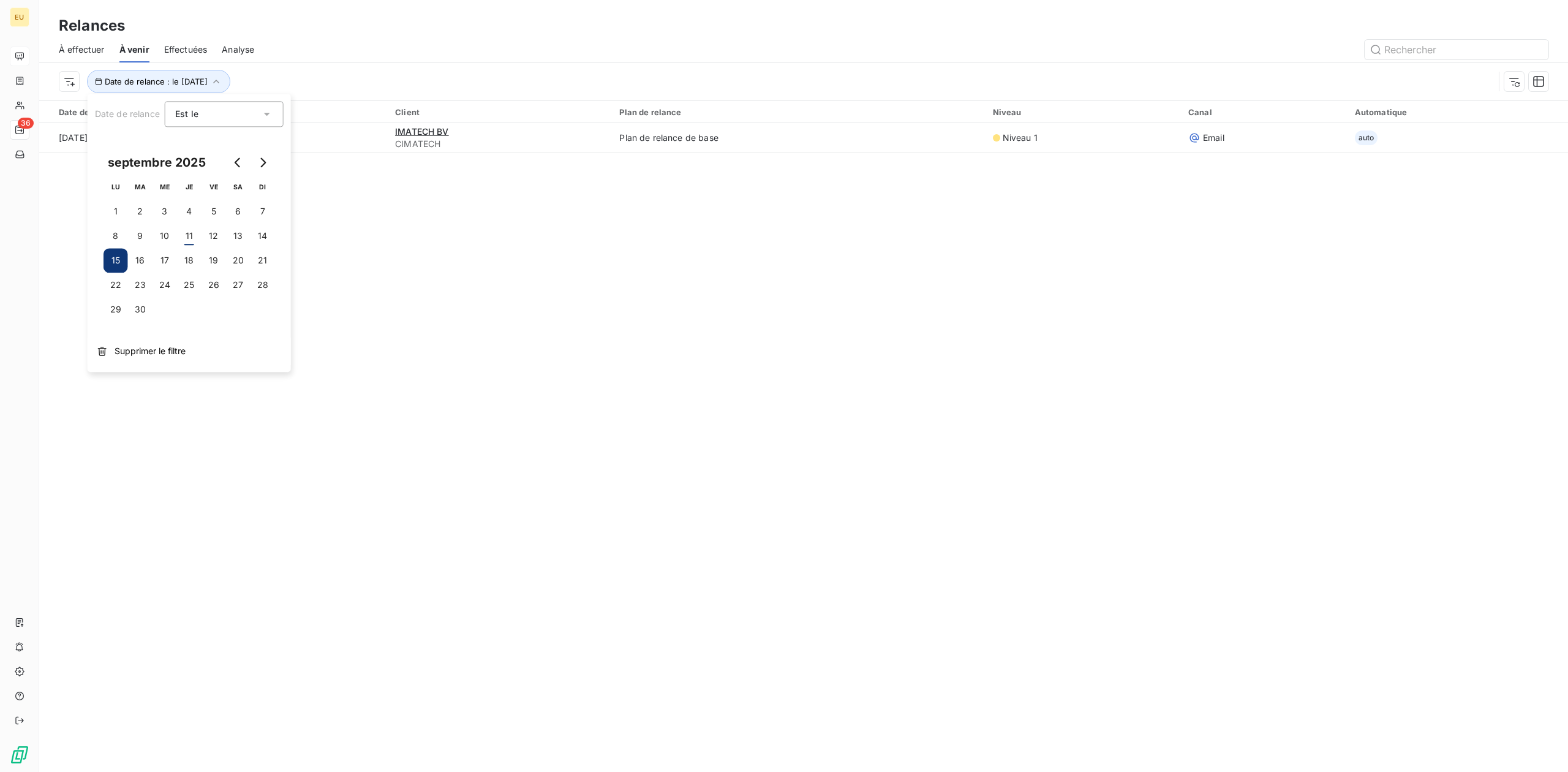
click at [402, 273] on div "Relances À effectuer À venir Effectuées Analyse Date de relance : le [DATE] Dat…" at bounding box center [803, 386] width 1528 height 772
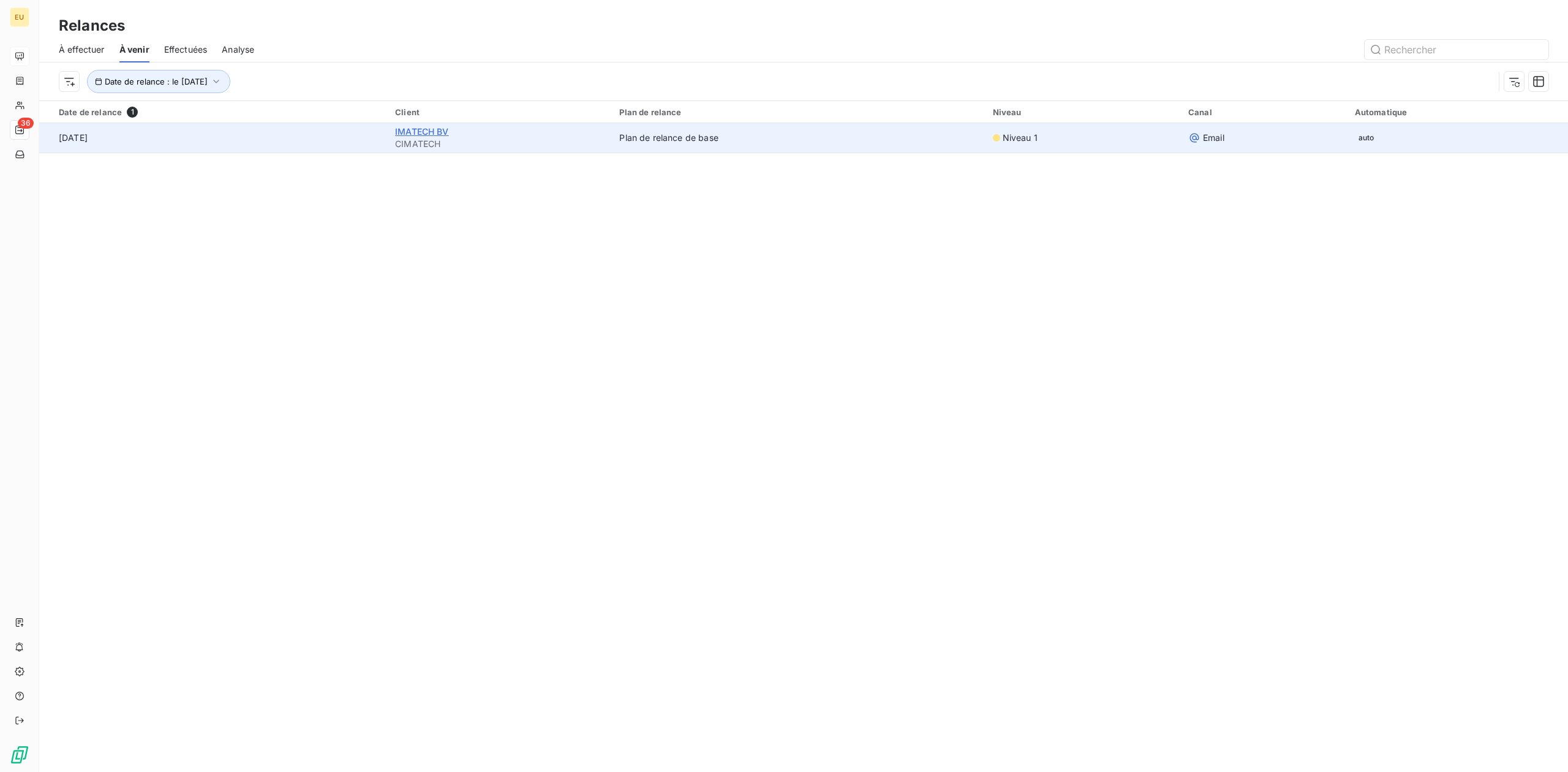
click at [419, 133] on span "IMATECH BV" at bounding box center [422, 132] width 54 height 10
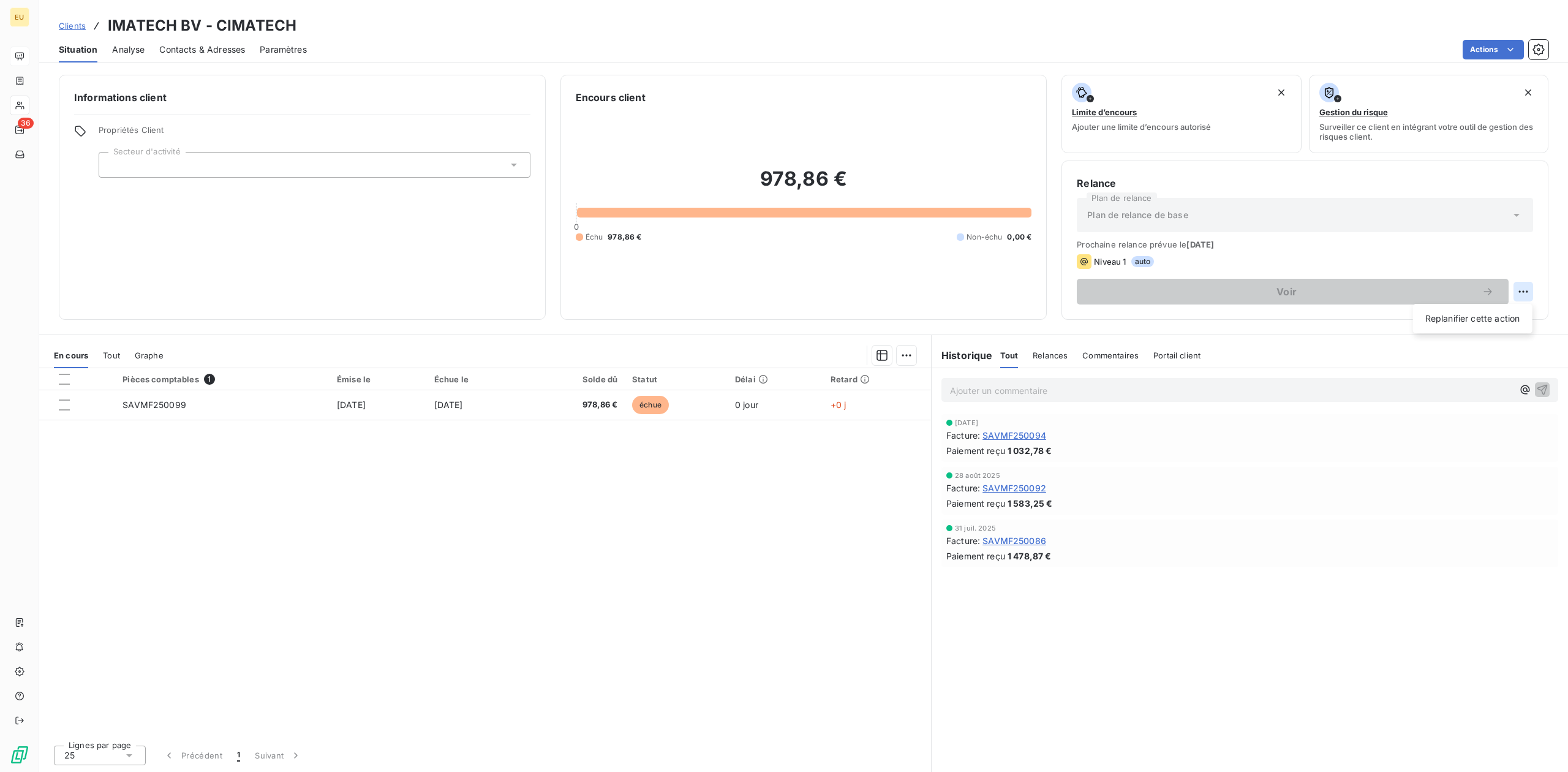
click at [1253, 287] on html "EU 36 Clients IMATECH BV - CIMATECH Situation Analyse Contacts & Adresses Param…" at bounding box center [784, 386] width 1568 height 772
click at [666, 398] on html "EU 36 Clients IMATECH BV - CIMATECH Situation Analyse Contacts & Adresses Param…" at bounding box center [784, 386] width 1568 height 772
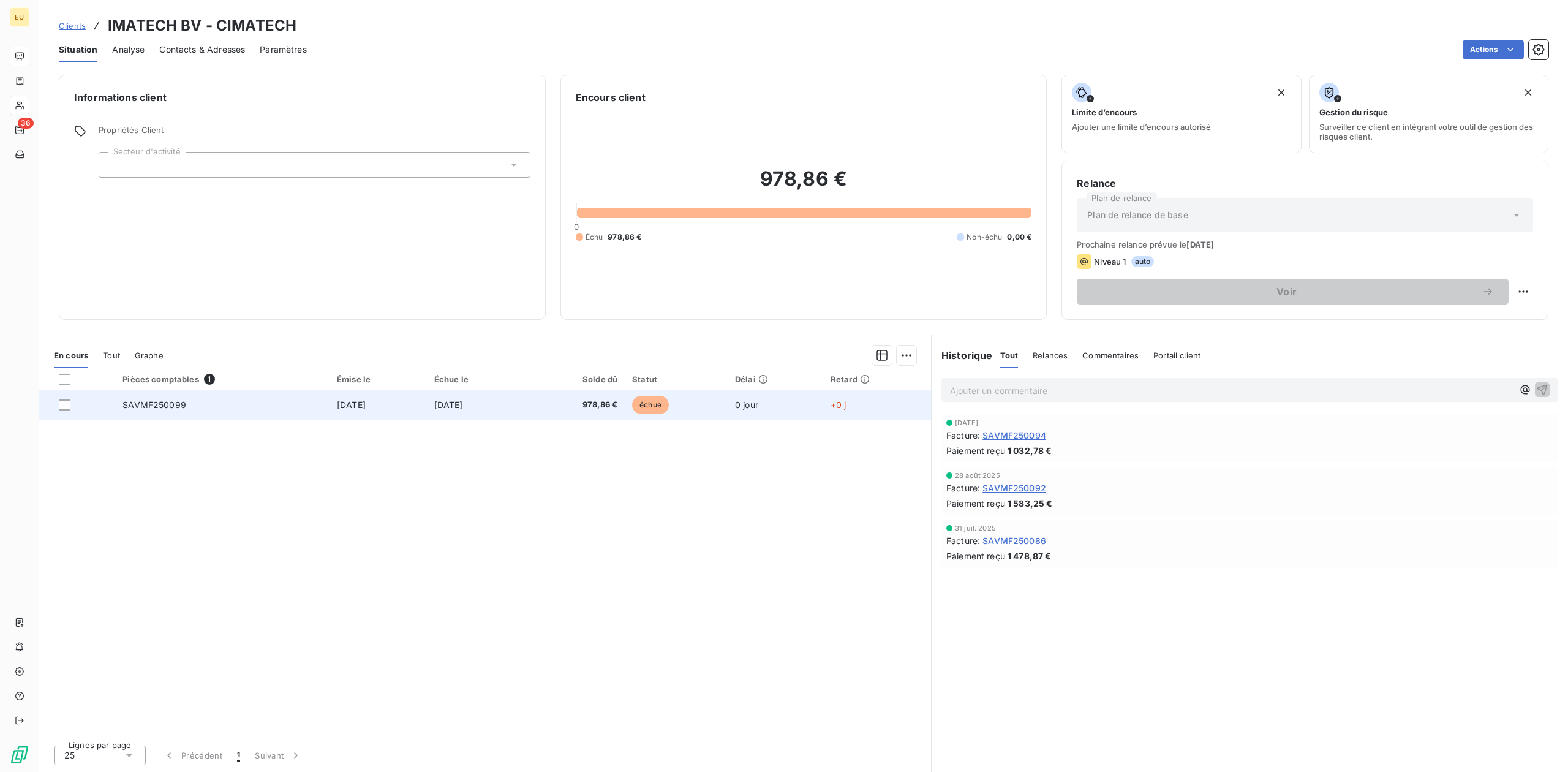
click at [608, 402] on span "978,86 €" at bounding box center [574, 405] width 85 height 12
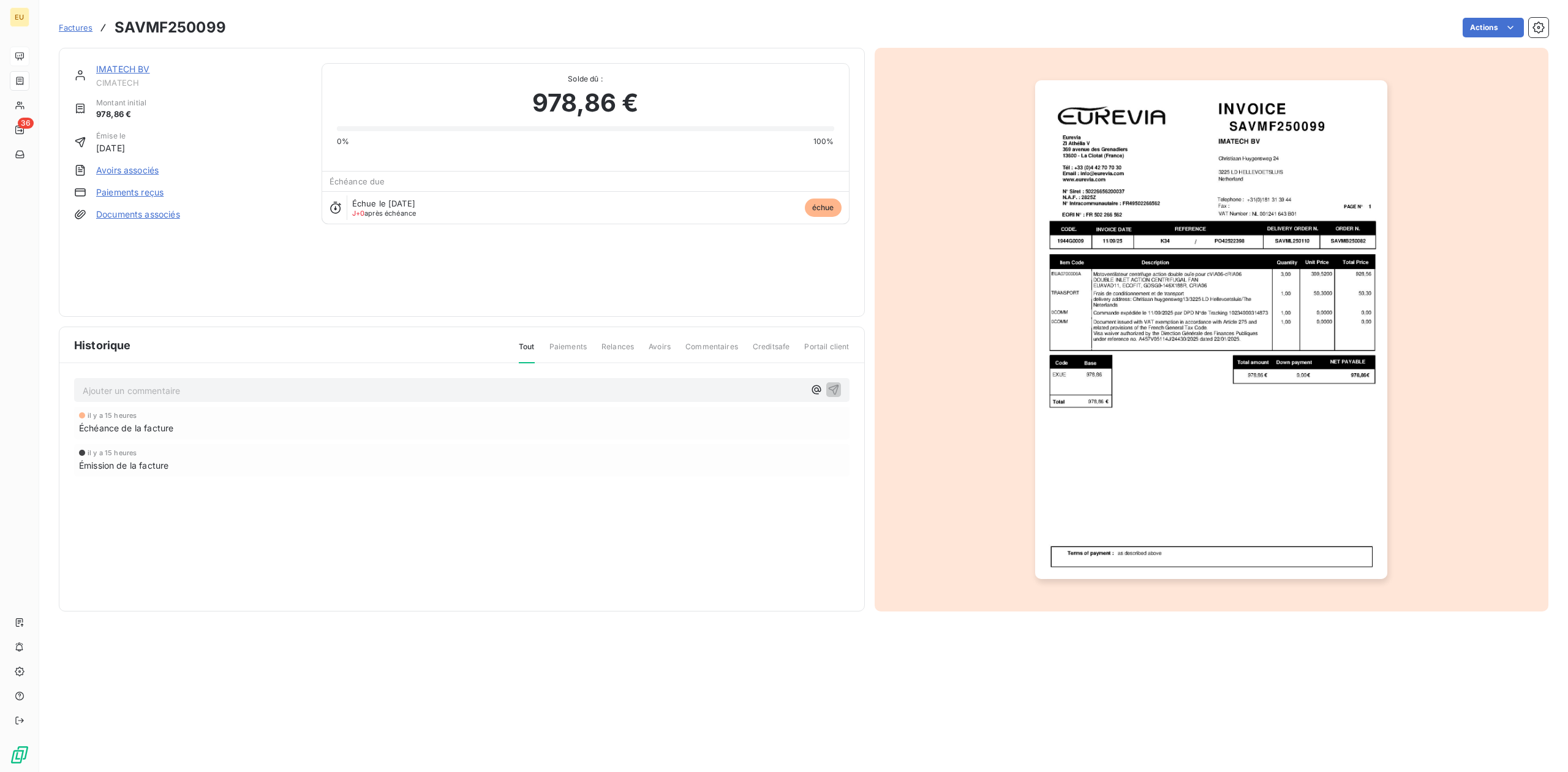
click at [107, 196] on link "Paiements reçus" at bounding box center [130, 192] width 68 height 12
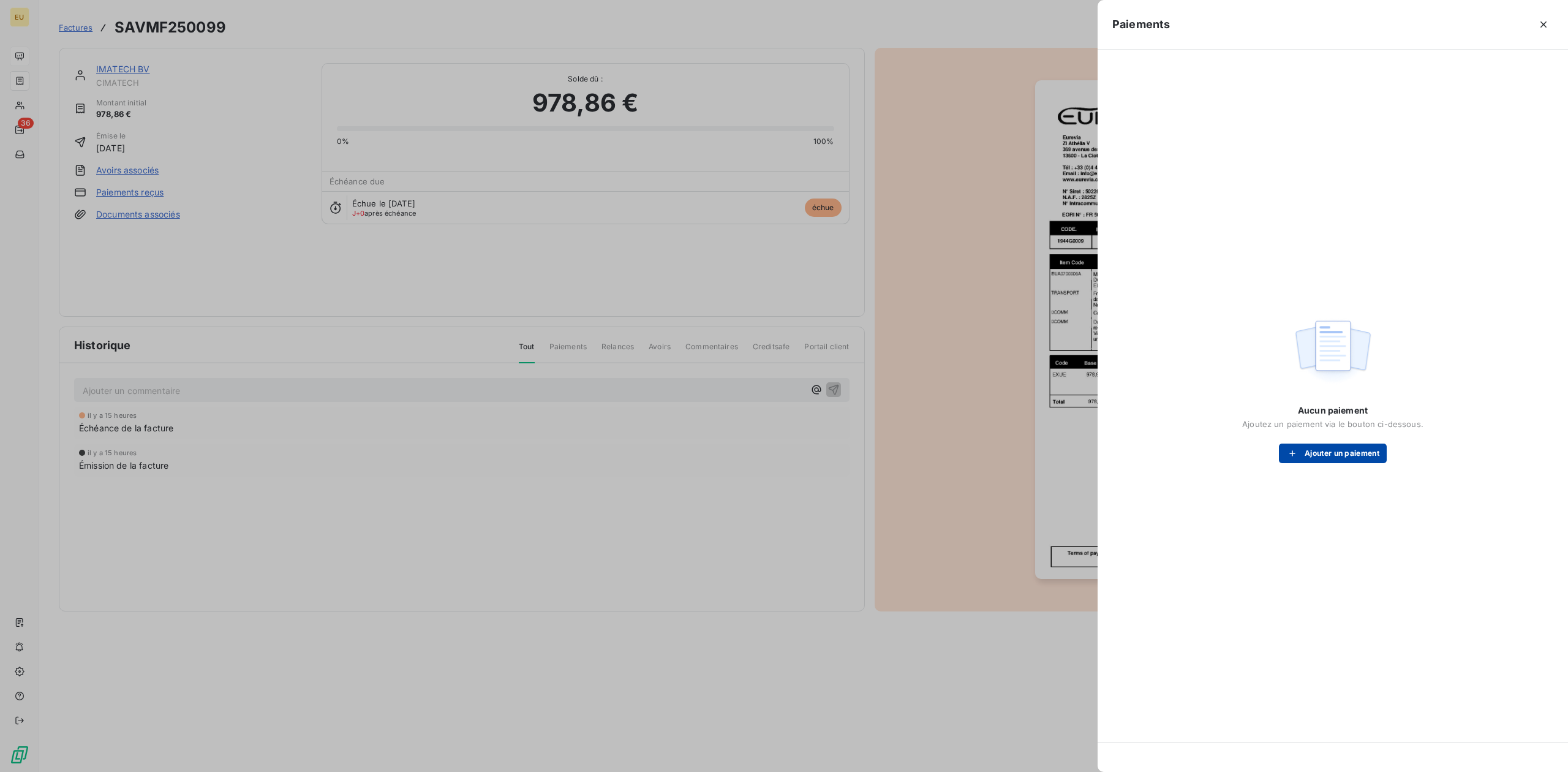
click at [1253, 463] on div "Aucun paiement Ajoutez un paiement via le bouton ci-dessous. Ajouter un paiement" at bounding box center [1333, 388] width 441 height 648
click at [1253, 452] on button "Ajouter un paiement" at bounding box center [1333, 453] width 108 height 20
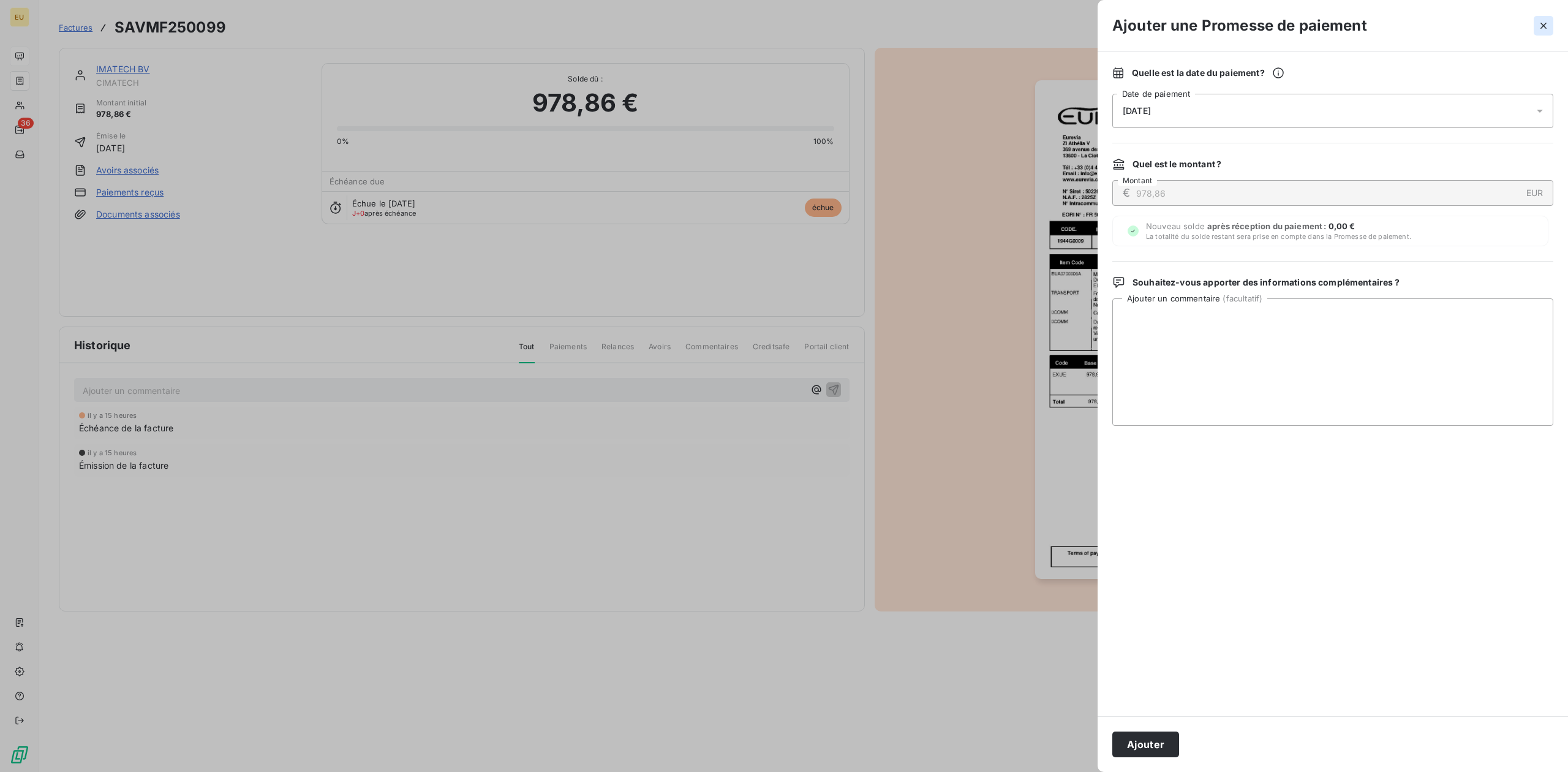
click at [1253, 25] on icon "button" at bounding box center [1543, 26] width 6 height 6
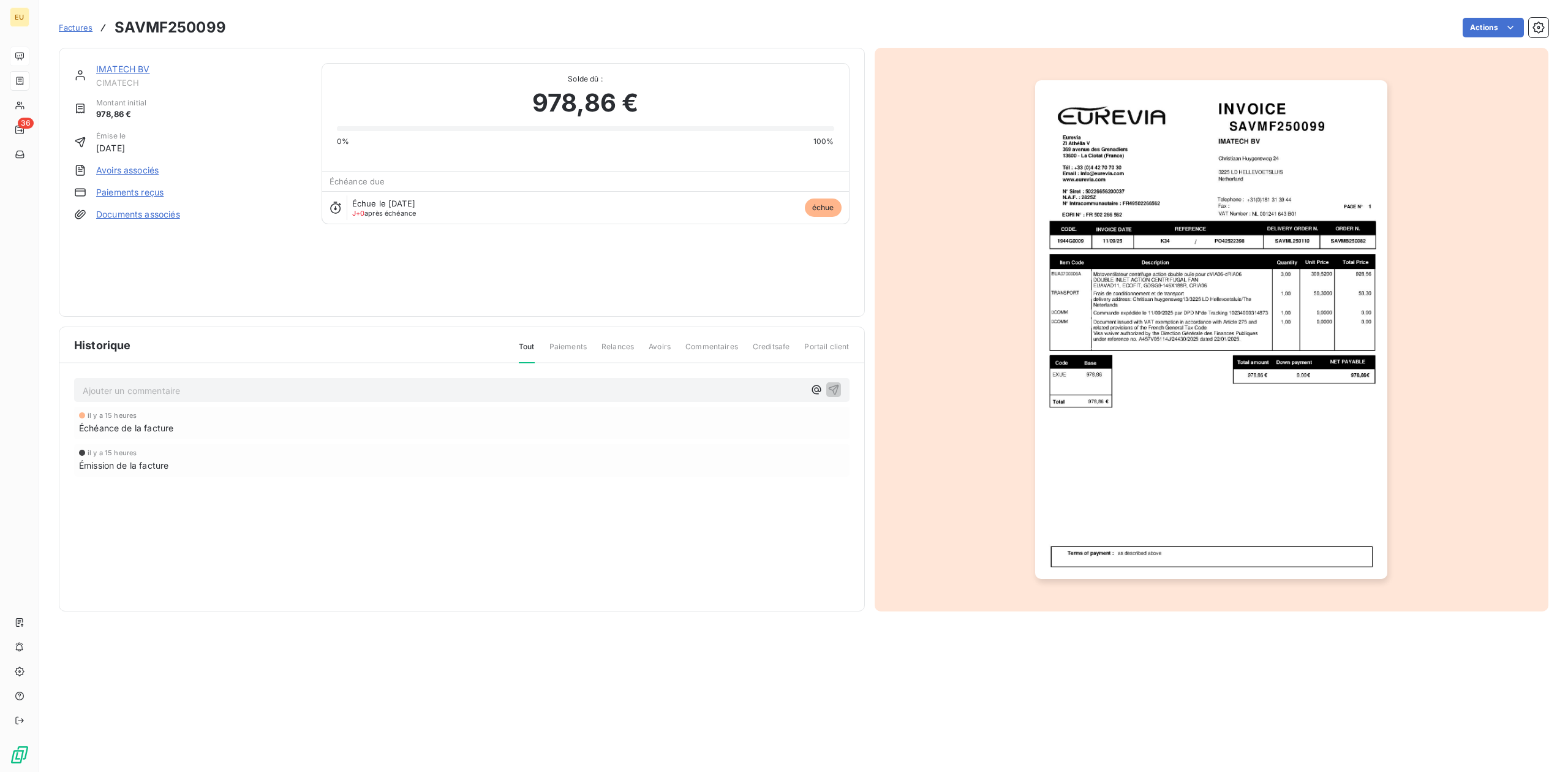
click at [585, 347] on span "Paiements" at bounding box center [568, 351] width 38 height 21
click at [1253, 20] on html "EU 36 Factures SAVMF250099 Actions IMATECH BV CIMATECH Montant initial 978,86 €…" at bounding box center [784, 386] width 1568 height 772
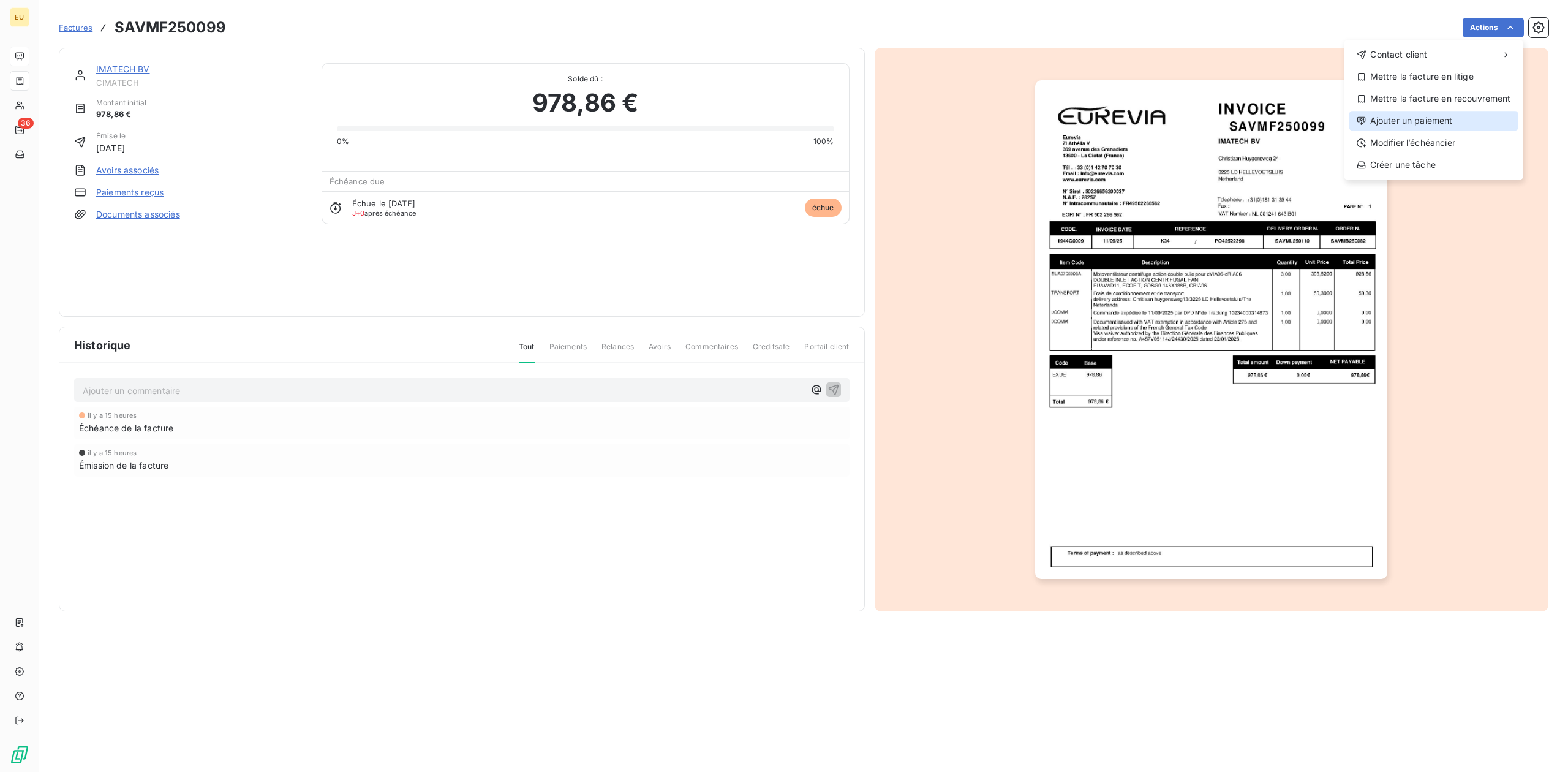
click at [1253, 120] on div "Ajouter un paiement" at bounding box center [1433, 121] width 169 height 20
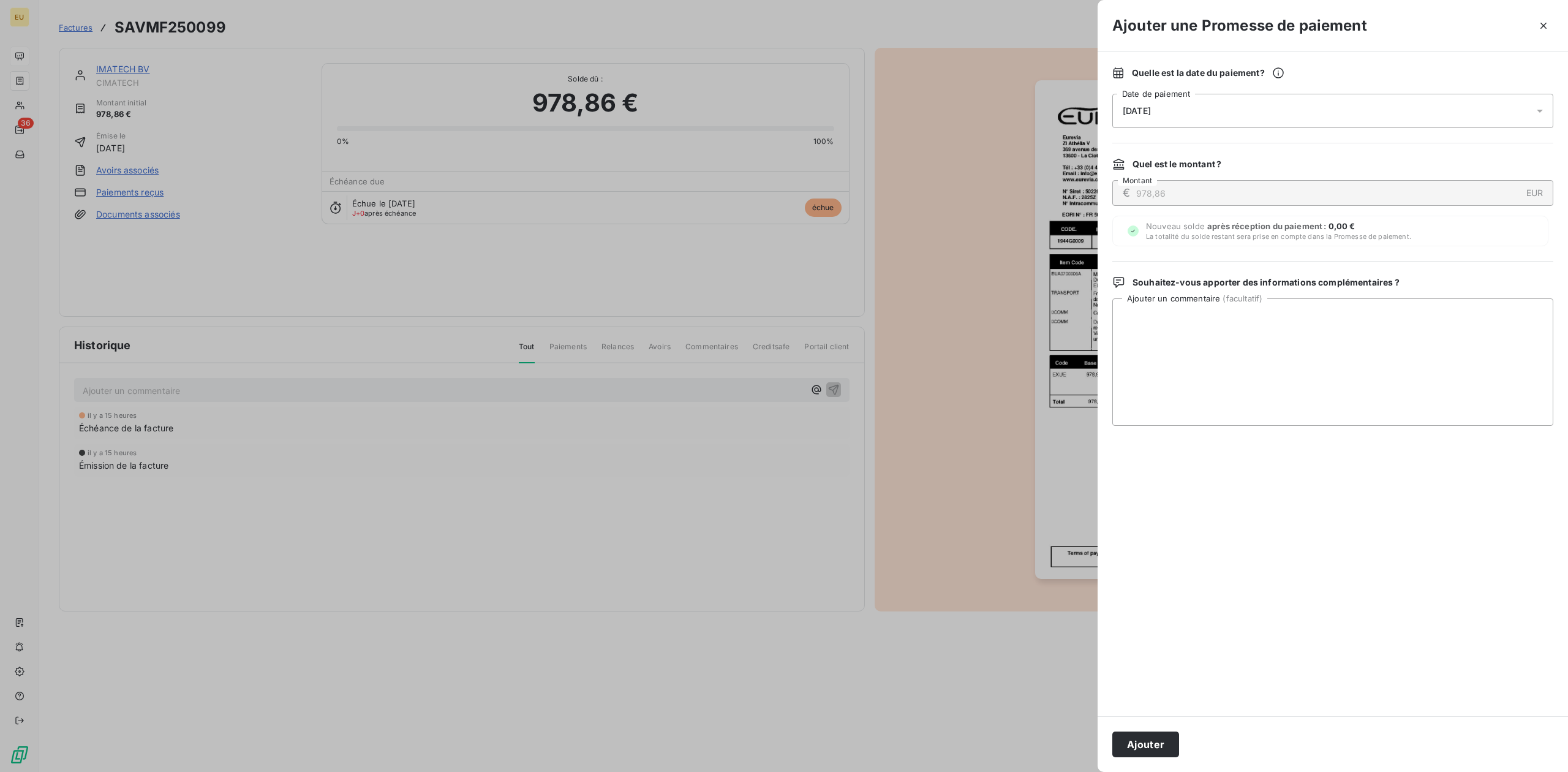
click at [1253, 114] on div "[DATE]" at bounding box center [1333, 111] width 441 height 34
click at [1253, 54] on div "Quelle est la date du paiement ? [DATE] Date de paiement Quel est le montant ? …" at bounding box center [1333, 384] width 470 height 664
click at [1253, 225] on span "Nouveau solde après réception du paiement : 0,00 € La totalité du solde restant…" at bounding box center [1278, 231] width 265 height 20
click at [1253, 304] on textarea "Ajouter un commentaire ( facultatif )" at bounding box center [1333, 362] width 441 height 128
click at [1253, 107] on div "[DATE]" at bounding box center [1333, 111] width 441 height 34
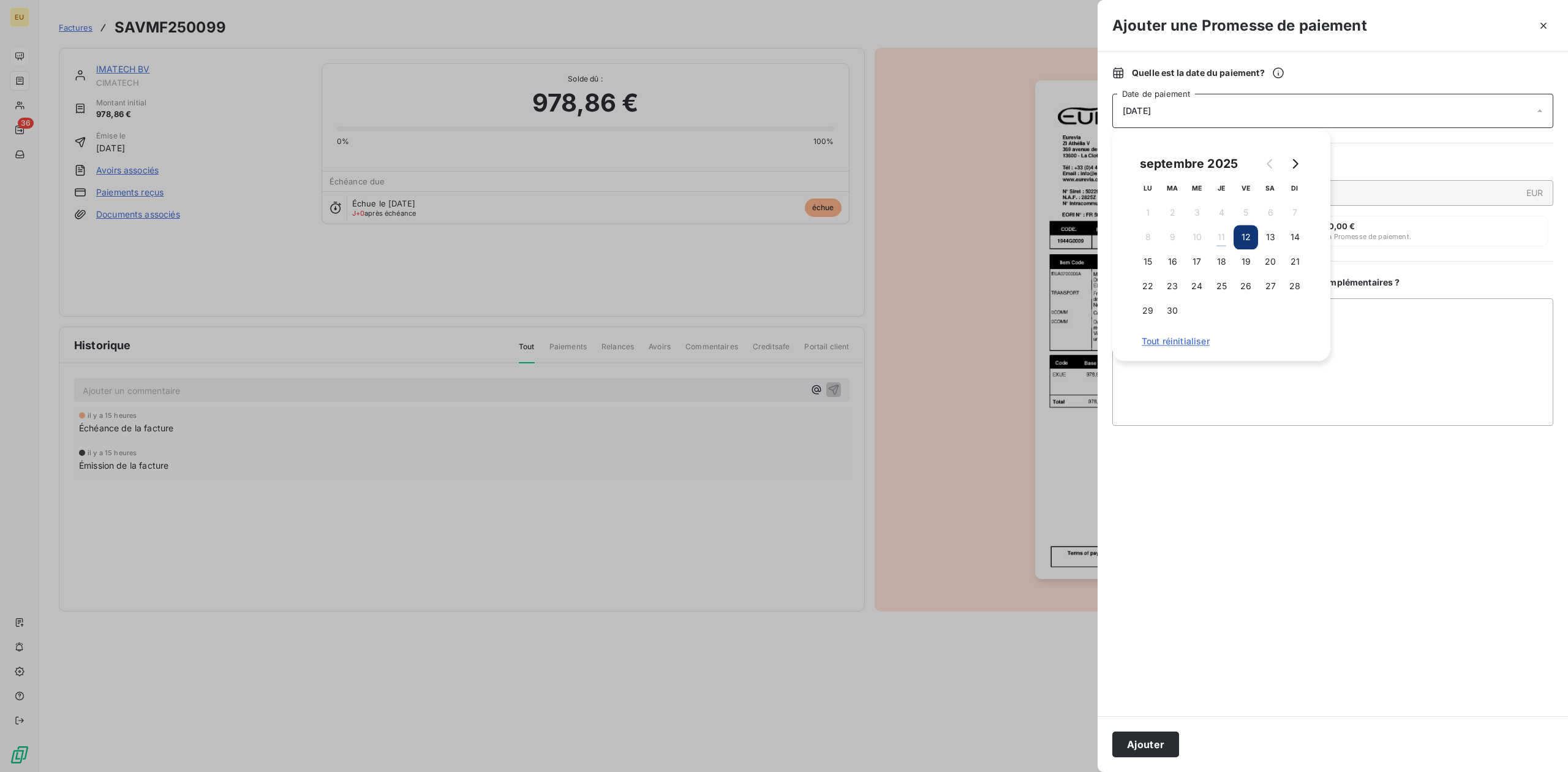
click at [1253, 107] on div "[DATE]" at bounding box center [1333, 111] width 441 height 34
click at [1253, 28] on icon "button" at bounding box center [1543, 26] width 6 height 6
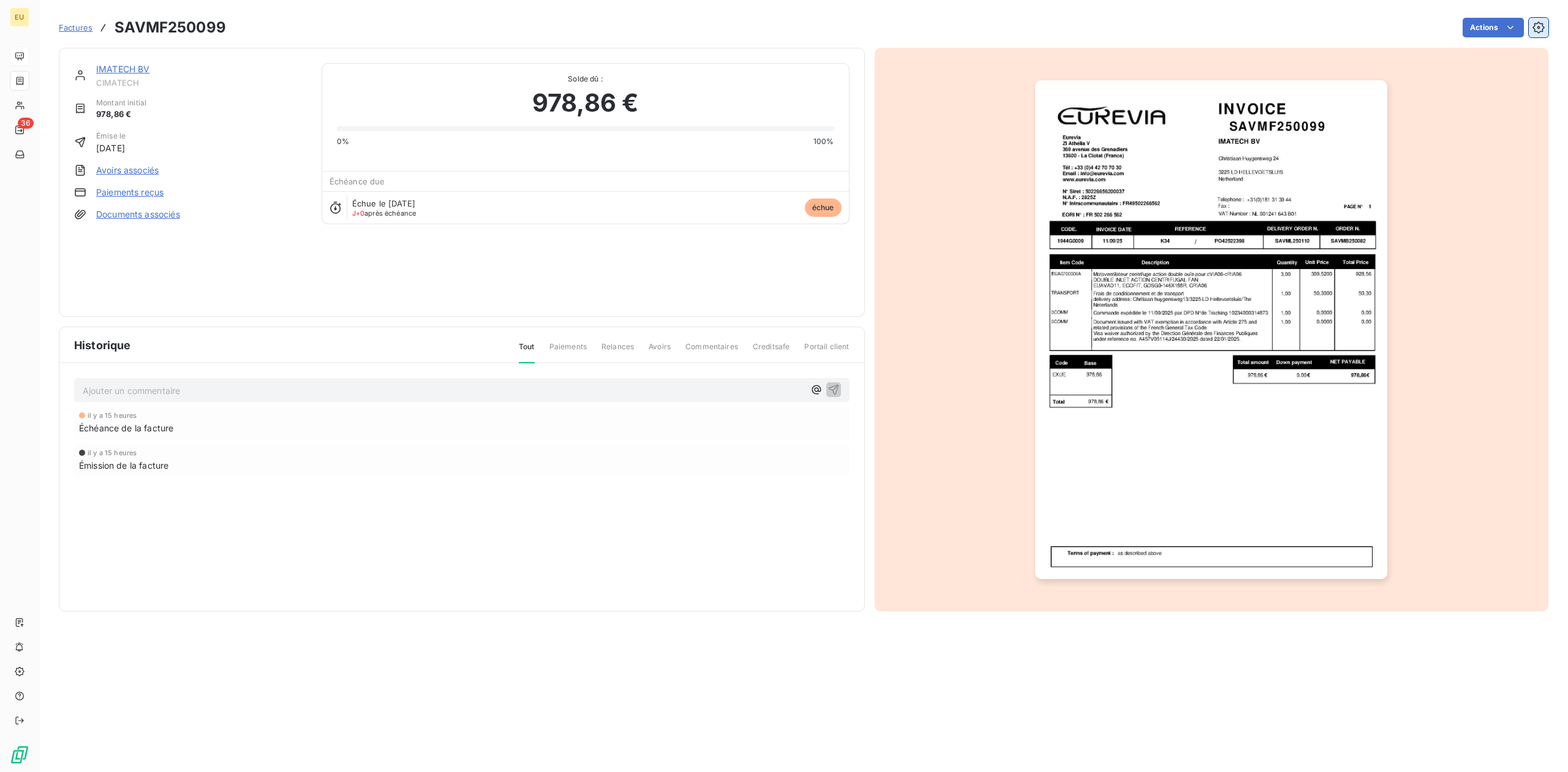
click at [1253, 29] on icon "button" at bounding box center [1538, 27] width 12 height 12
click at [140, 432] on span "Échéance de la facture" at bounding box center [126, 428] width 94 height 13
click at [160, 465] on span "Émission de la facture" at bounding box center [124, 465] width 89 height 13
click at [789, 206] on div "Échue le [DATE] J+0 après échéance échue" at bounding box center [585, 207] width 526 height 33
click at [821, 209] on span "échue" at bounding box center [823, 208] width 37 height 19
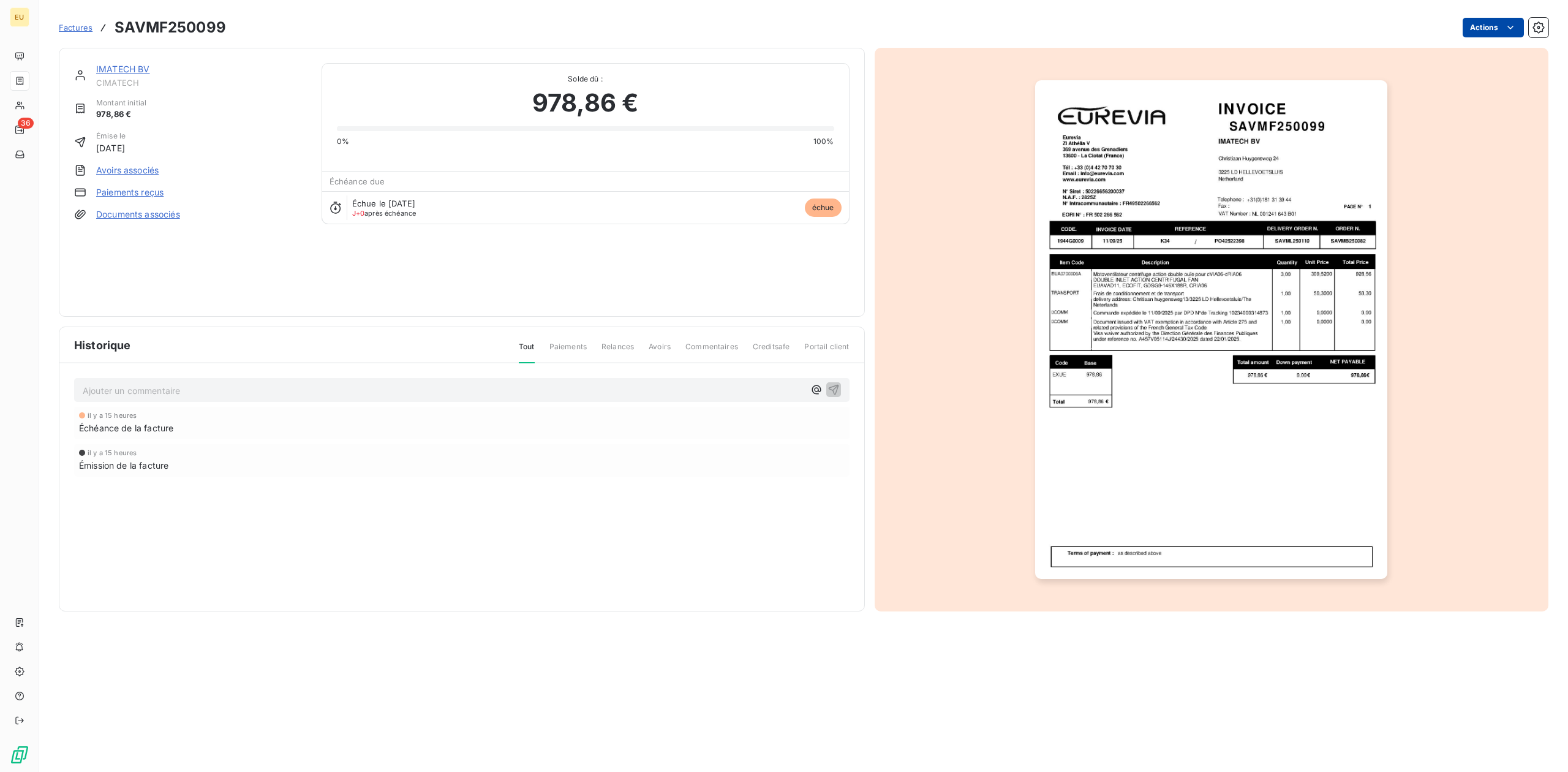
click at [1253, 28] on html "EU 36 Factures SAVMF250099 Actions IMATECH BV CIMATECH Montant initial 978,86 €…" at bounding box center [784, 386] width 1568 height 772
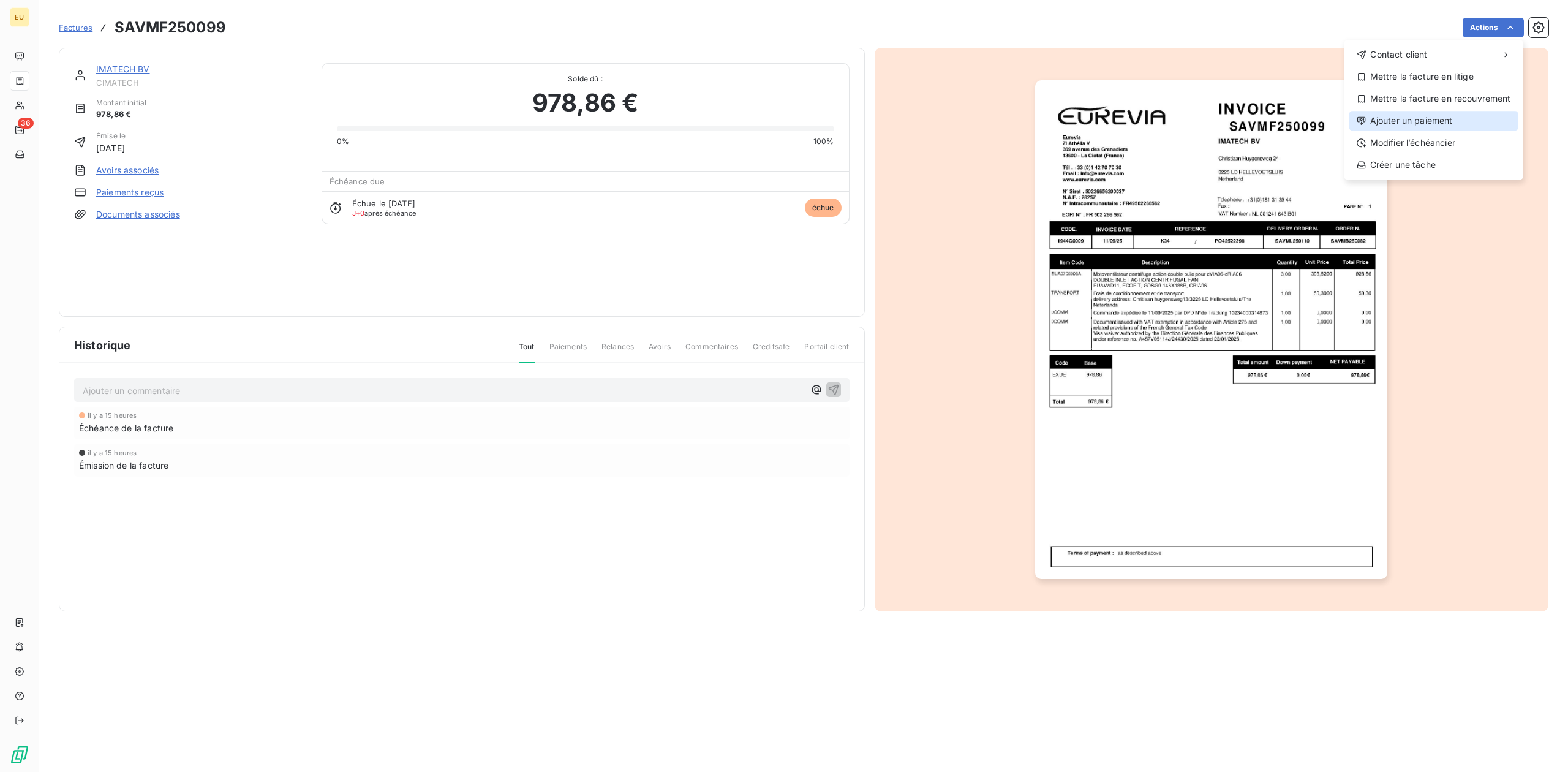
click at [1253, 121] on div "Ajouter un paiement" at bounding box center [1433, 121] width 169 height 20
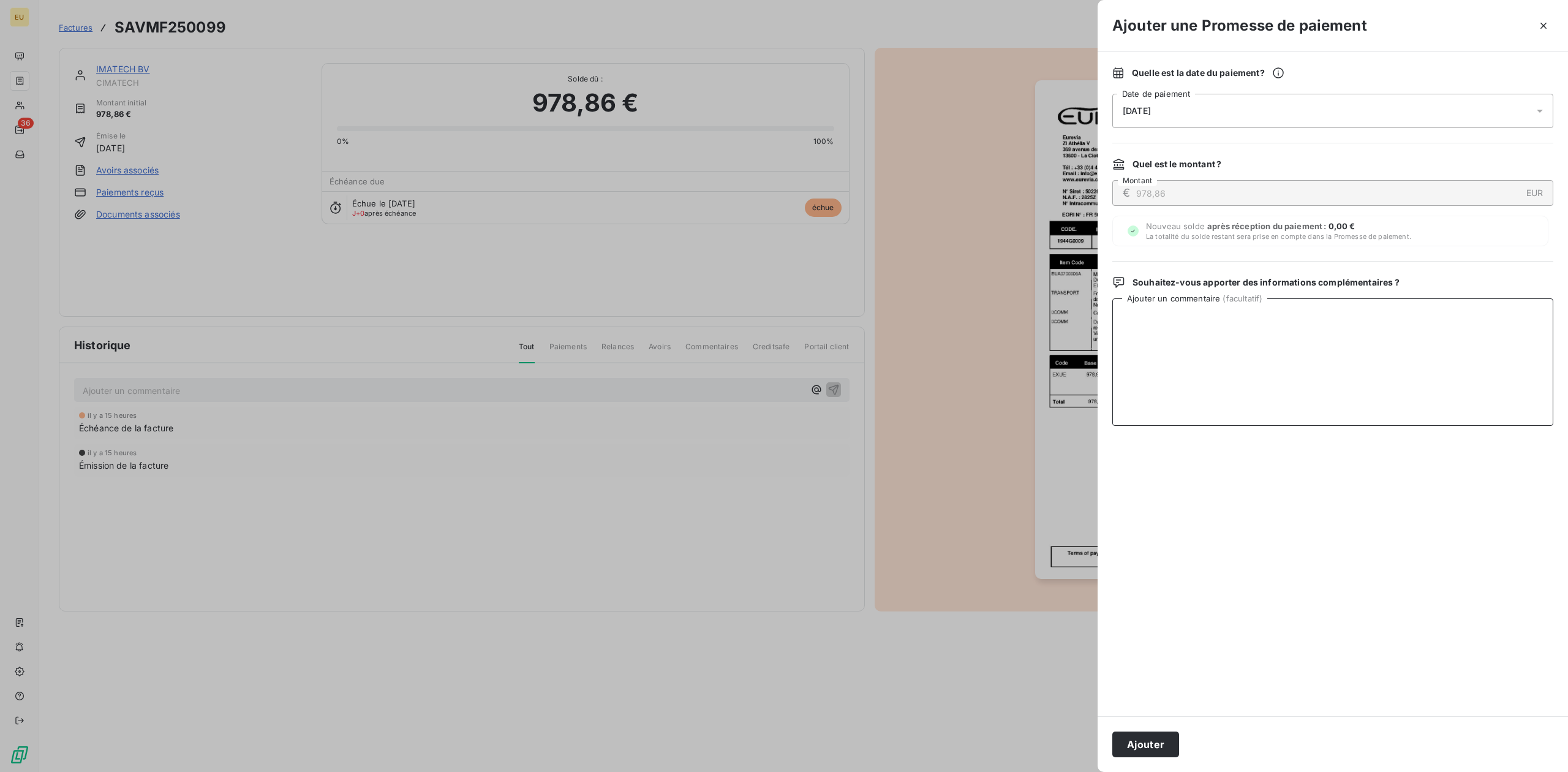
click at [1253, 319] on textarea "Ajouter un commentaire ( facultatif )" at bounding box center [1333, 362] width 441 height 128
click at [1140, 233] on div "Nouveau solde après réception du paiement : 0,00 € La totalité du solde restant…" at bounding box center [1330, 231] width 436 height 31
click at [1147, 229] on span "Nouveau solde après réception du paiement : 0,00 € La totalité du solde restant…" at bounding box center [1278, 231] width 265 height 20
click at [1208, 319] on textarea "Ajouter un commentaire ( facultatif )" at bounding box center [1333, 362] width 441 height 128
click at [1169, 384] on textarea "Ajouter un commentaire ( facultatif )" at bounding box center [1333, 362] width 441 height 128
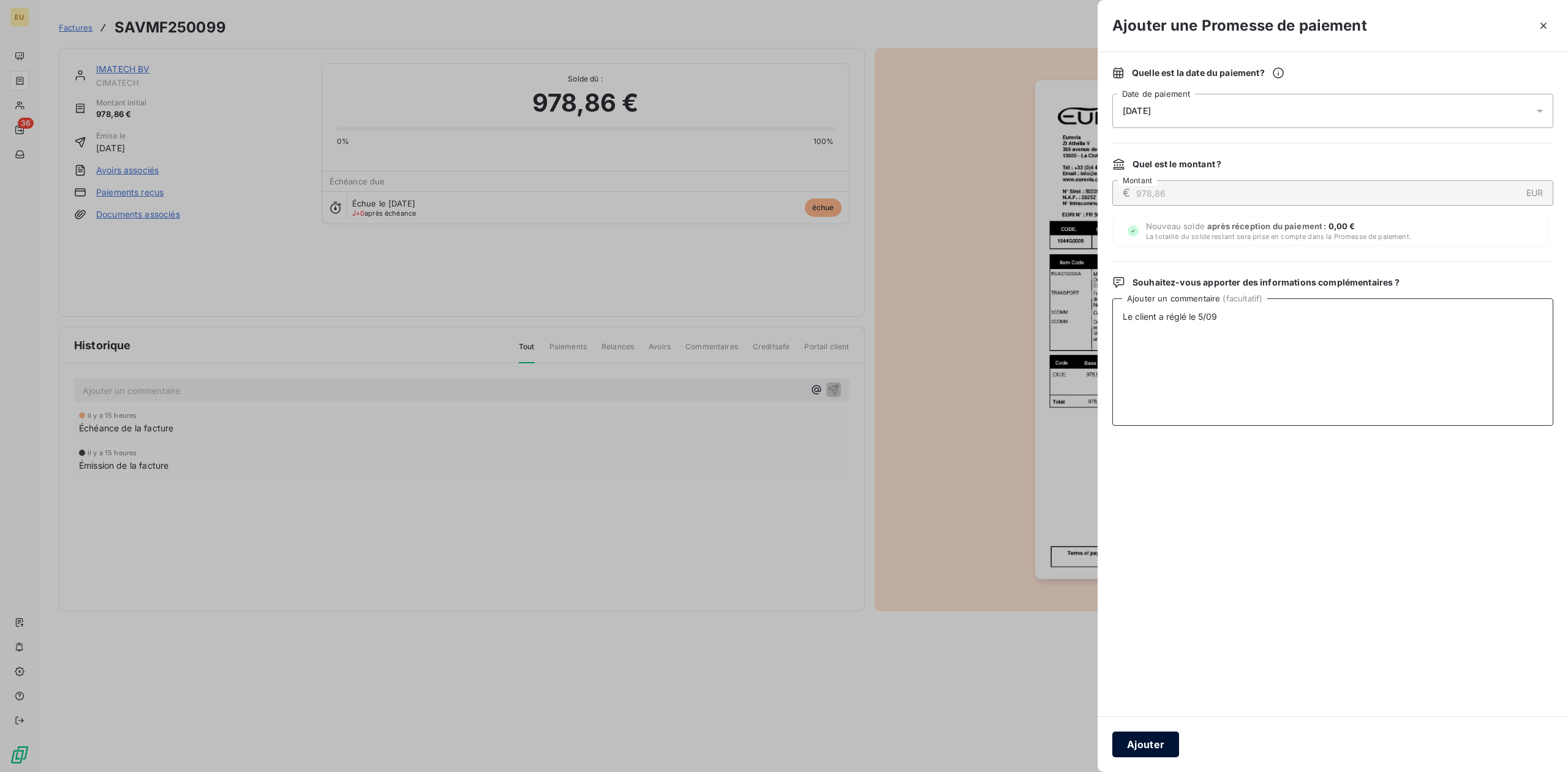
type textarea "Le client a réglé le 5/09"
click at [1135, 595] on button "Ajouter" at bounding box center [1146, 745] width 67 height 26
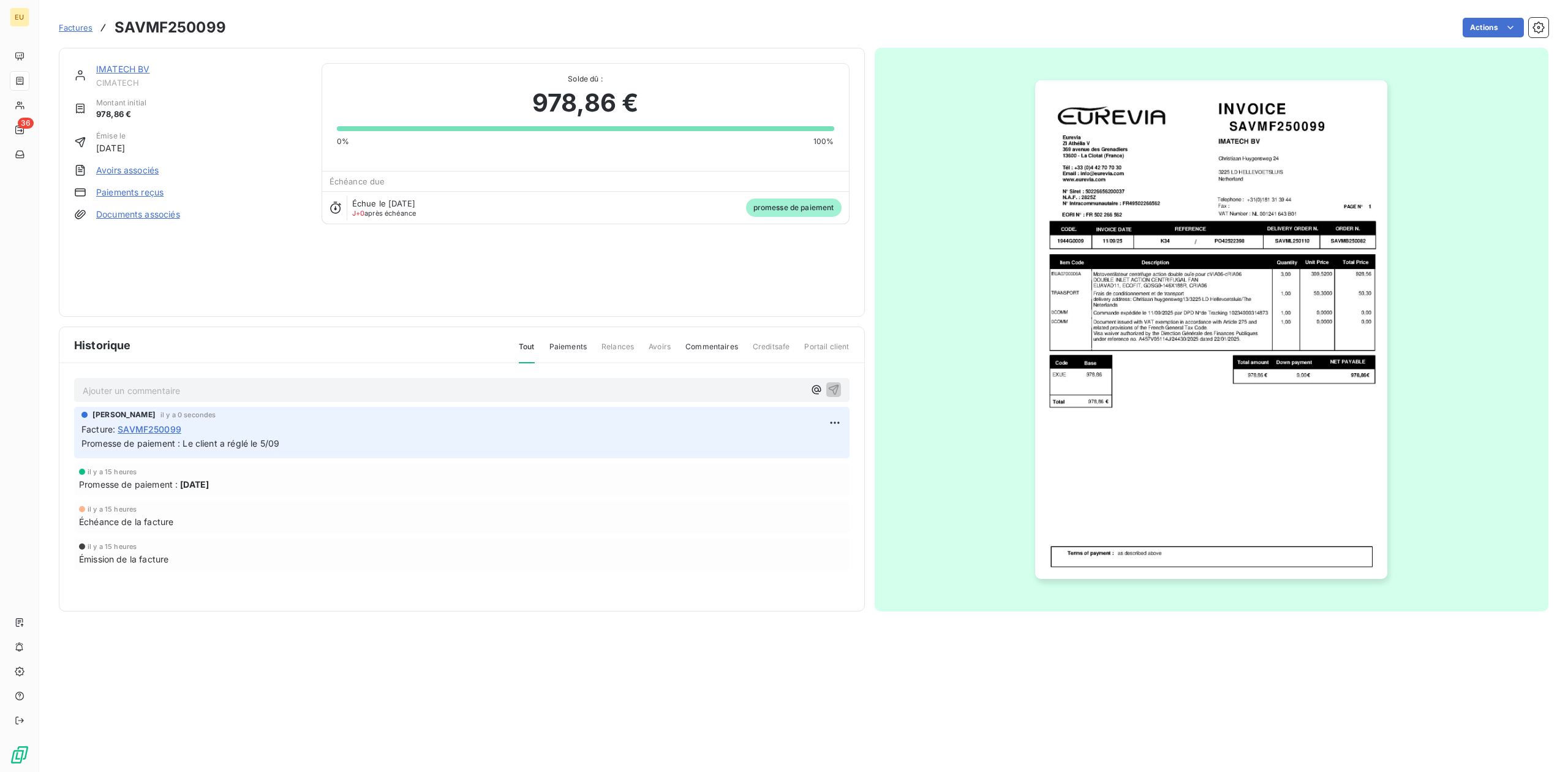
drag, startPoint x: 597, startPoint y: 436, endPoint x: 477, endPoint y: 469, distance: 124.5
click at [477, 469] on div "il y a 15 heures" at bounding box center [461, 472] width 765 height 8
click at [538, 440] on p "Promesse de paiement : Le client a réglé le 5/09" at bounding box center [462, 444] width 761 height 14
click at [833, 422] on html "EU 36 Factures SAVMF250099 Actions IMATECH BV CIMATECH Montant initial 978,86 €…" at bounding box center [784, 386] width 1568 height 772
click at [814, 449] on div "Editer" at bounding box center [805, 449] width 68 height 20
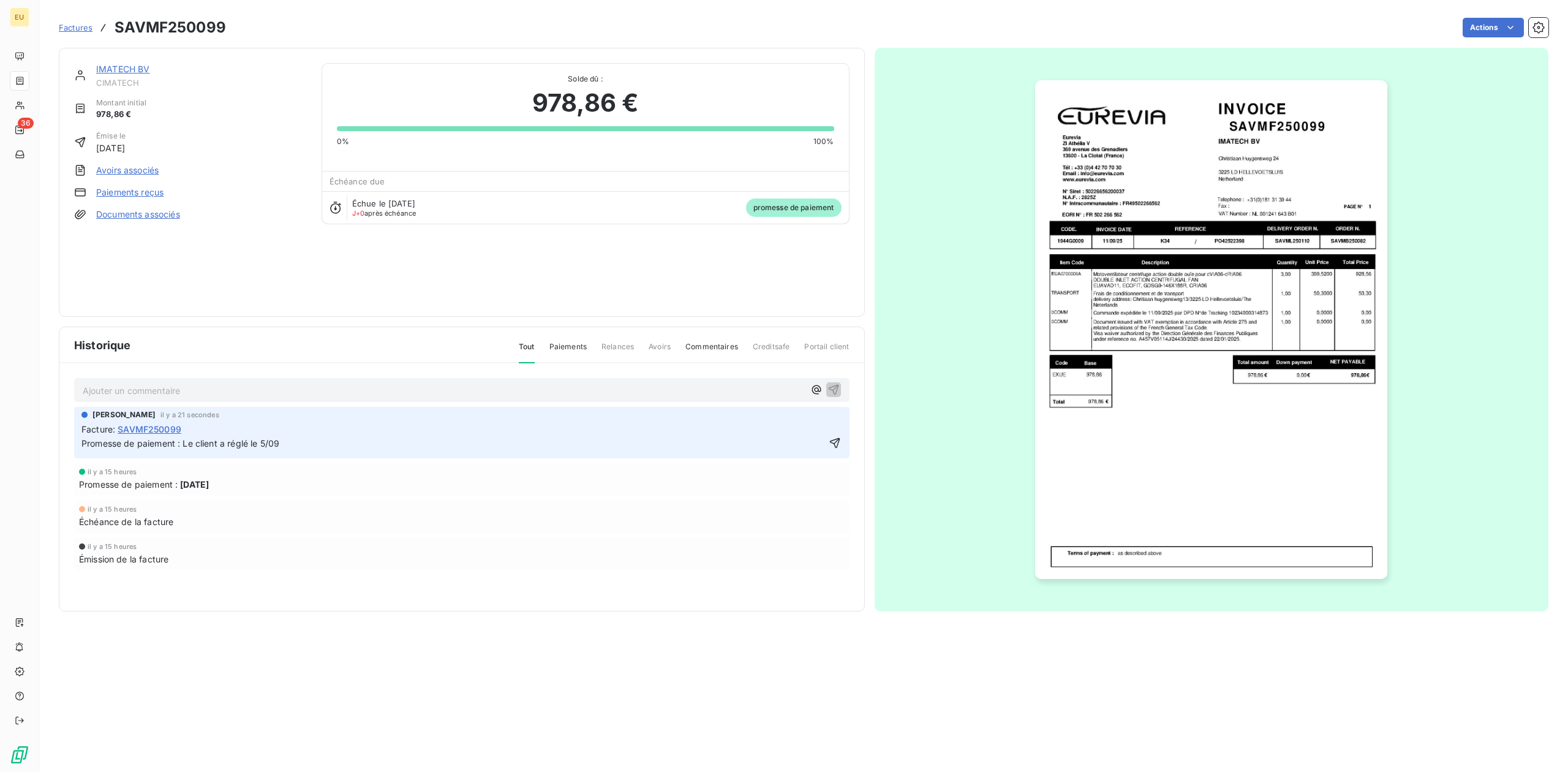
click at [799, 498] on div "[PERSON_NAME] il y a 21 secondes Facture : SAVMF250099 Promesse de paiement : L…" at bounding box center [461, 513] width 775 height 213
click at [75, 20] on div "Factures SAVMF250099" at bounding box center [142, 27] width 167 height 22
click at [77, 28] on span "Factures" at bounding box center [75, 27] width 34 height 10
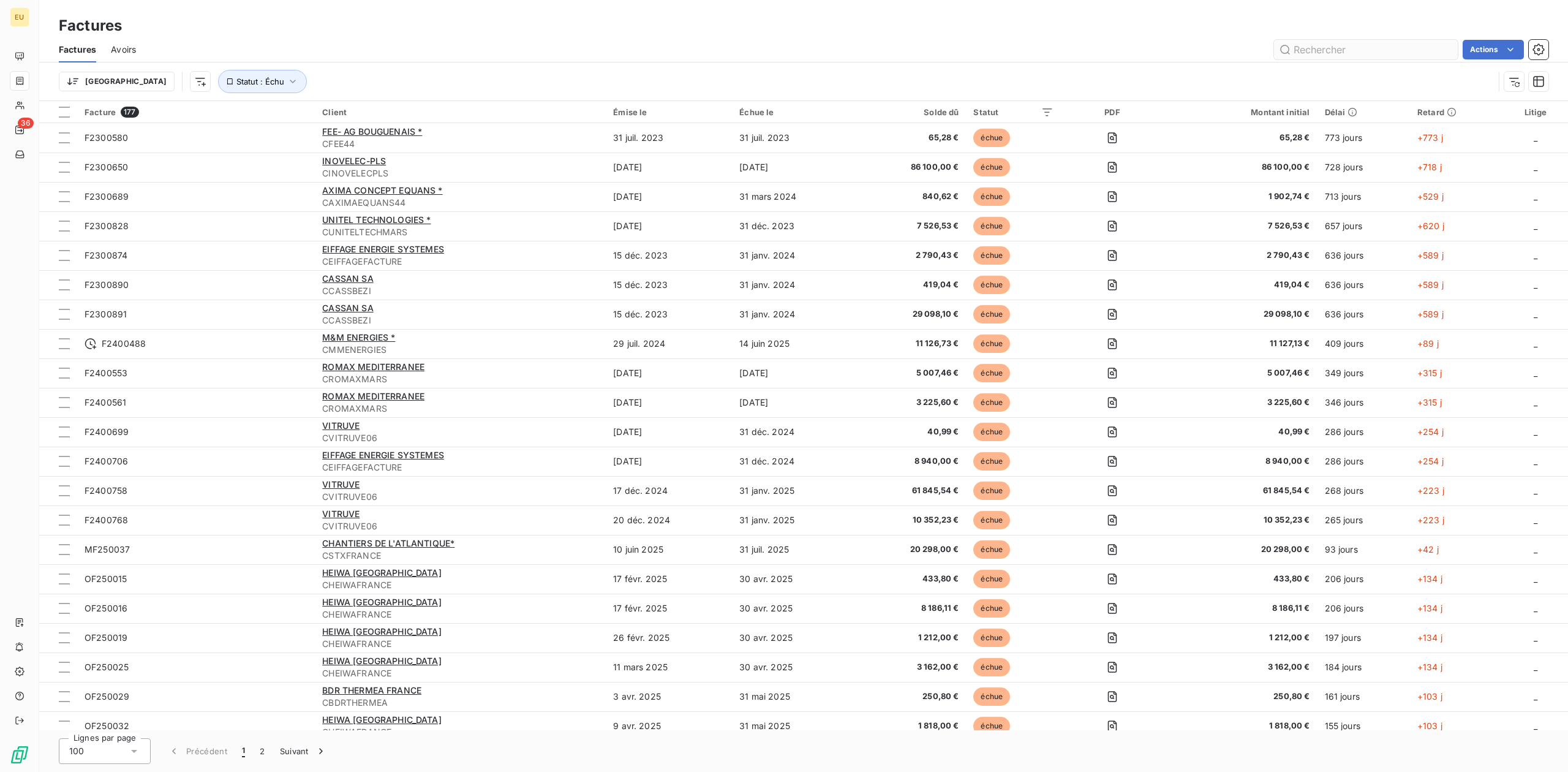
click at [1253, 50] on input "text" at bounding box center [1366, 49] width 184 height 20
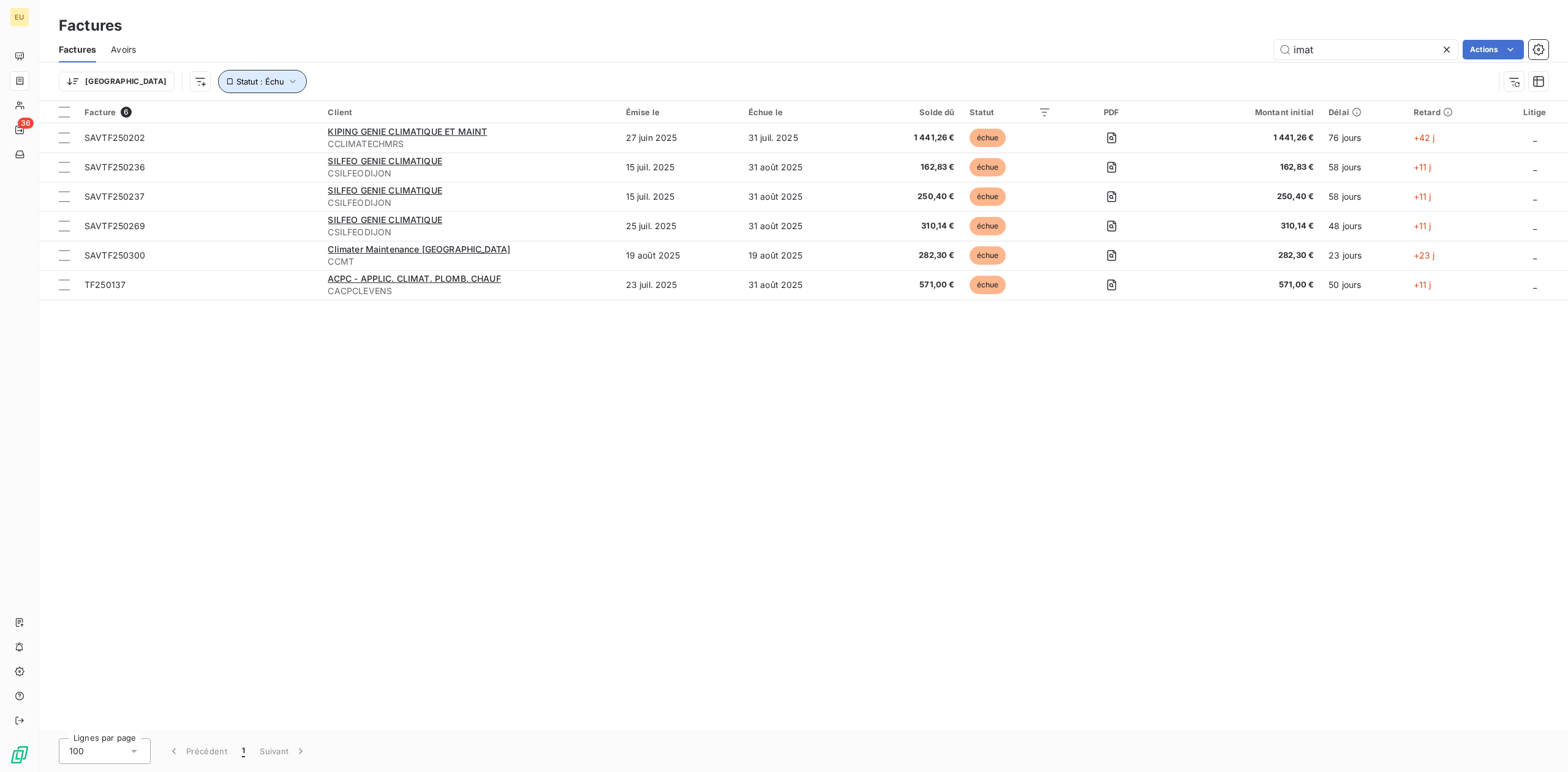
click at [287, 81] on icon "button" at bounding box center [292, 81] width 12 height 12
click at [461, 114] on div "échue" at bounding box center [384, 114] width 176 height 26
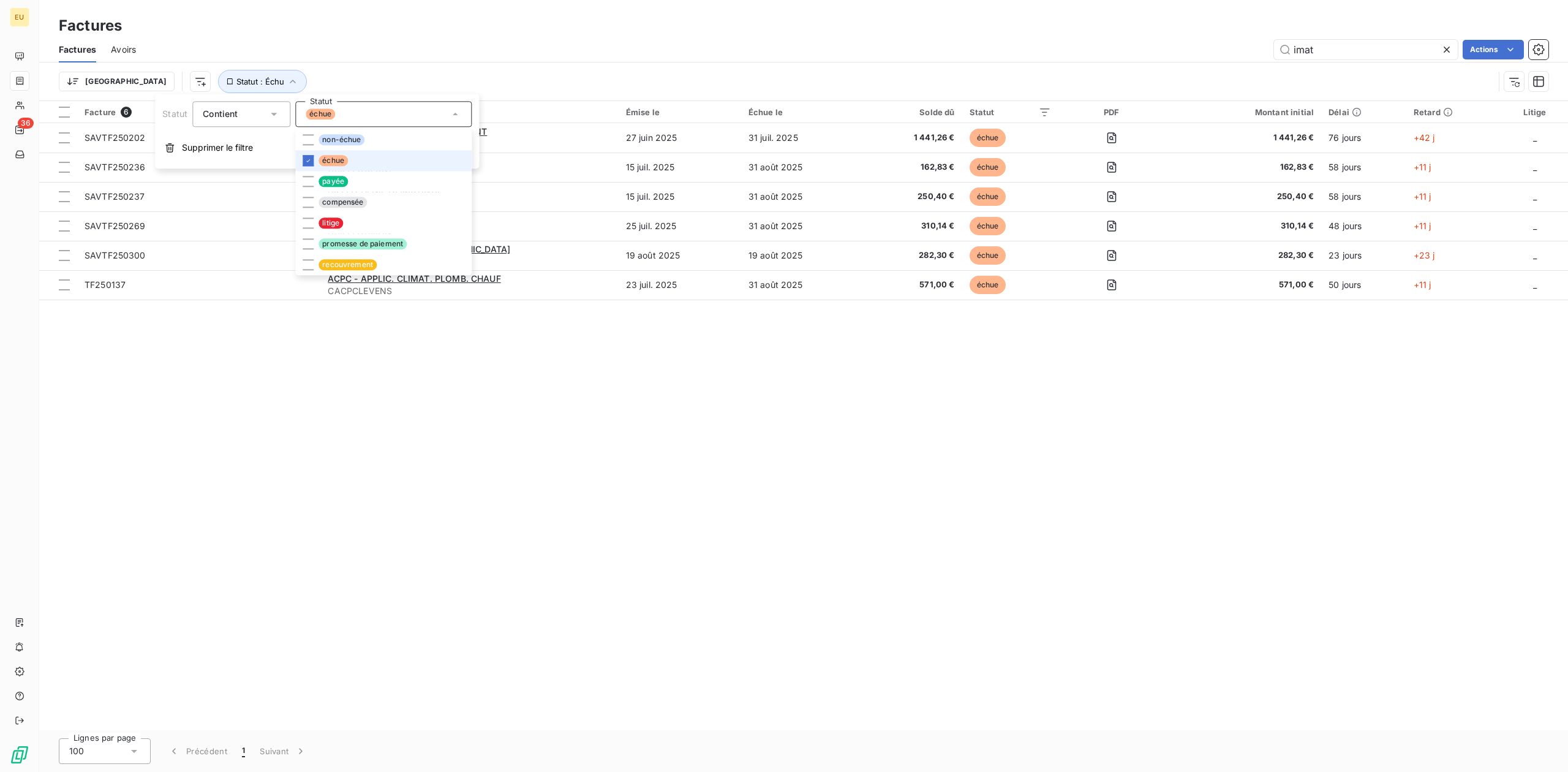
click at [324, 160] on span "échue" at bounding box center [333, 160] width 29 height 11
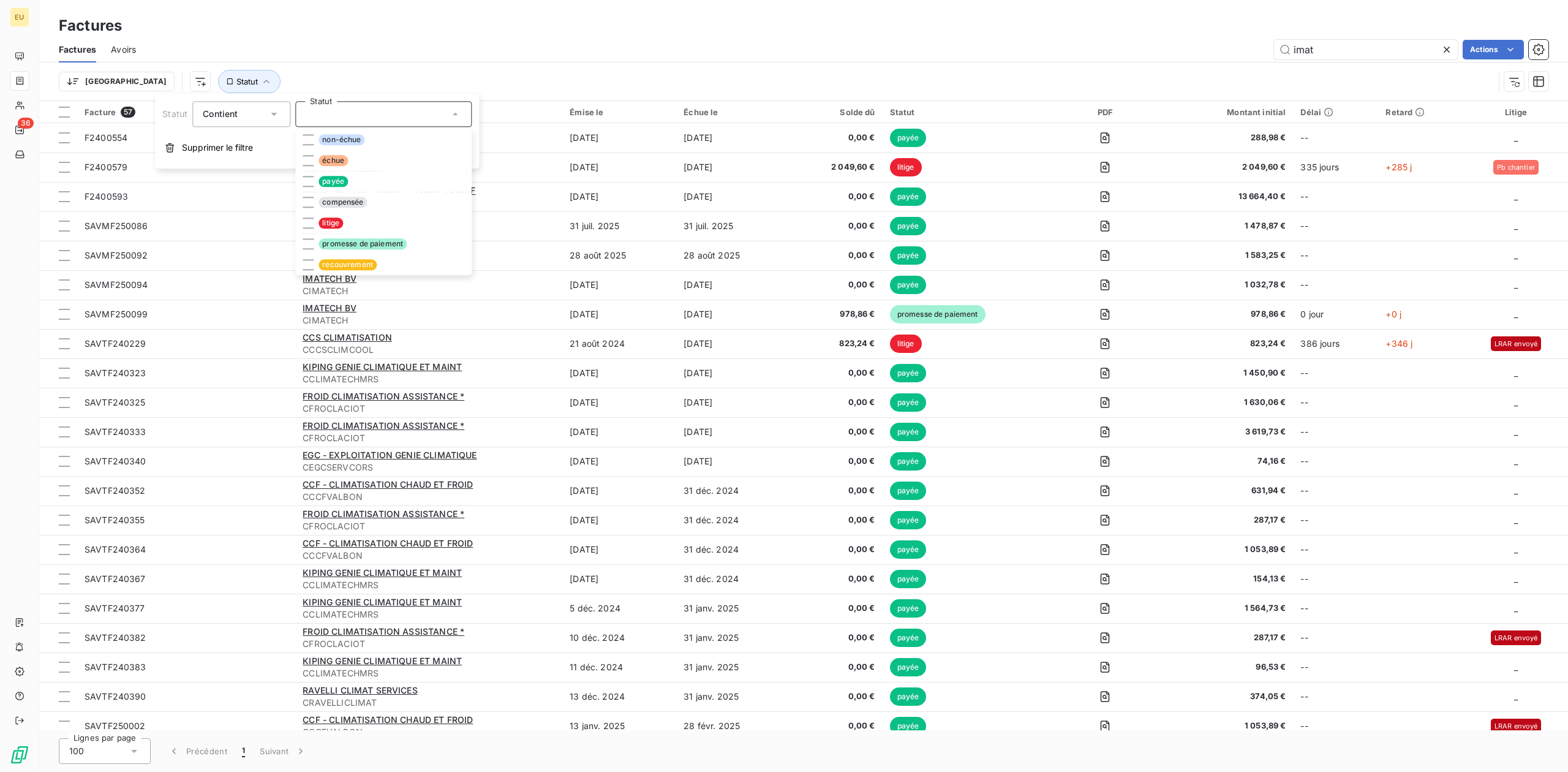
click at [391, 65] on div "Trier Statut" at bounding box center [803, 81] width 1490 height 38
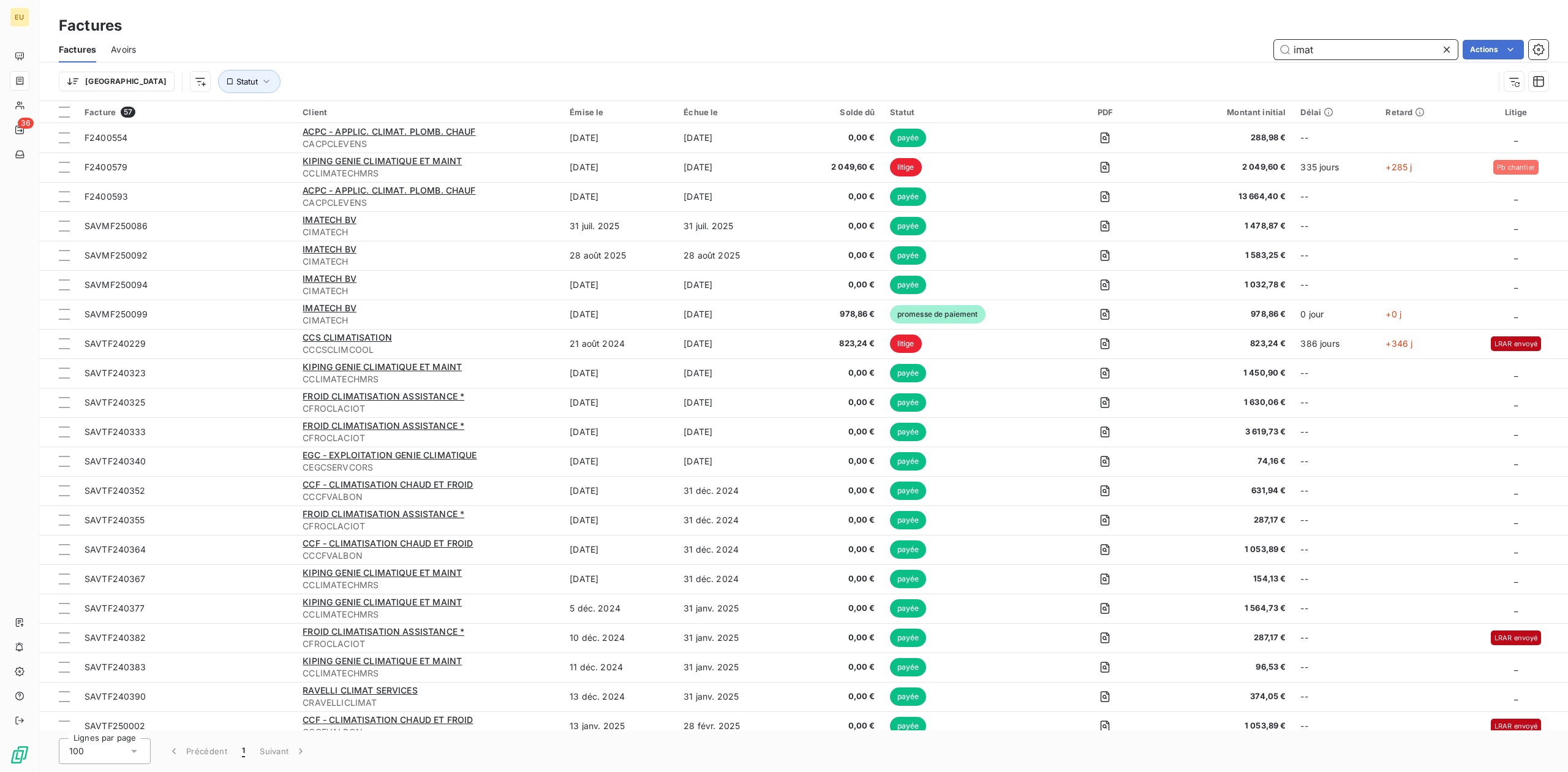
click at [1253, 45] on input "imat" at bounding box center [1366, 49] width 184 height 20
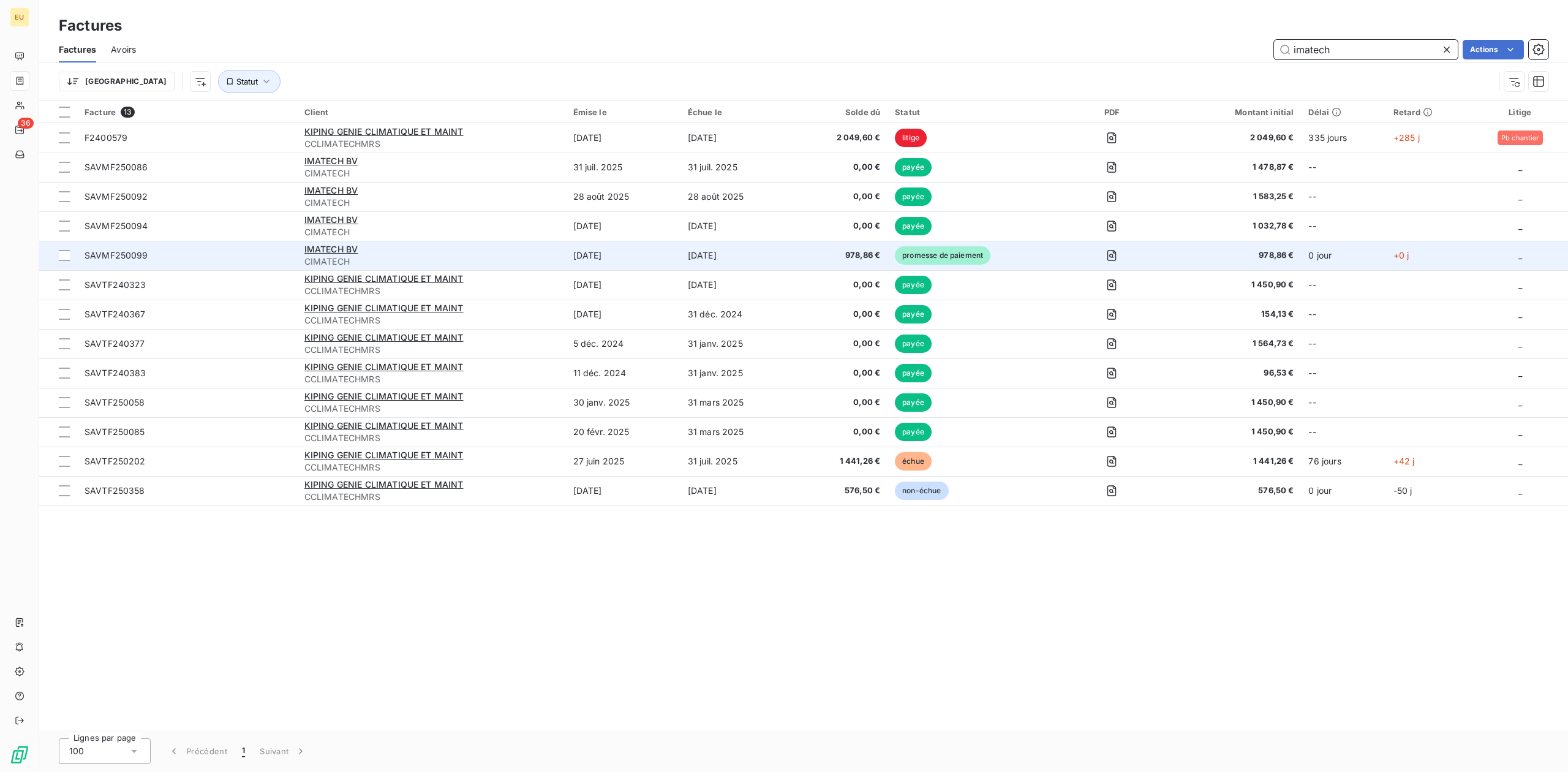
type input "imatech"
click at [713, 244] on td "[DATE]" at bounding box center [737, 255] width 114 height 29
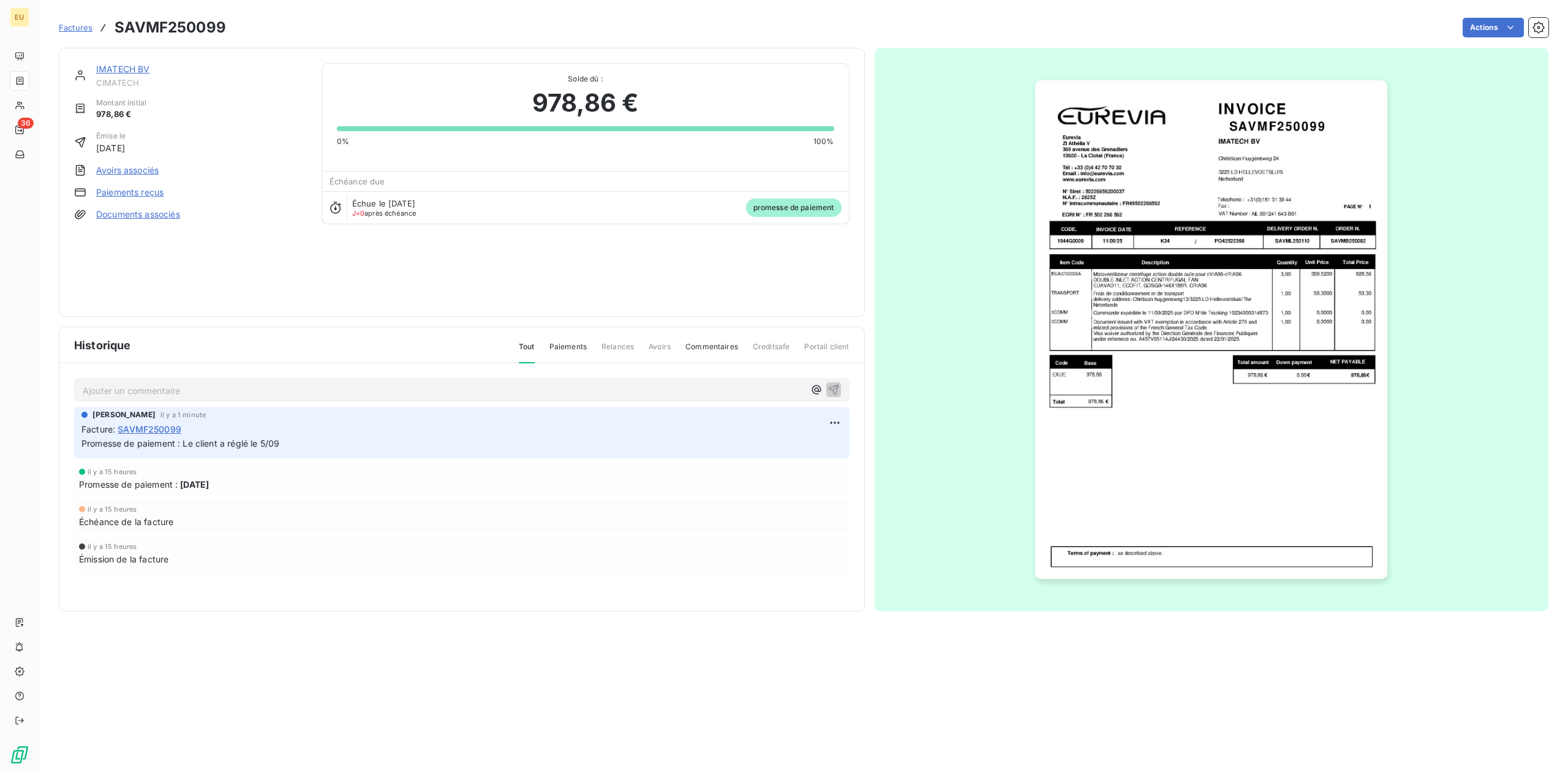
click at [378, 211] on span "J+0 après échéance" at bounding box center [384, 213] width 64 height 8
click at [568, 343] on span "Paiements" at bounding box center [568, 351] width 38 height 21
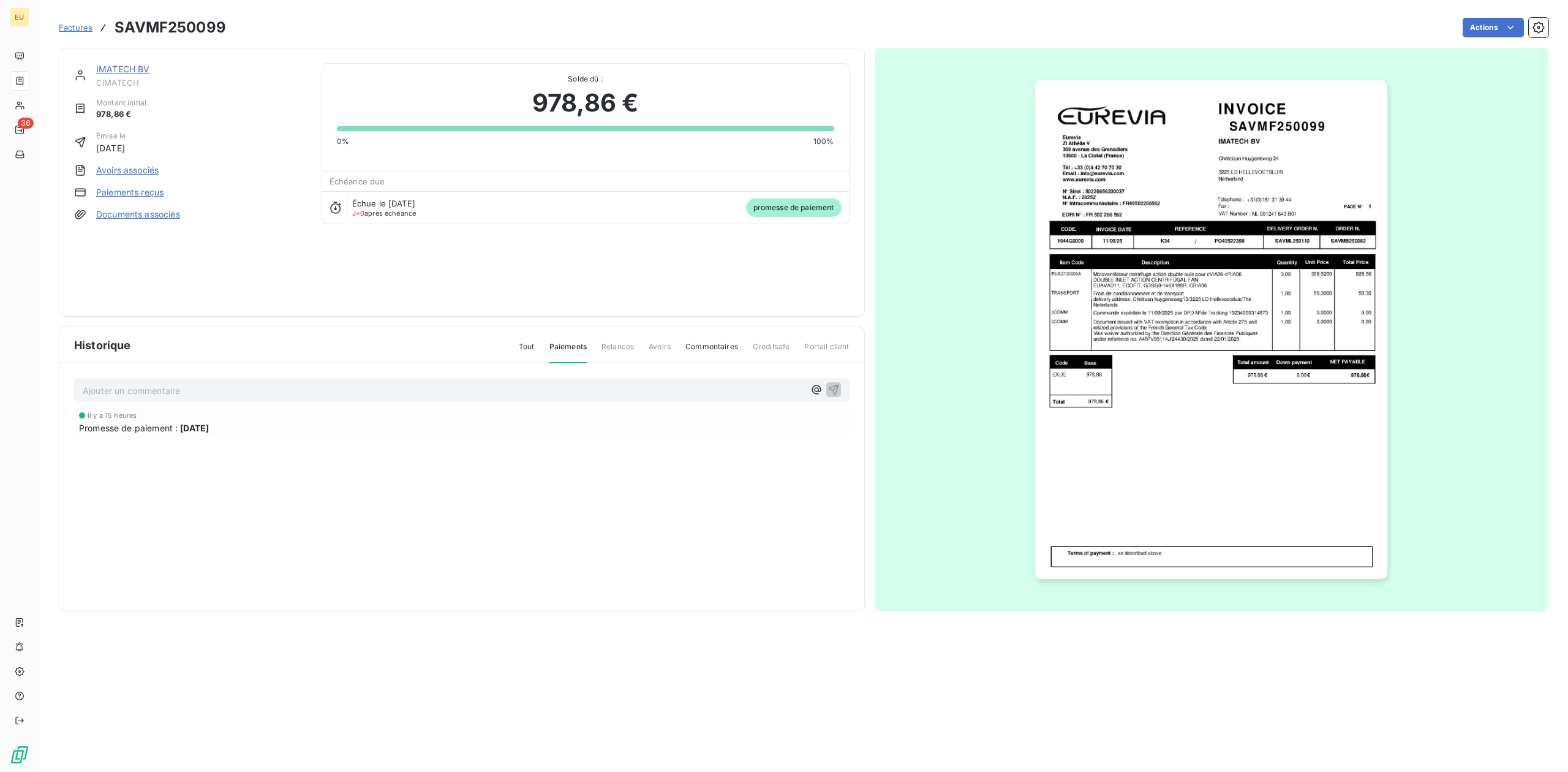
click at [722, 351] on span "Commentaires" at bounding box center [712, 351] width 53 height 21
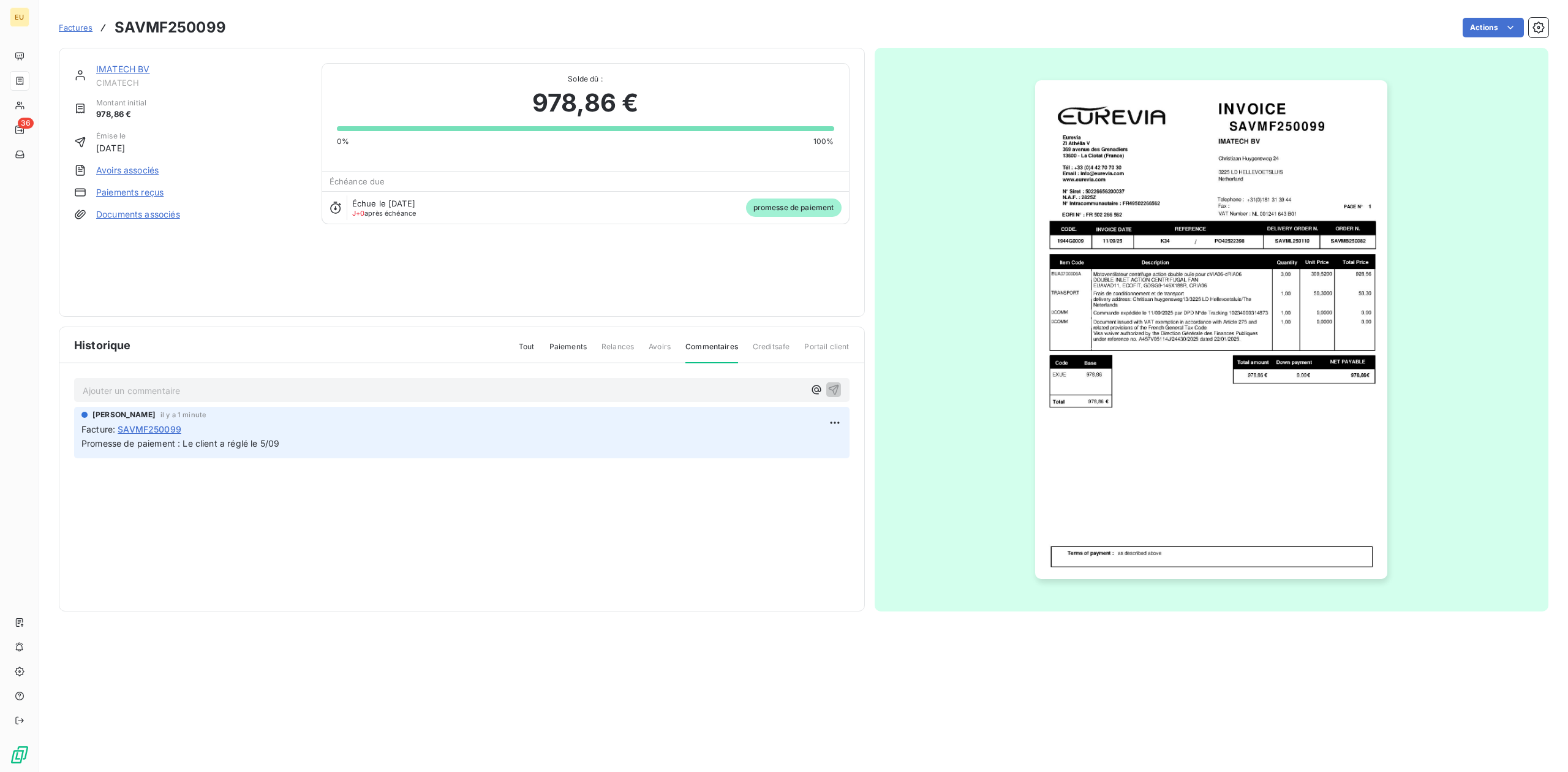
click at [752, 342] on span "Creditsafe" at bounding box center [771, 351] width 38 height 21
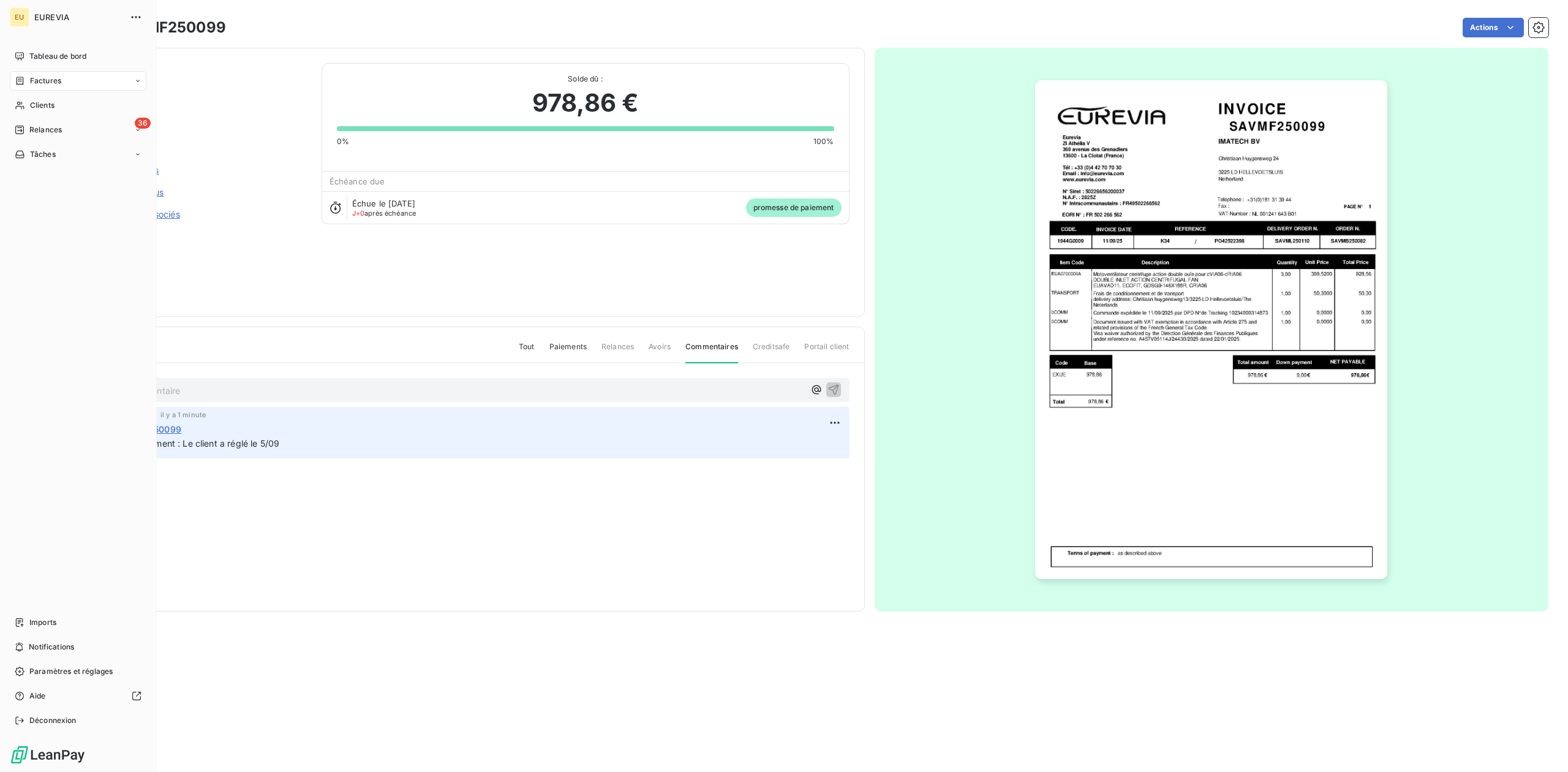
click at [47, 20] on span "EUREVIA" at bounding box center [78, 17] width 88 height 10
click at [13, 24] on div "EU" at bounding box center [19, 17] width 20 height 20
click at [50, 57] on span "Tableau de bord" at bounding box center [57, 56] width 57 height 11
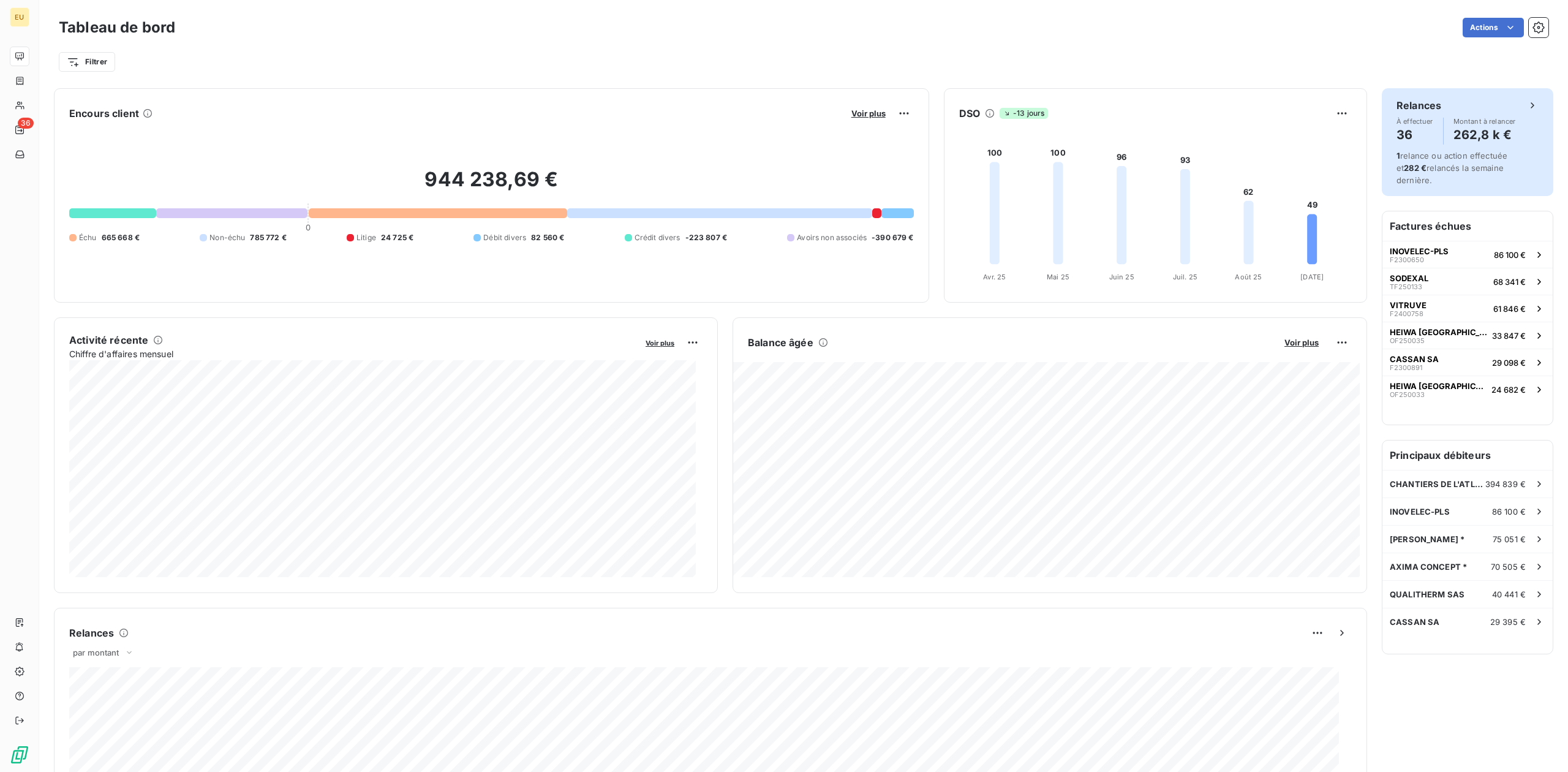
click at [1253, 110] on div "Relances" at bounding box center [1467, 105] width 142 height 15
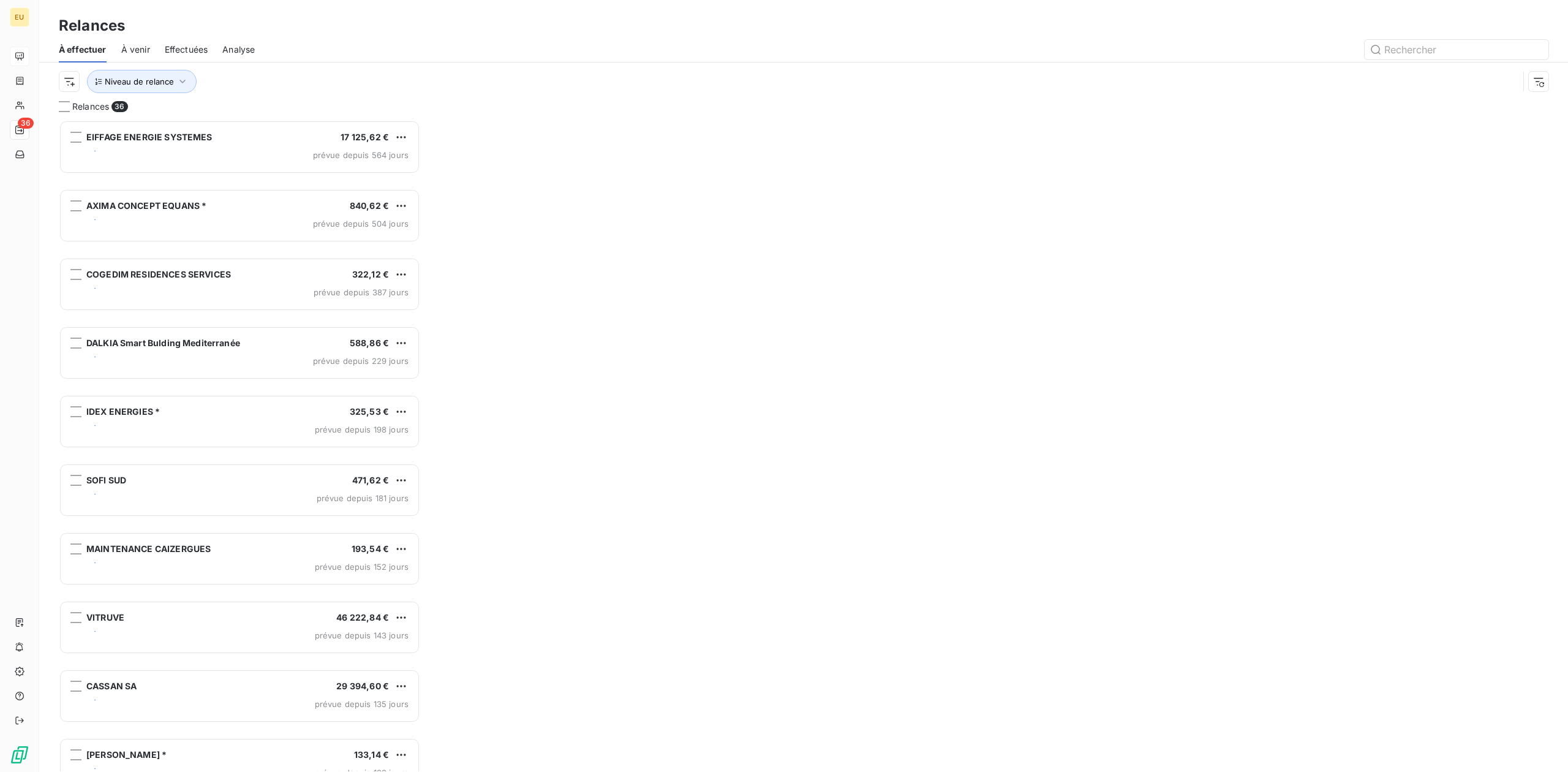
scroll to position [639, 348]
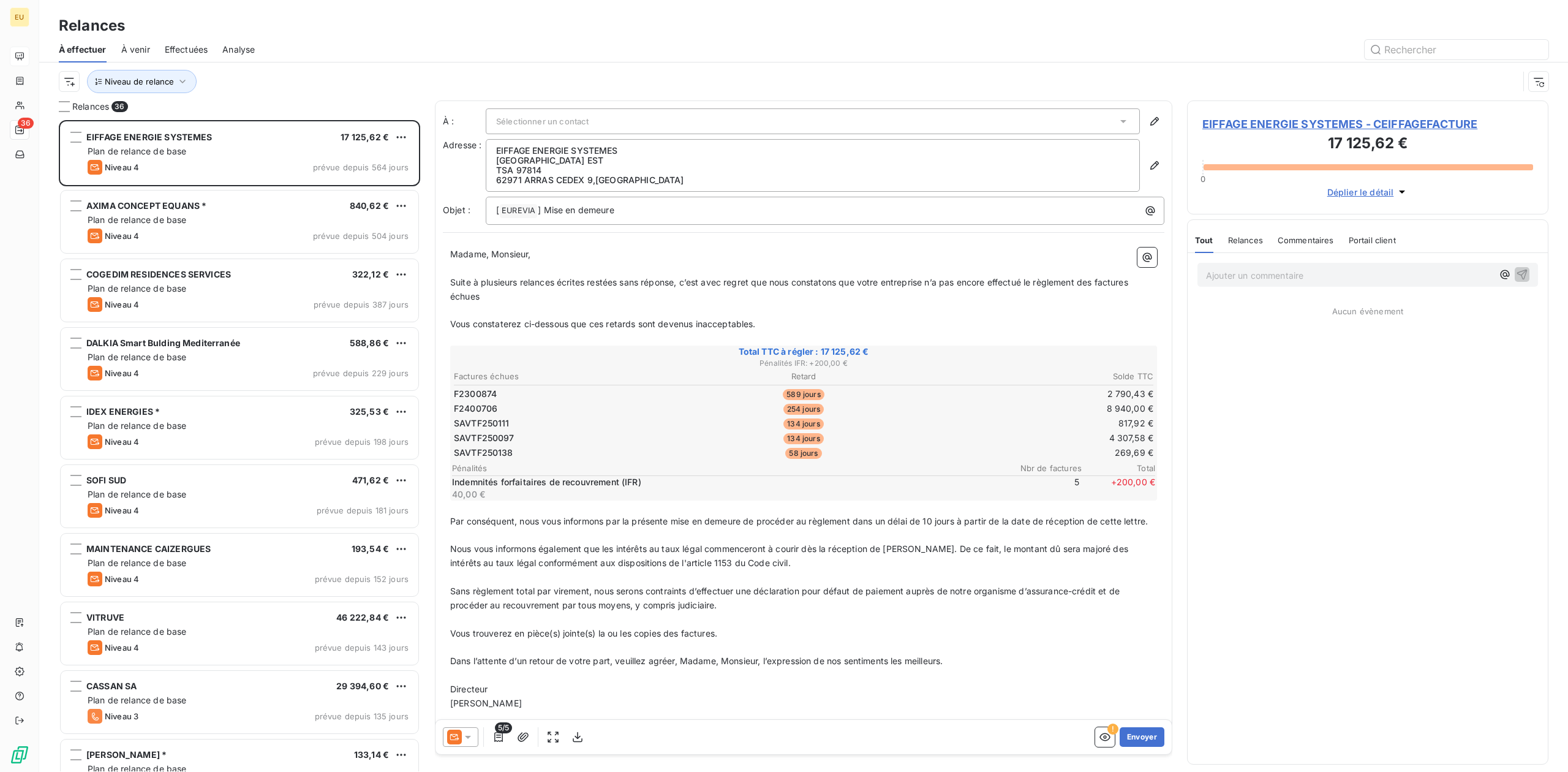
click at [116, 45] on div "À effectuer À venir Effectuées Analyse" at bounding box center [803, 50] width 1528 height 26
click at [128, 47] on span "À venir" at bounding box center [135, 49] width 29 height 12
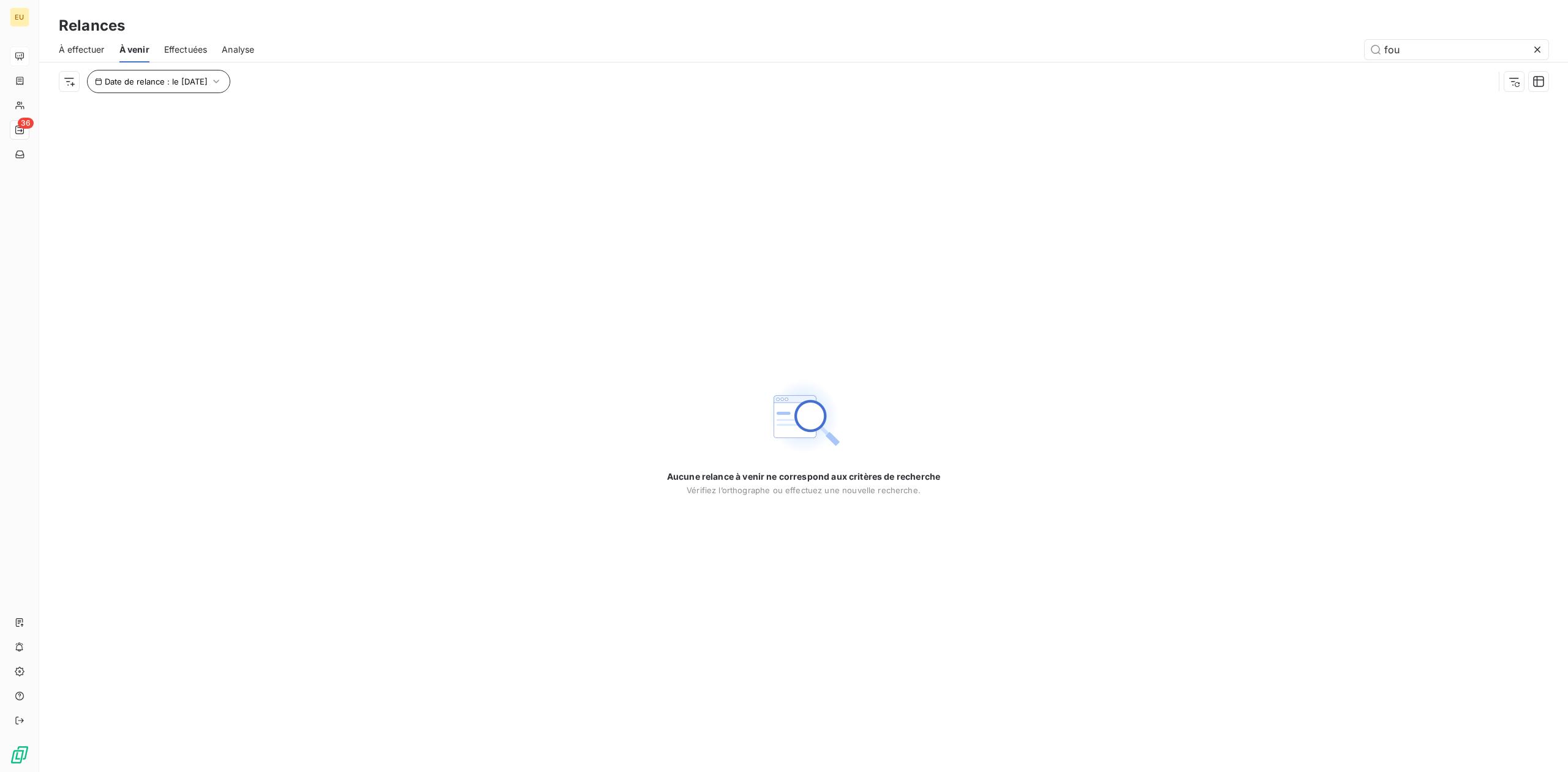
type input "fou"
click at [207, 86] on span "Date de relance : le [DATE]" at bounding box center [156, 81] width 103 height 10
click at [184, 265] on button "18" at bounding box center [189, 261] width 24 height 24
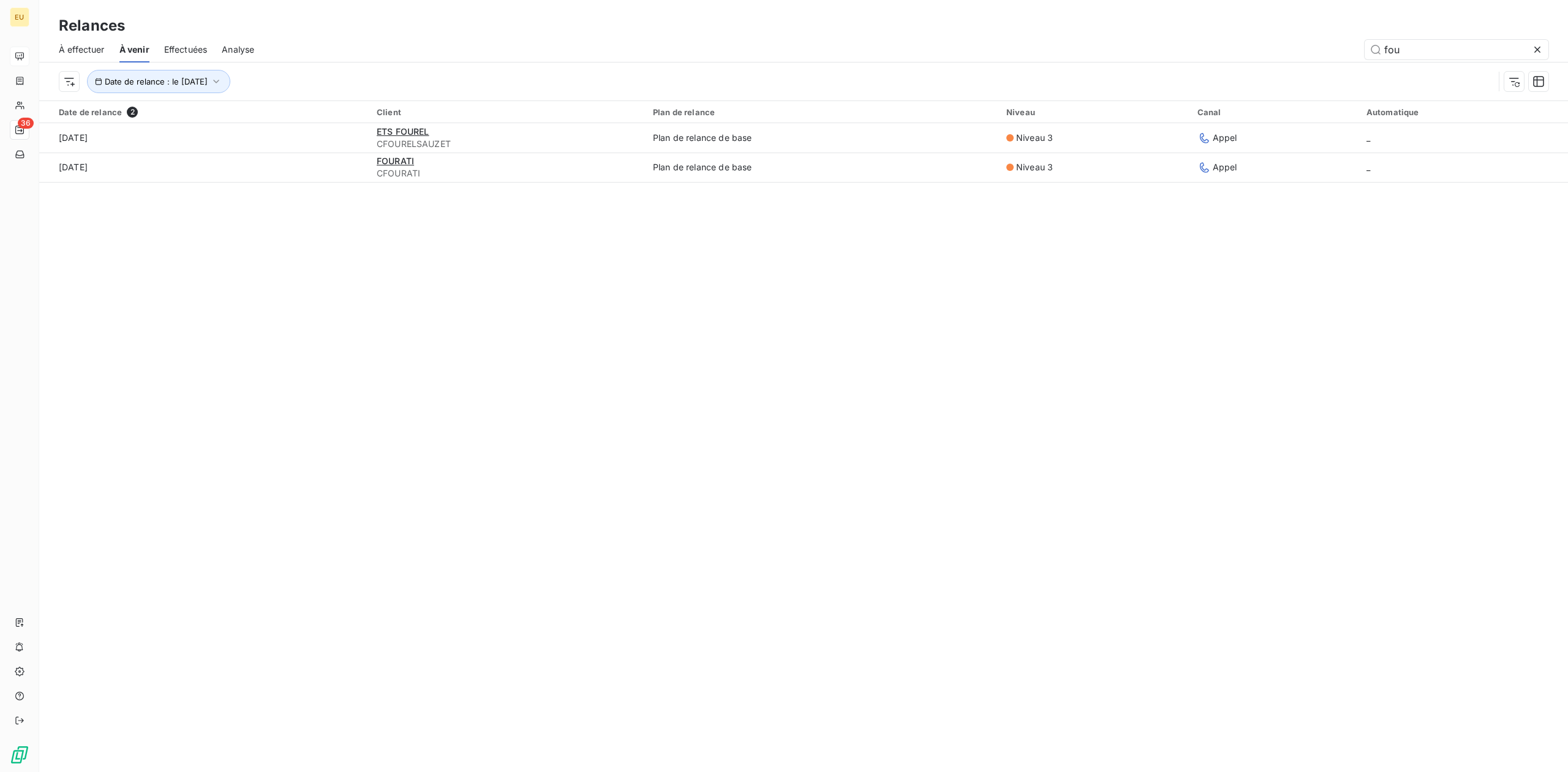
click at [488, 305] on div "Relances À effectuer À venir Effectuées Analyse fou Date de relance : le [DATE]…" at bounding box center [803, 386] width 1528 height 772
click at [230, 80] on button "Date de relance : le [DATE]" at bounding box center [158, 81] width 144 height 23
click at [153, 263] on button "17" at bounding box center [165, 261] width 24 height 24
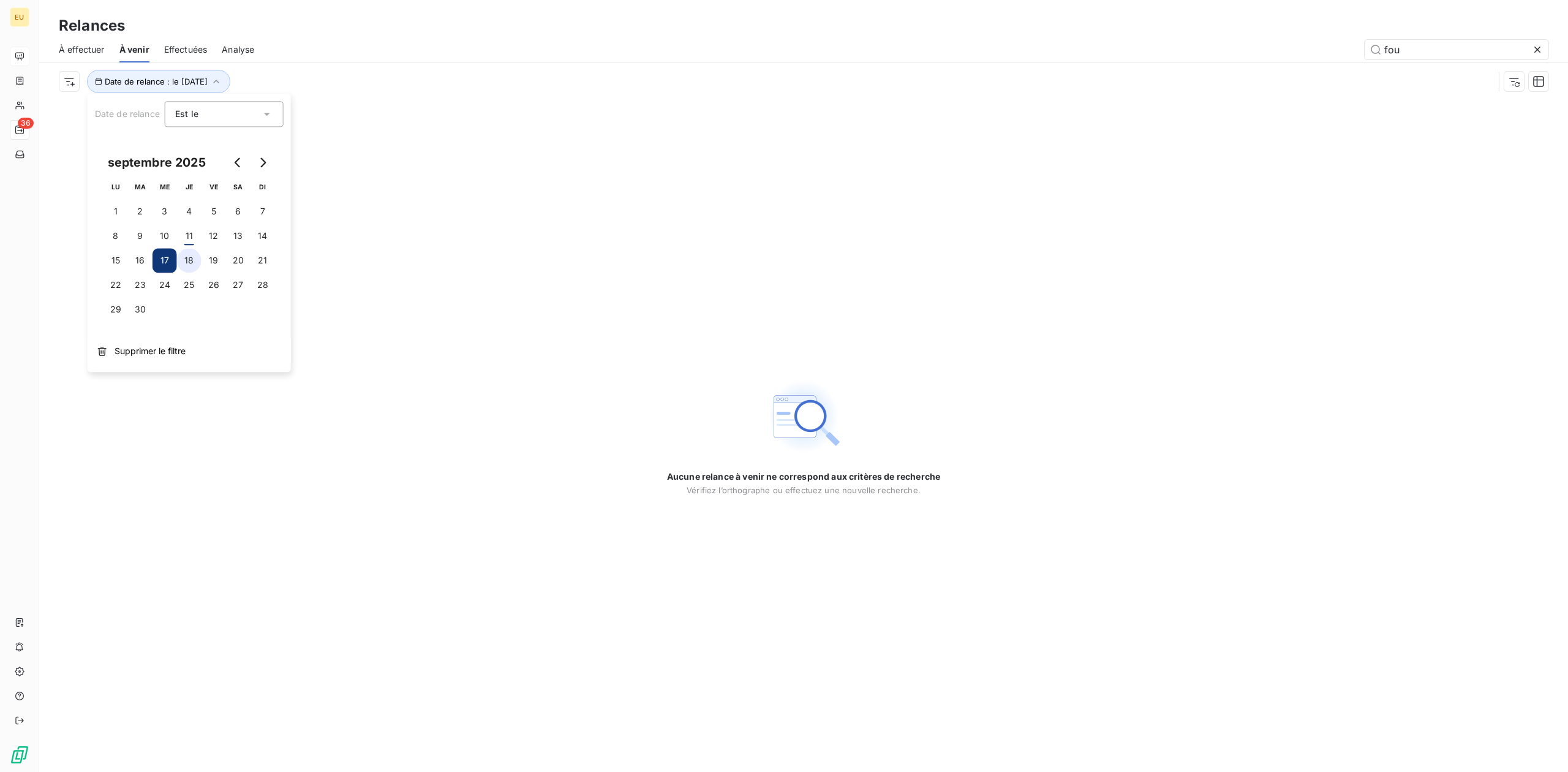
click at [186, 261] on button "18" at bounding box center [189, 261] width 24 height 24
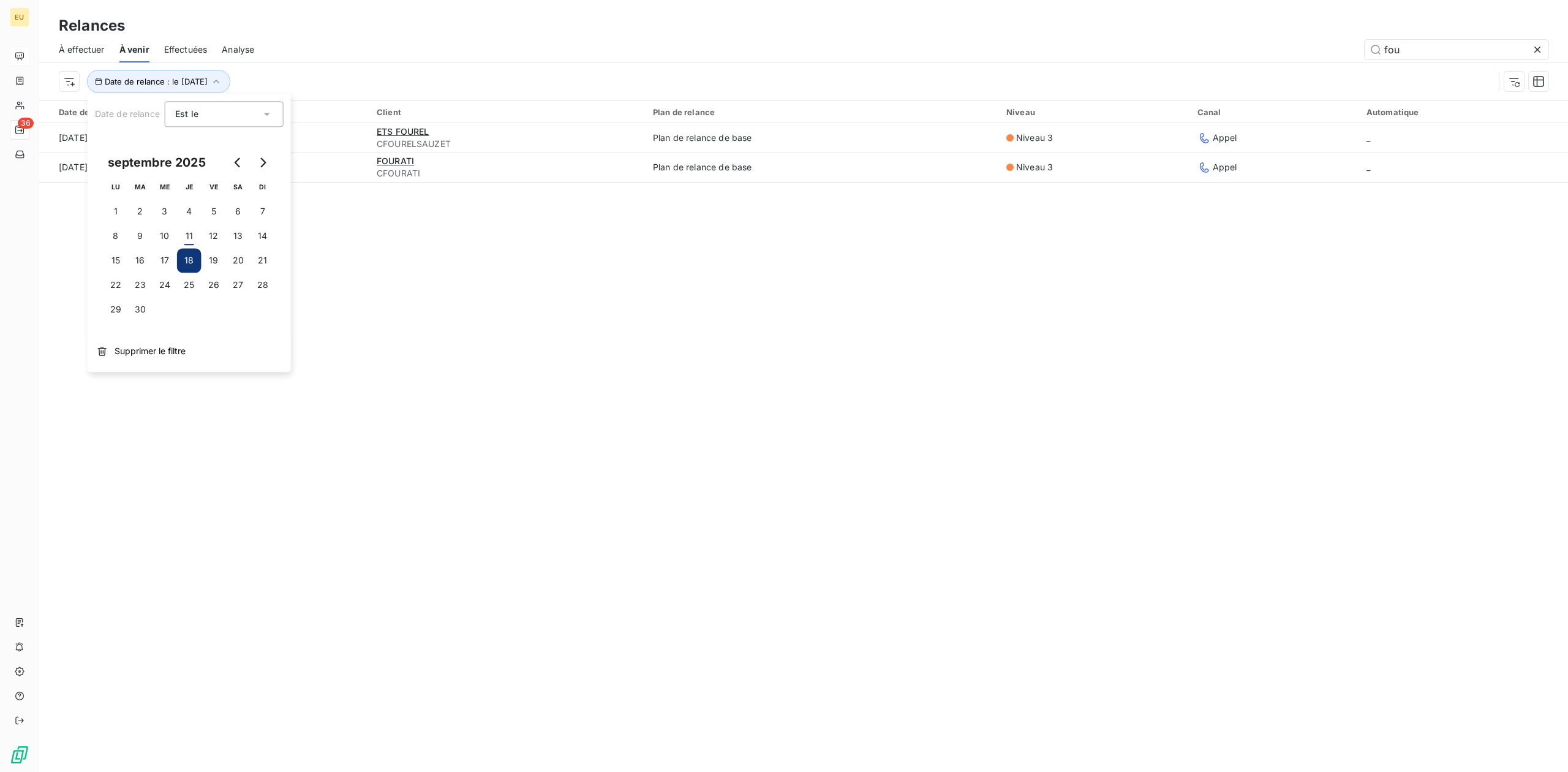
click at [508, 316] on div "Relances À effectuer À venir Effectuées Analyse fou Date de relance : le [DATE]…" at bounding box center [803, 386] width 1528 height 772
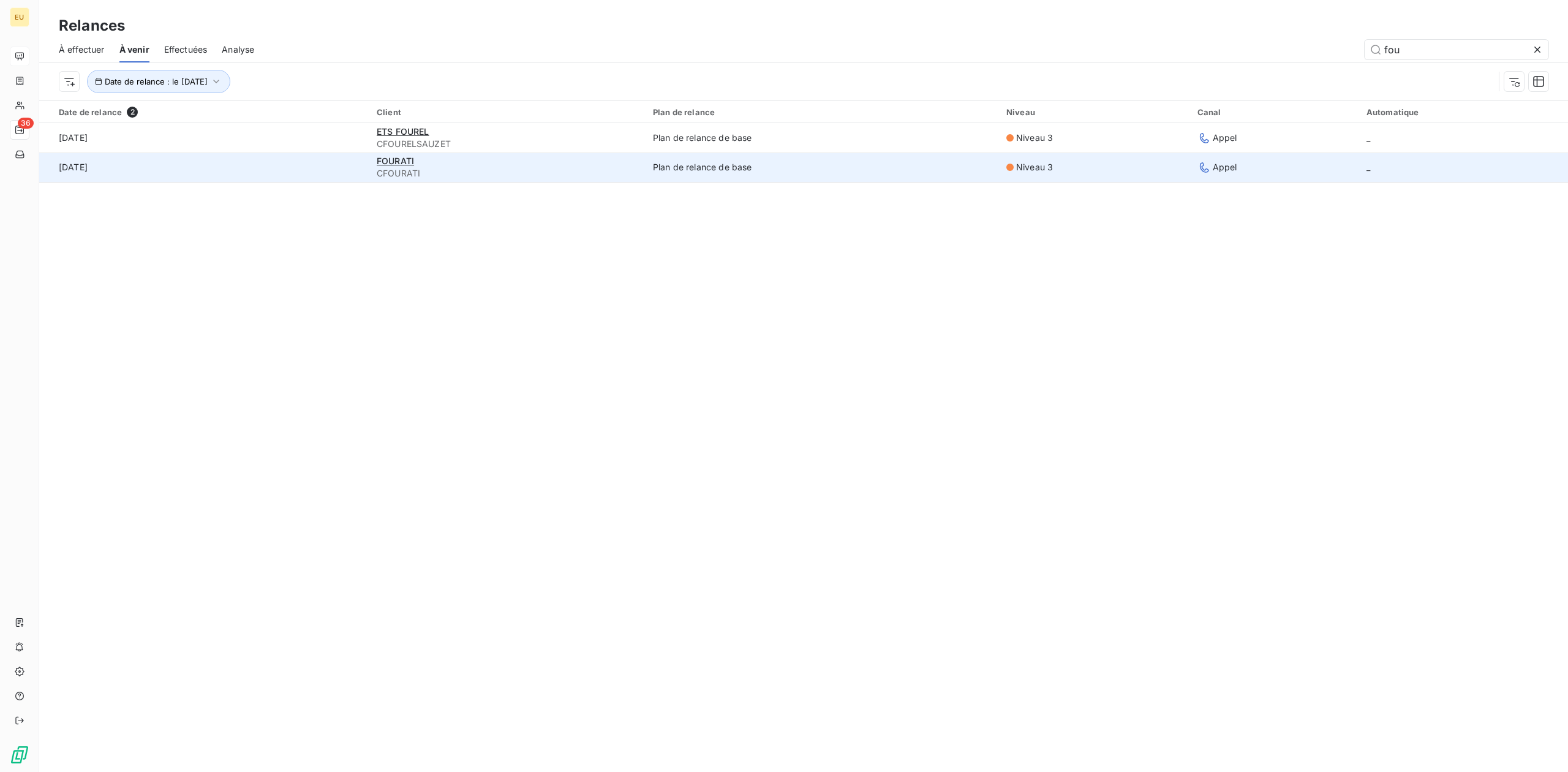
click at [457, 162] on div "FOURATI" at bounding box center [507, 161] width 262 height 12
click at [386, 165] on span "FOURATI" at bounding box center [395, 161] width 38 height 10
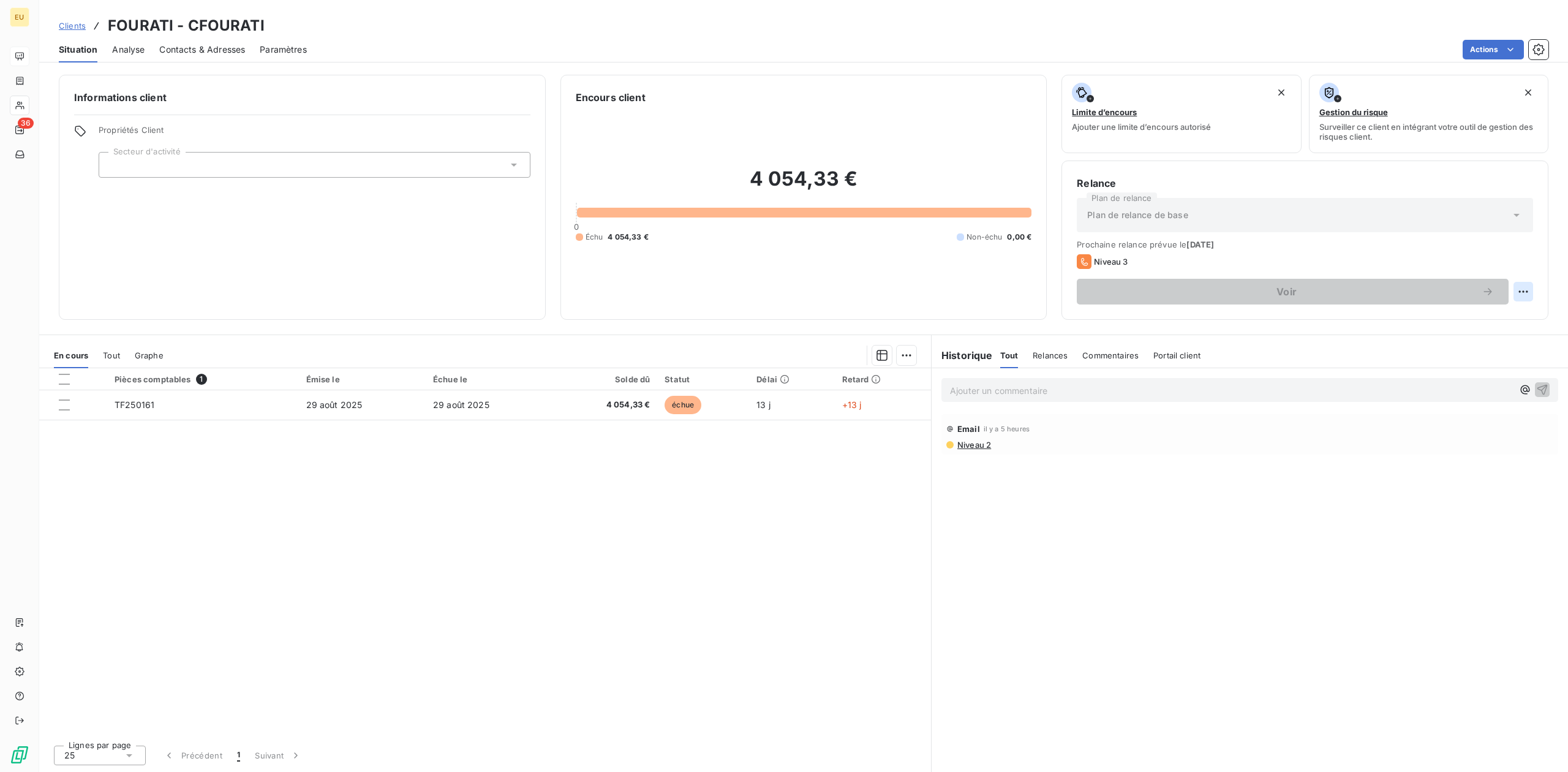
click at [1253, 287] on html "EU 36 Clients FOURATI - CFOURATI Situation Analyse Contacts & Adresses Paramètr…" at bounding box center [784, 386] width 1568 height 772
click at [1253, 49] on html "EU 36 Clients FOURATI - CFOURATI Situation Analyse Contacts & Adresses Paramètr…" at bounding box center [784, 386] width 1568 height 772
click at [1253, 351] on html "EU 36 Clients FOURATI - CFOURATI Situation Analyse Contacts & Adresses Paramètr…" at bounding box center [784, 386] width 1568 height 772
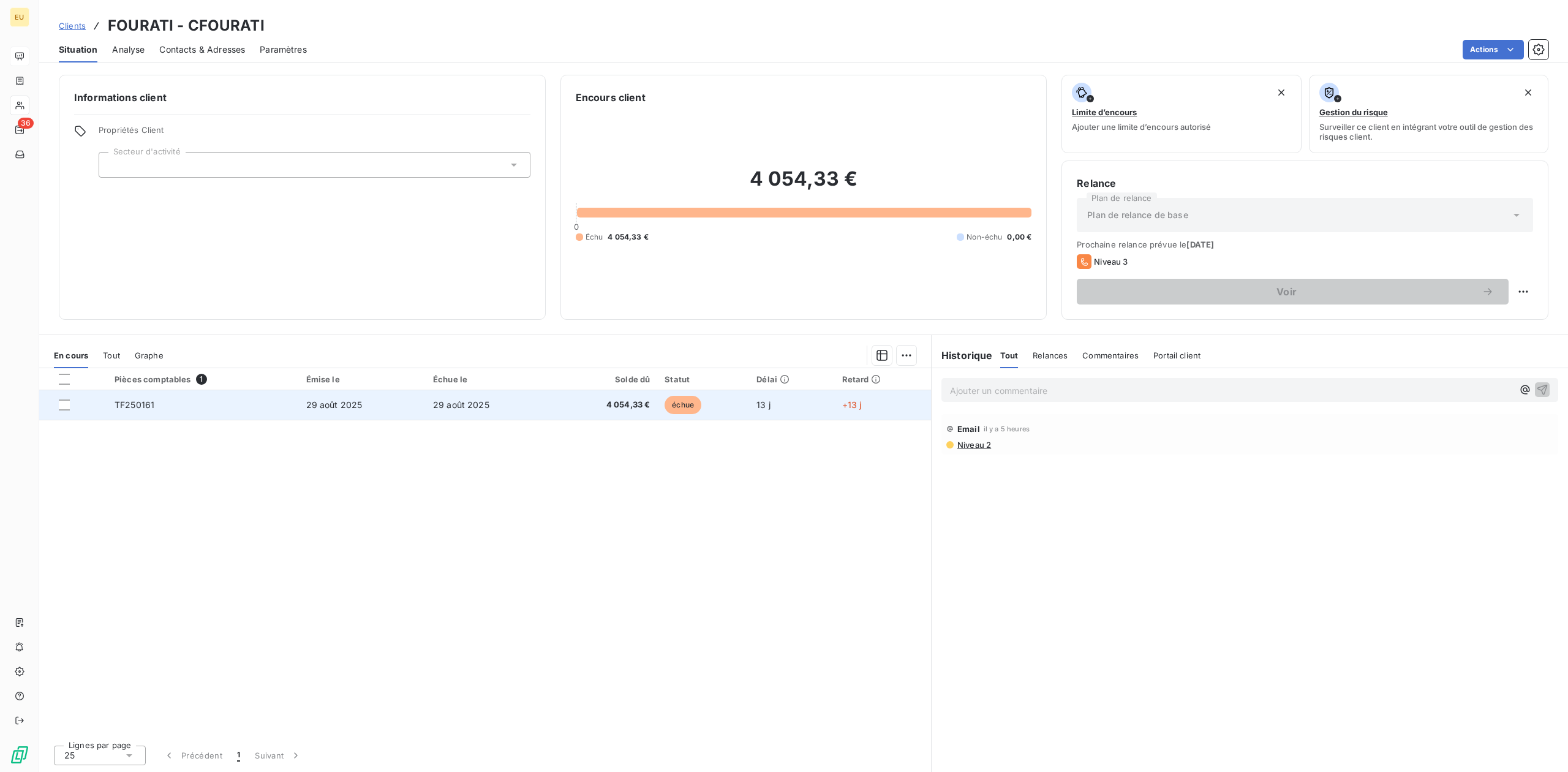
click at [564, 416] on td "4 054,33 €" at bounding box center [605, 405] width 105 height 29
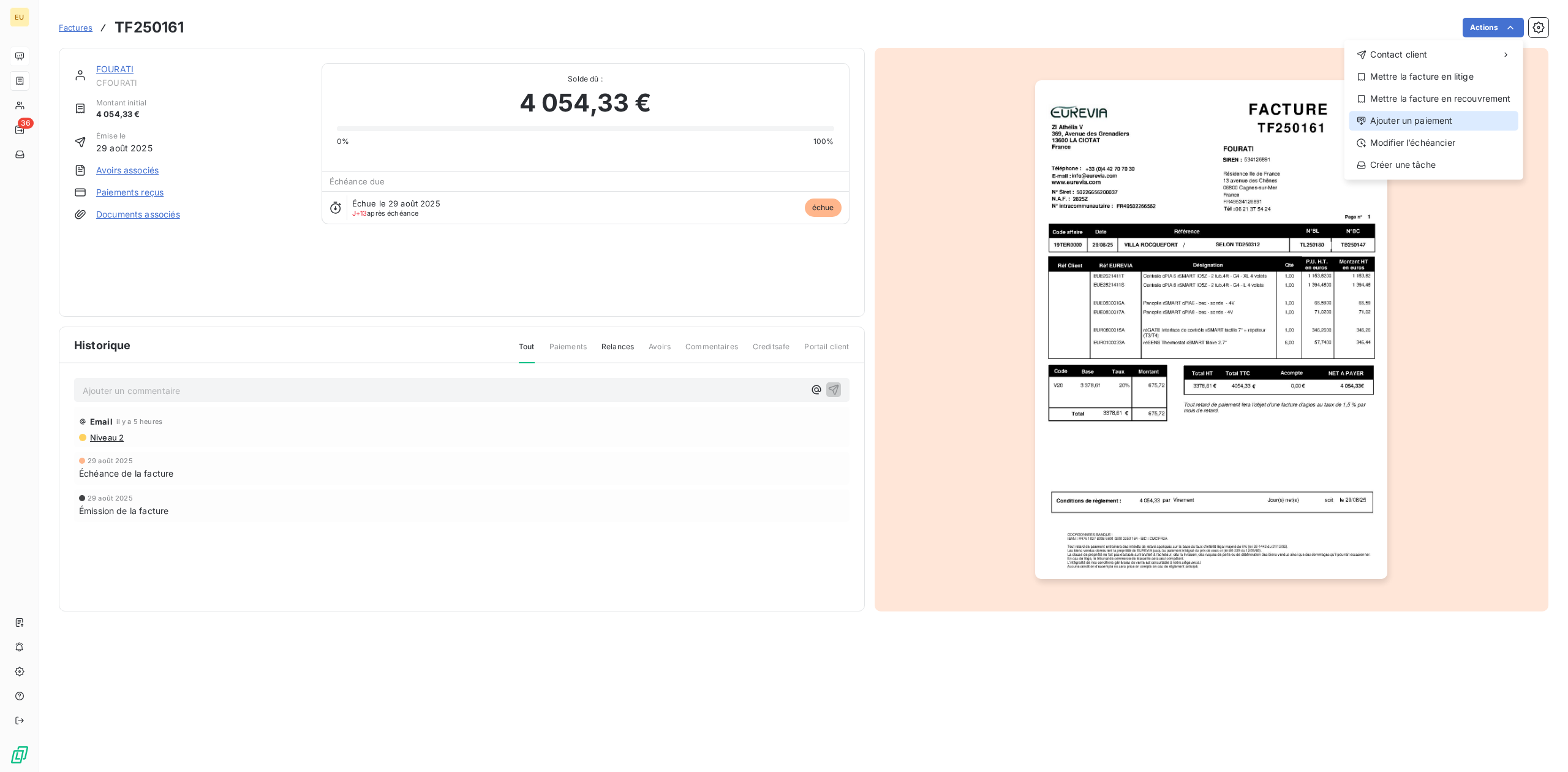
click at [1253, 126] on div "Ajouter un paiement" at bounding box center [1433, 121] width 169 height 20
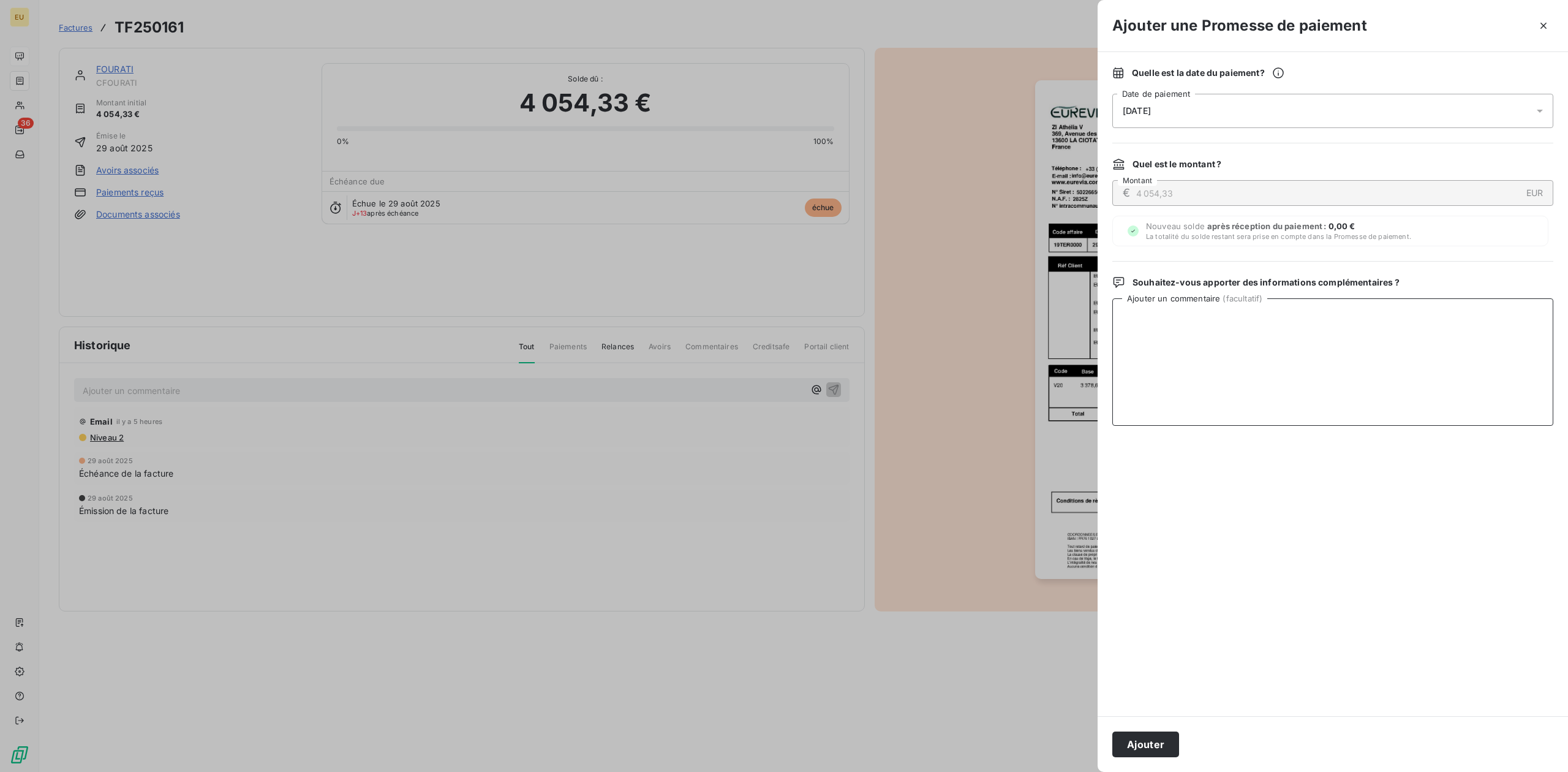
click at [1253, 361] on textarea "Ajouter un commentaire ( facultatif )" at bounding box center [1333, 362] width 441 height 128
drag, startPoint x: 1320, startPoint y: 361, endPoint x: 1297, endPoint y: 348, distance: 26.4
click at [1253, 348] on textarea "Ajouter un commentaire ( facultatif )" at bounding box center [1333, 362] width 441 height 128
type textarea "le client a payé le 25/07"
click at [1154, 595] on button "Ajouter" at bounding box center [1146, 745] width 67 height 26
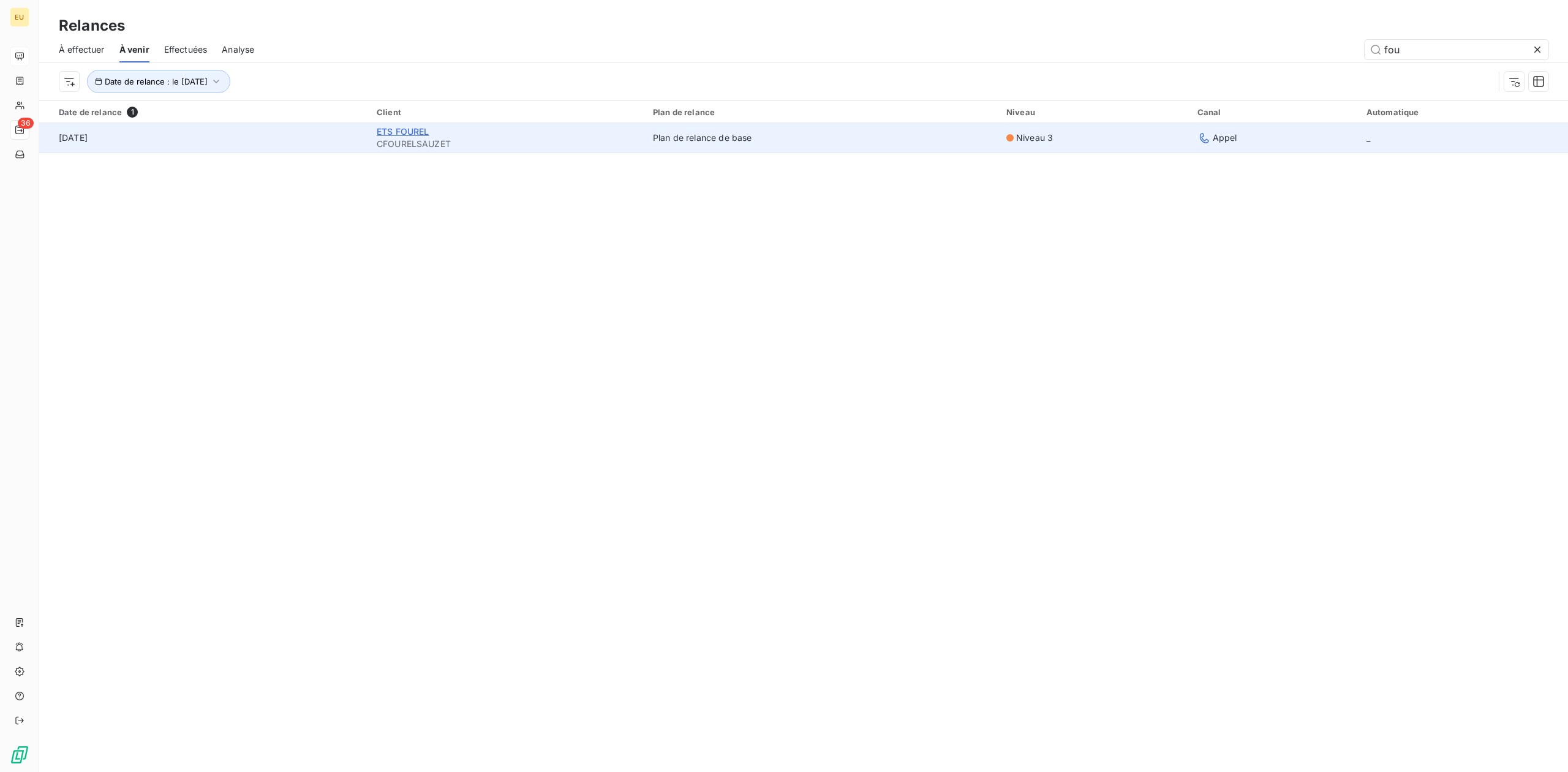
click at [404, 131] on span "ETS FOUREL" at bounding box center [403, 132] width 53 height 10
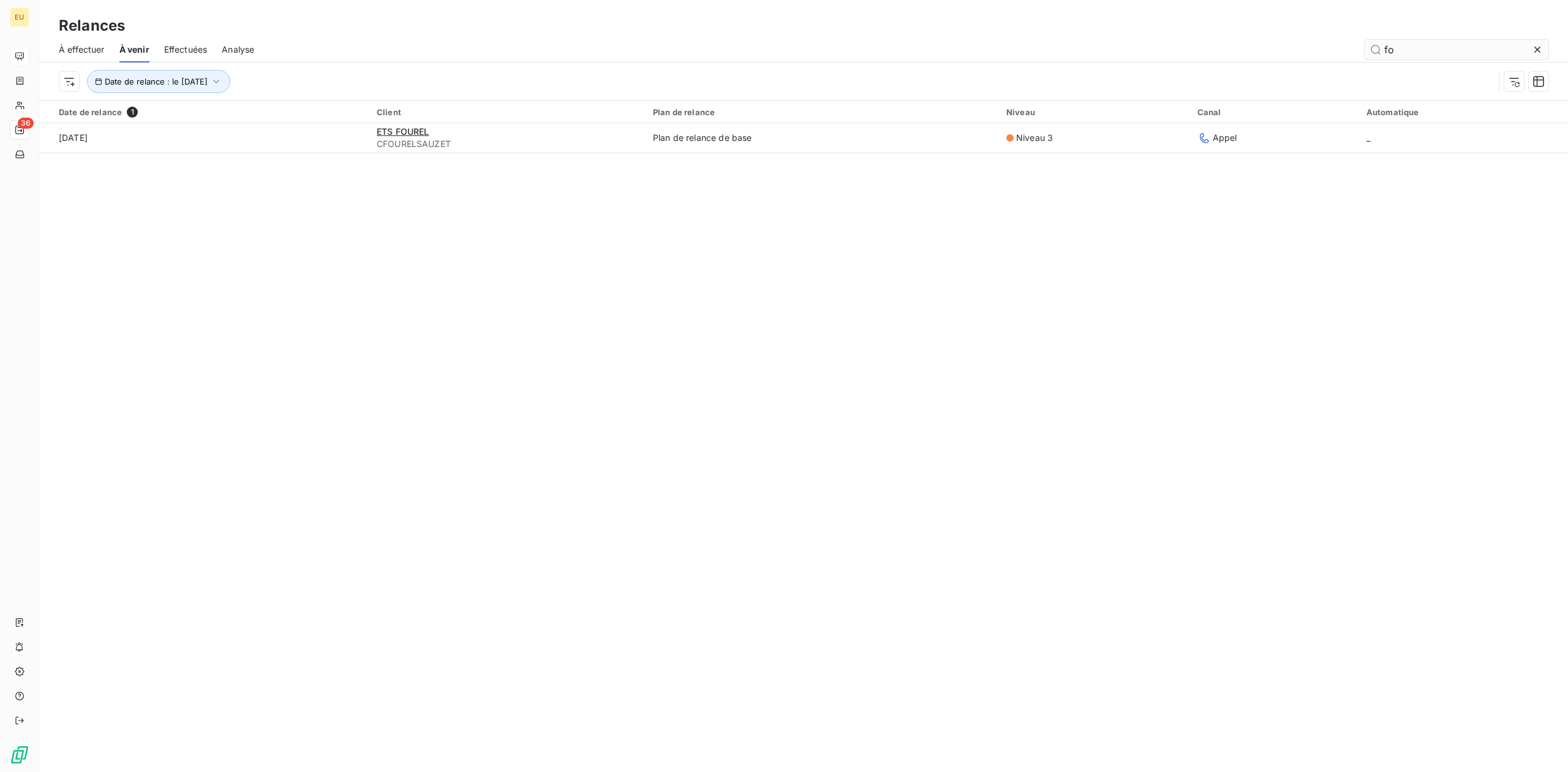
type input "f"
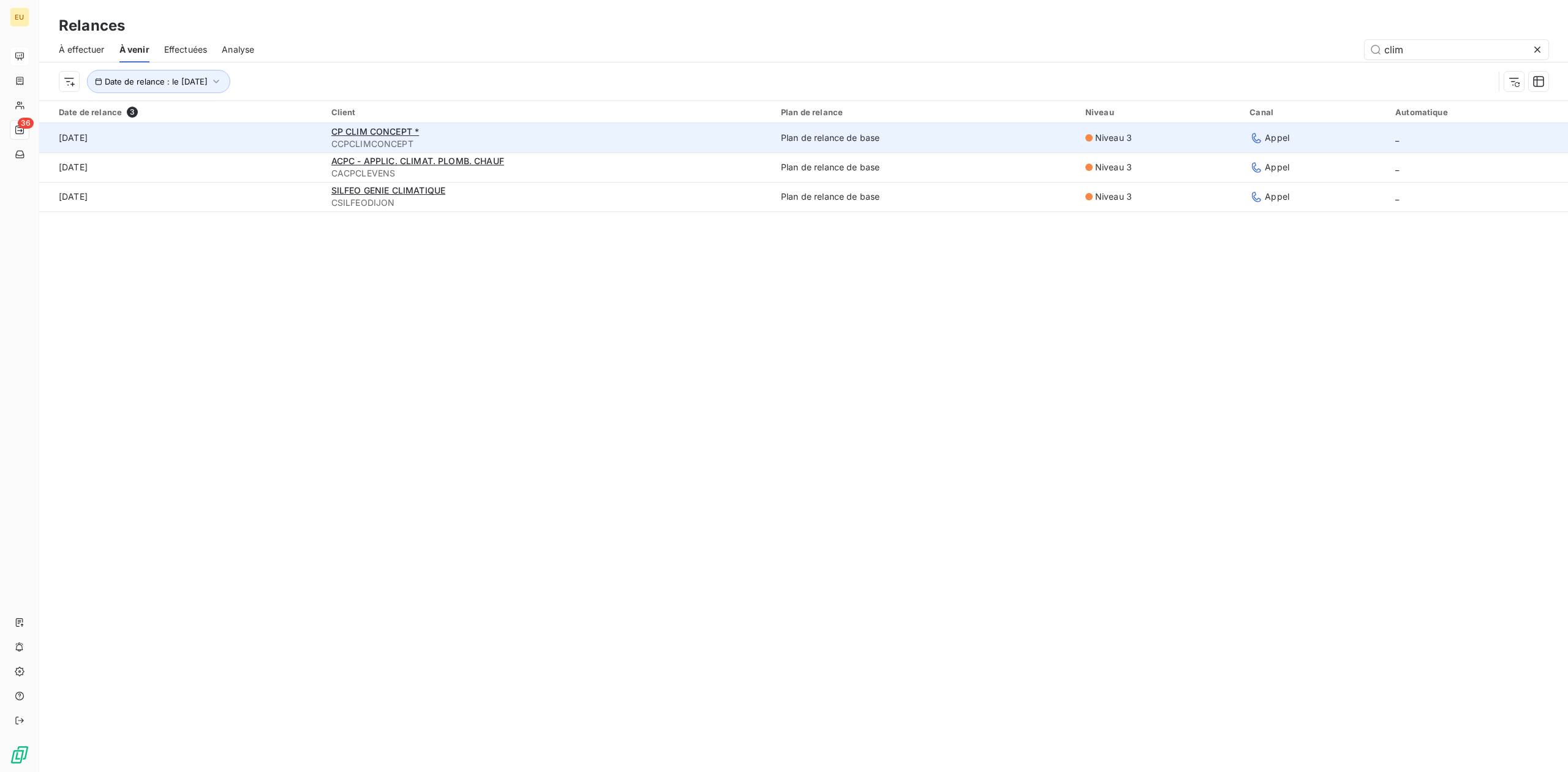
type input "clim"
click at [617, 139] on span "CCPCLIMCONCEPT" at bounding box center [548, 144] width 435 height 12
click at [353, 135] on span "CP CLIM CONCEPT *" at bounding box center [375, 132] width 88 height 10
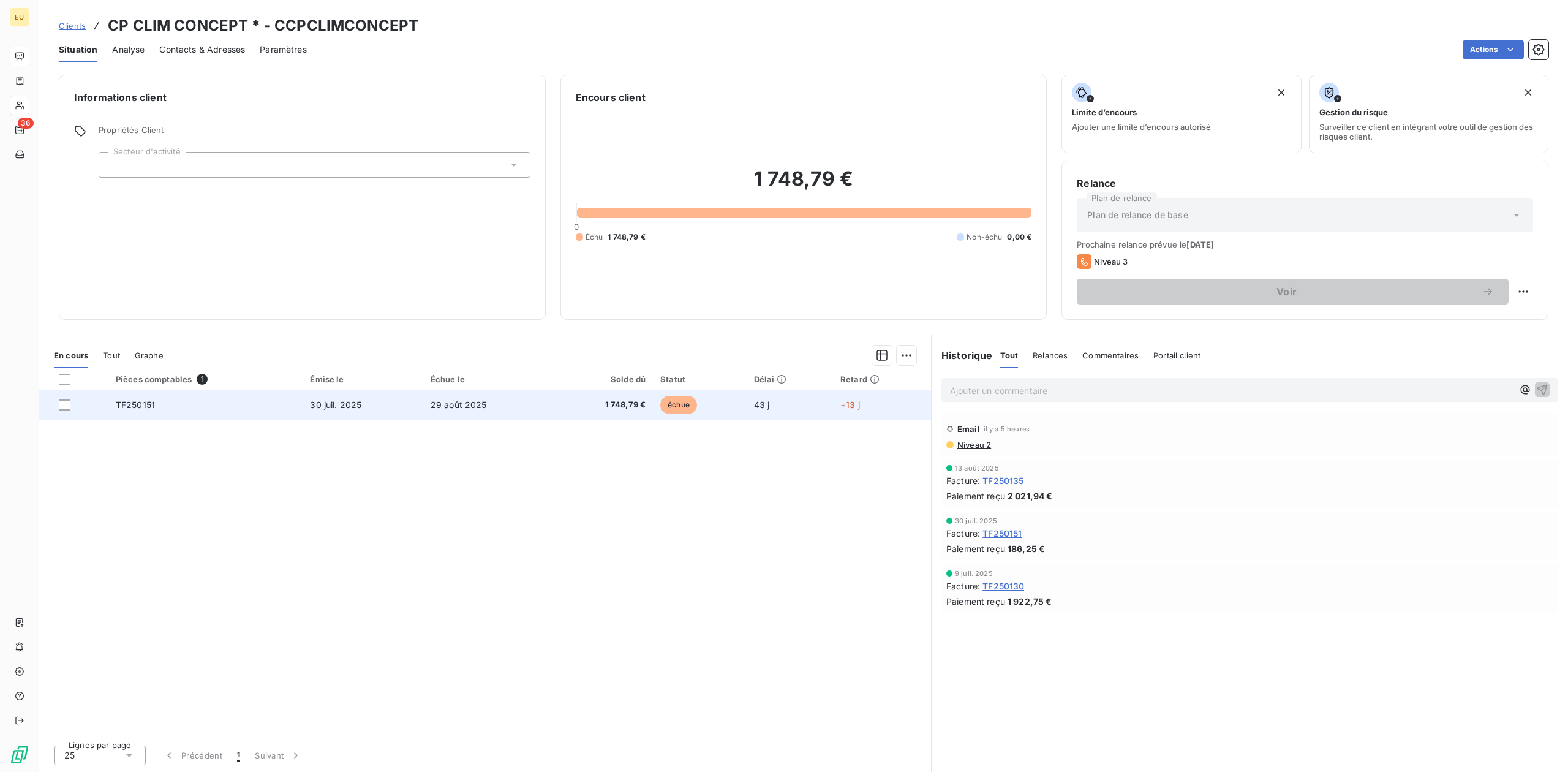
click at [509, 402] on td "29 août 2025" at bounding box center [488, 405] width 129 height 29
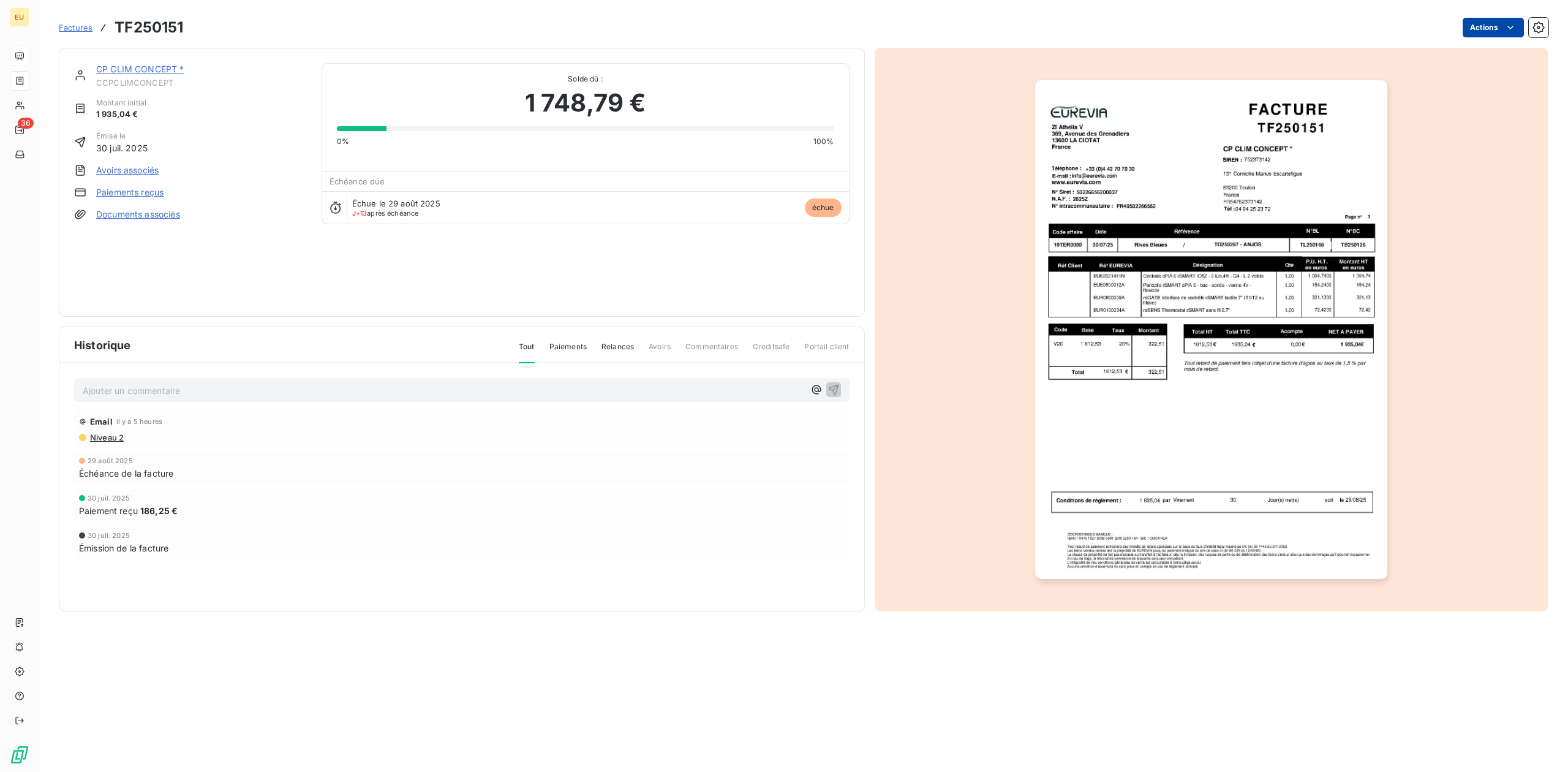
click at [1253, 30] on html "EU 36 Factures TF250151 Actions CP CLIM CONCEPT * CCPCLIMCONCEPT Montant initia…" at bounding box center [784, 386] width 1568 height 772
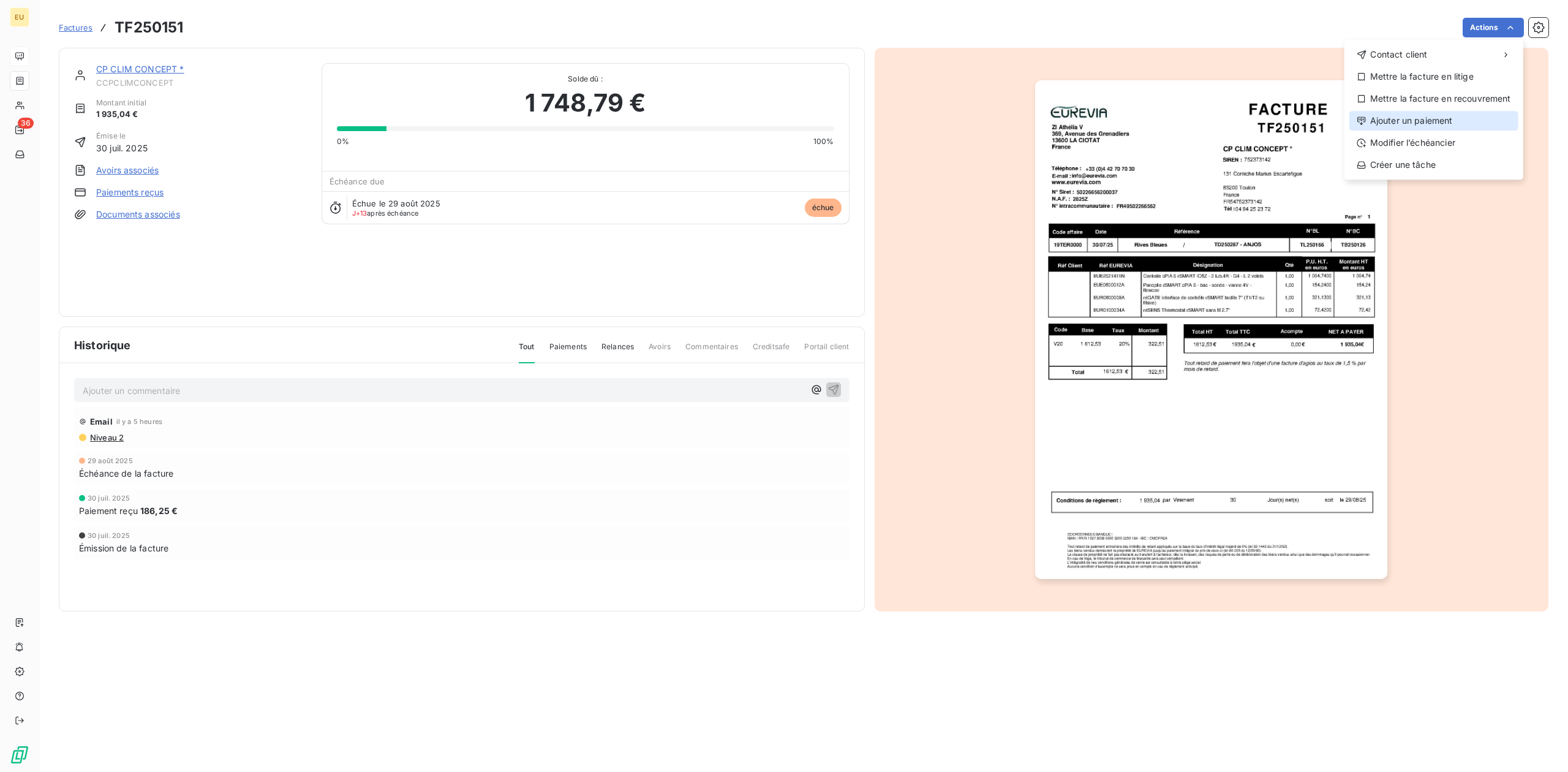
click at [1253, 119] on div "Ajouter un paiement" at bounding box center [1433, 121] width 169 height 20
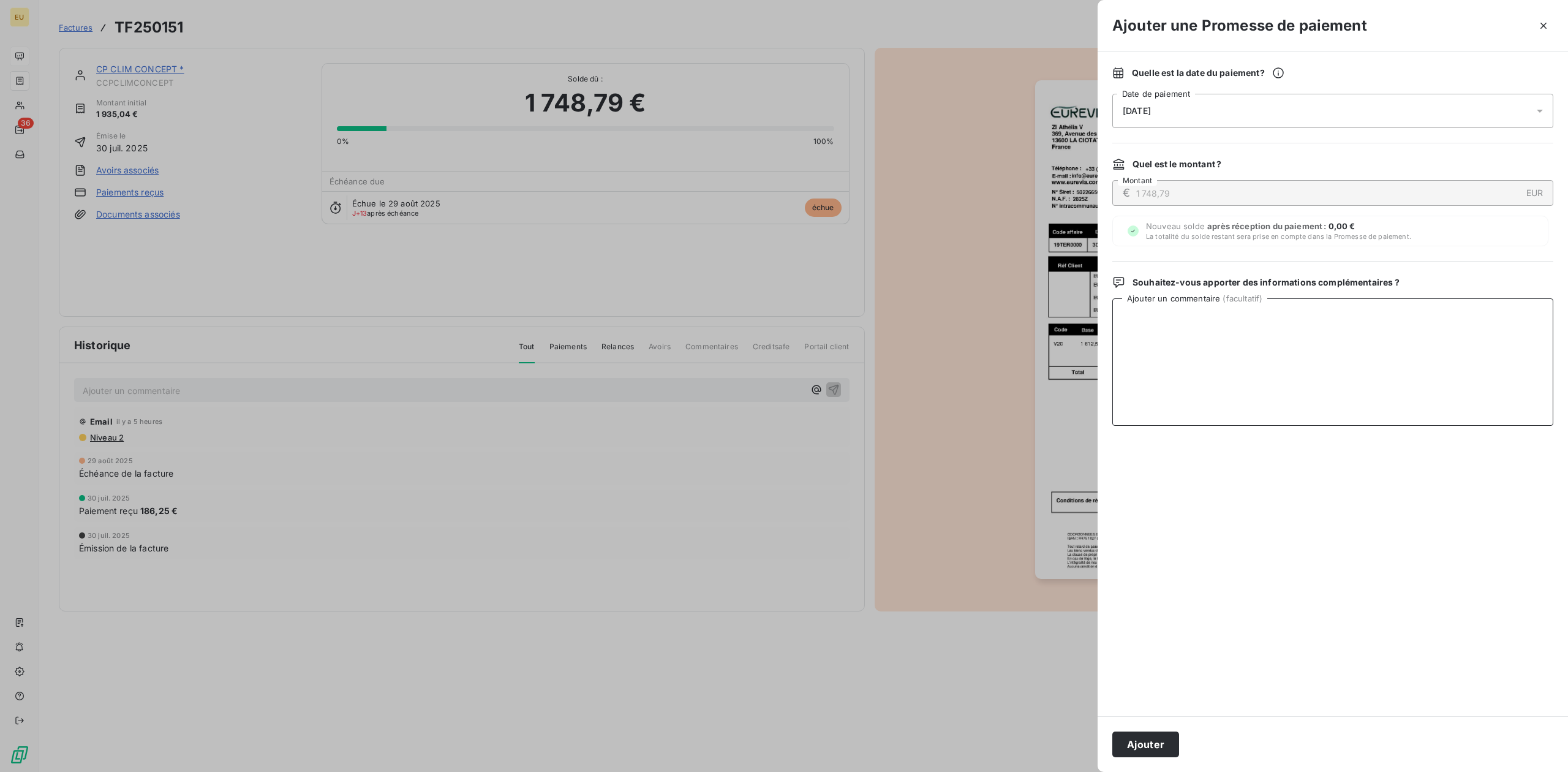
click at [1253, 388] on textarea "Ajouter un commentaire ( facultatif )" at bounding box center [1333, 362] width 441 height 128
paste textarea "1935,04"
type textarea "Le client a payé 1935,04€ le 05/09"
click at [1172, 595] on button "Ajouter" at bounding box center [1146, 745] width 67 height 26
